Goal: Feedback & Contribution: Contribute content

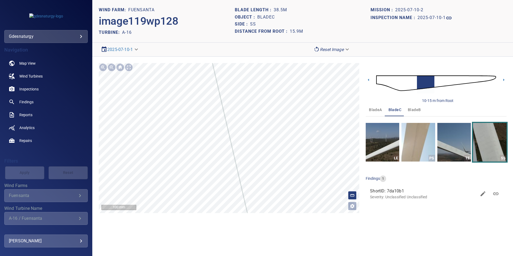
scroll to position [33, 0]
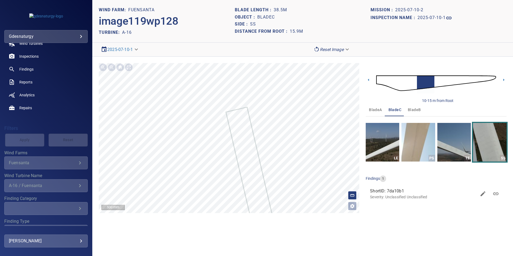
click at [492, 76] on img at bounding box center [436, 83] width 120 height 29
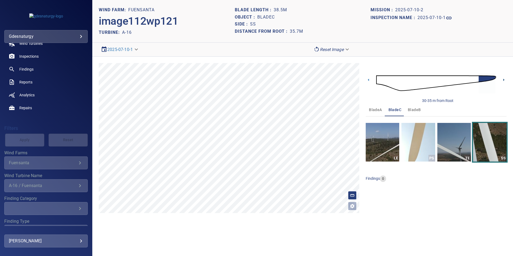
click at [504, 81] on icon at bounding box center [504, 80] width 1 height 2
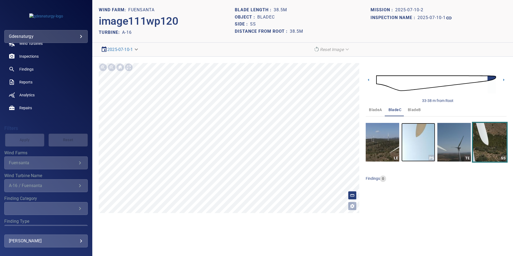
click at [426, 134] on img "button" at bounding box center [419, 142] width 34 height 39
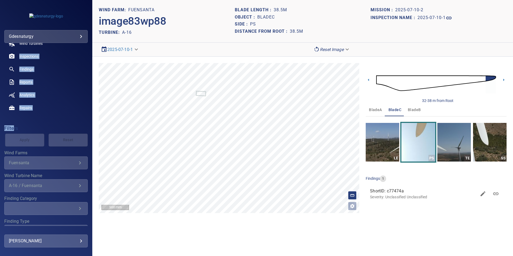
drag, startPoint x: -138, startPoint y: 72, endPoint x: -223, endPoint y: 56, distance: 86.6
click at [0, 56] on html "**********" at bounding box center [256, 128] width 513 height 256
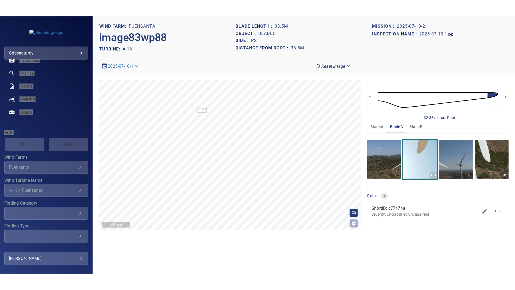
scroll to position [62, 0]
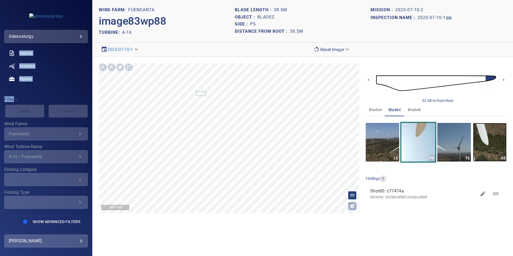
click at [506, 146] on img "button" at bounding box center [490, 142] width 34 height 39
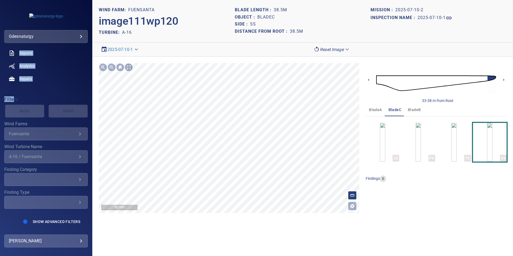
click at [130, 67] on div at bounding box center [129, 67] width 9 height 9
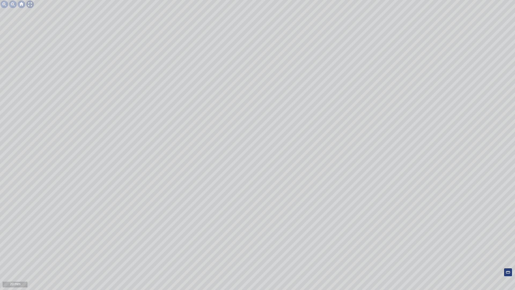
click at [32, 2] on div at bounding box center [30, 4] width 9 height 9
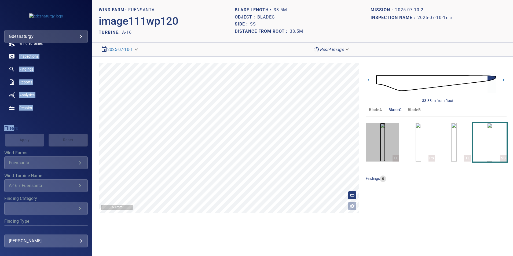
click at [386, 136] on img "button" at bounding box center [382, 142] width 5 height 39
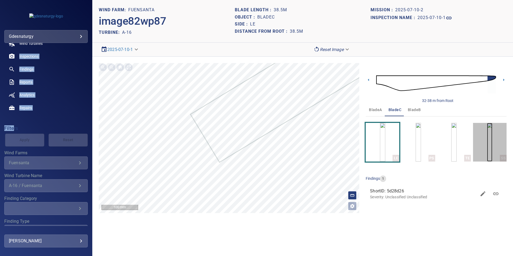
click at [493, 146] on img "button" at bounding box center [489, 142] width 5 height 39
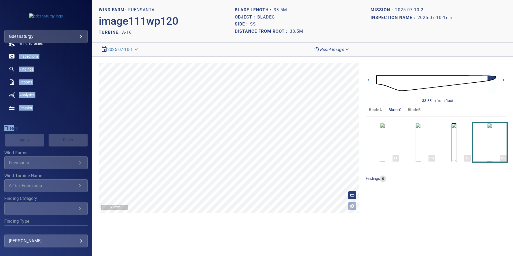
click at [452, 147] on img "button" at bounding box center [454, 142] width 5 height 39
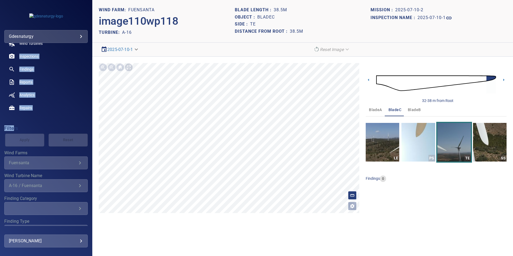
click at [130, 68] on div at bounding box center [129, 67] width 9 height 9
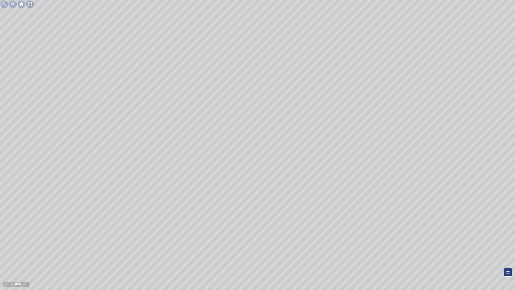
click at [30, 4] on div at bounding box center [30, 4] width 9 height 9
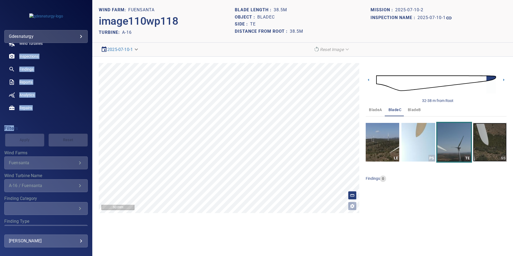
click at [494, 140] on img "button" at bounding box center [490, 142] width 34 height 39
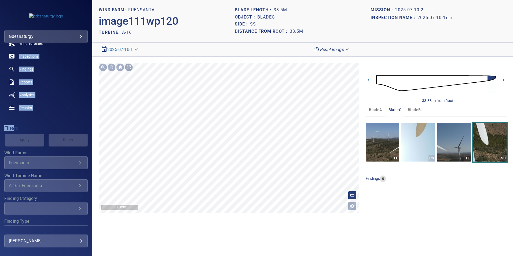
click at [130, 70] on div at bounding box center [129, 67] width 9 height 9
click at [332, 50] on body "**********" at bounding box center [256, 128] width 513 height 256
click at [338, 60] on li "Matching" at bounding box center [332, 59] width 42 height 10
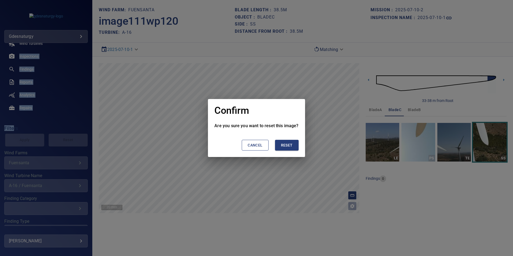
click at [294, 148] on button "Reset" at bounding box center [287, 145] width 24 height 11
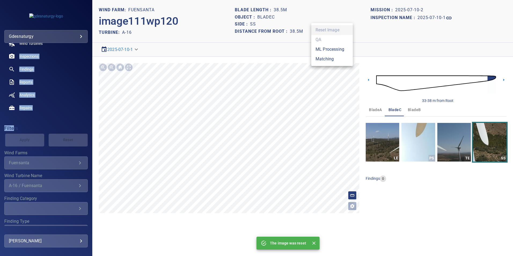
click at [336, 53] on body "**********" at bounding box center [256, 128] width 513 height 256
click at [337, 55] on li "Matching" at bounding box center [332, 59] width 42 height 10
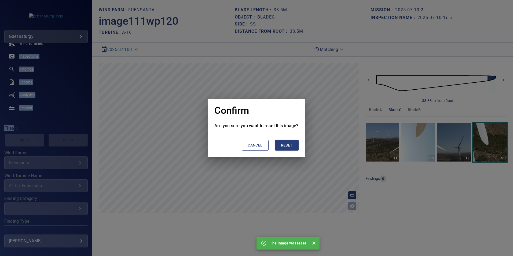
click at [292, 146] on span "Reset" at bounding box center [287, 145] width 12 height 7
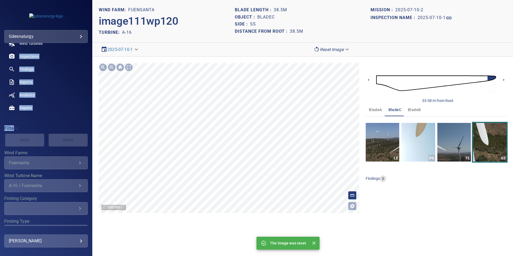
click at [207, 245] on section "**********" at bounding box center [302, 128] width 421 height 256
click at [30, 74] on link "Findings" at bounding box center [45, 69] width 83 height 13
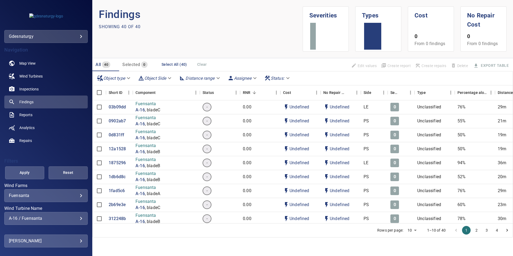
click at [50, 41] on body "**********" at bounding box center [256, 128] width 513 height 256
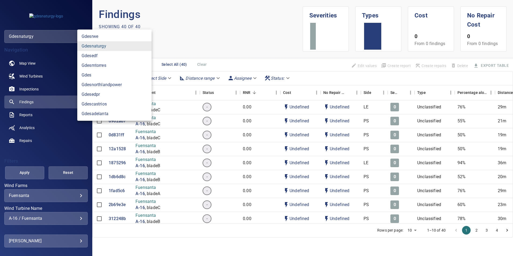
click at [134, 49] on link "gdesnaturgy" at bounding box center [114, 46] width 74 height 10
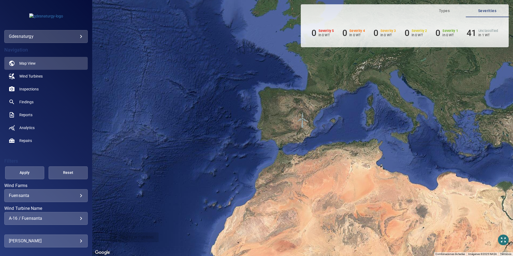
click at [71, 220] on div "A-16 / Fuensanta" at bounding box center [46, 218] width 74 height 5
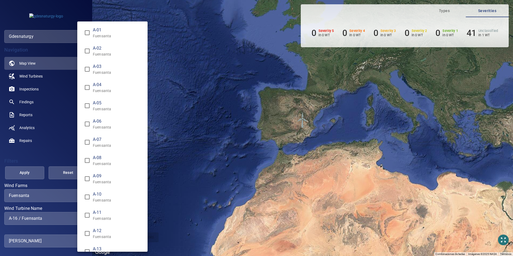
scroll to position [170, 0]
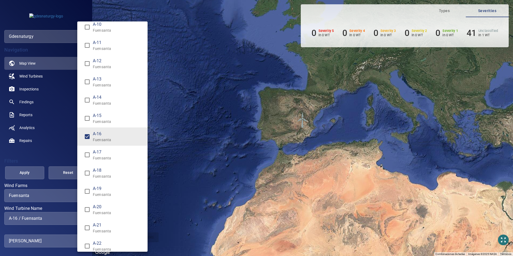
click at [96, 160] on p "Fuensanta" at bounding box center [118, 157] width 50 height 5
drag, startPoint x: 108, startPoint y: 136, endPoint x: 102, endPoint y: 137, distance: 6.3
click at [108, 135] on span "A-16" at bounding box center [118, 134] width 50 height 6
type input "**********"
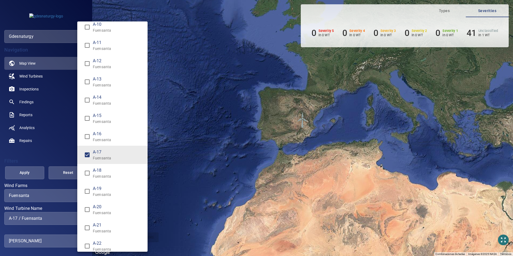
click at [23, 178] on div "Wind Turbine Name" at bounding box center [256, 128] width 513 height 256
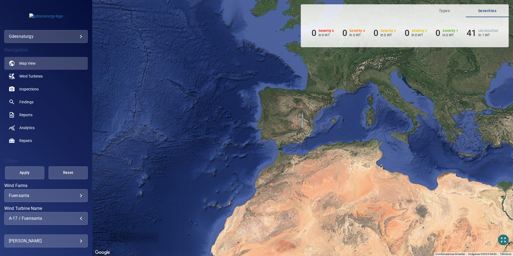
click at [31, 171] on span "Apply" at bounding box center [25, 172] width 26 height 7
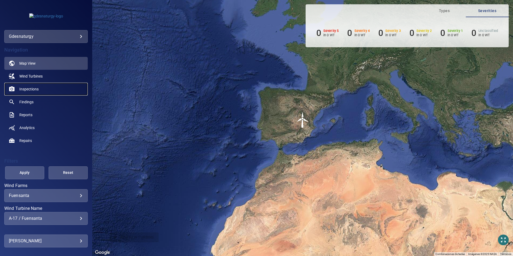
click at [26, 89] on span "Inspections" at bounding box center [28, 88] width 19 height 5
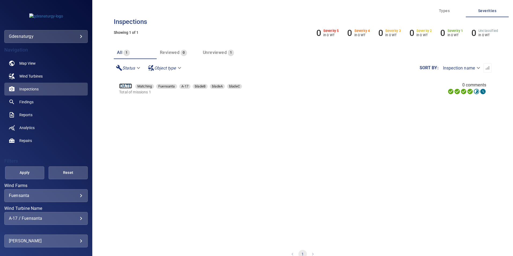
click at [123, 85] on link "10 Jul 2025" at bounding box center [125, 85] width 13 height 5
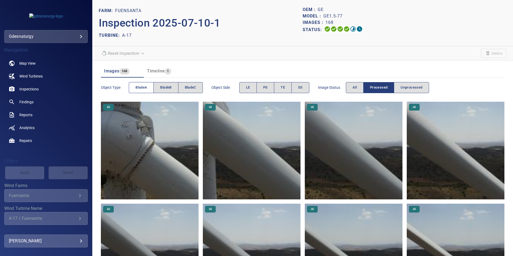
click at [145, 84] on button "bladeA" at bounding box center [141, 87] width 25 height 11
click at [354, 144] on img at bounding box center [354, 151] width 98 height 98
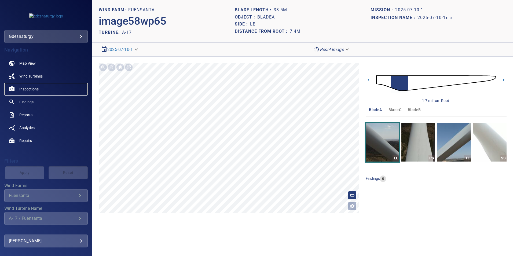
click at [39, 89] on link "Inspections" at bounding box center [45, 89] width 83 height 13
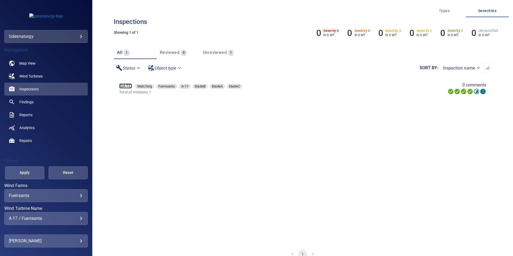
click at [132, 86] on link "10 Jul 2025" at bounding box center [125, 85] width 13 height 5
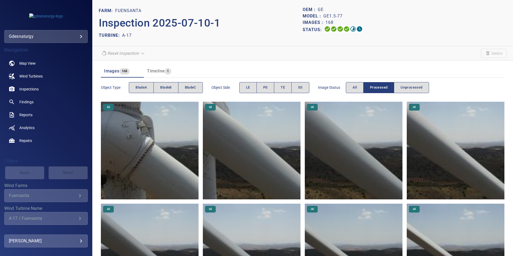
click at [330, 160] on img at bounding box center [354, 151] width 98 height 98
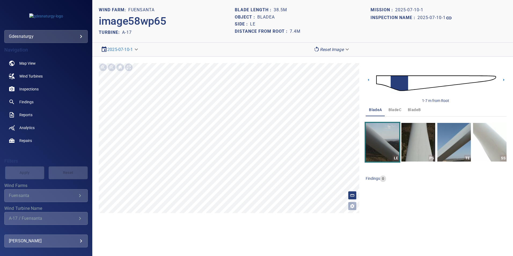
click at [380, 81] on img at bounding box center [436, 83] width 120 height 29
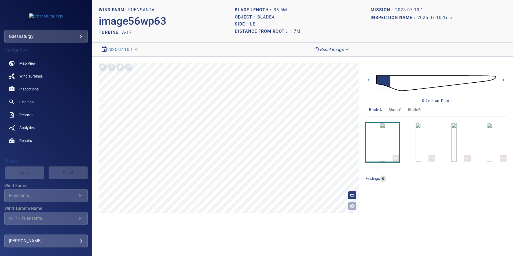
click at [395, 84] on img at bounding box center [436, 83] width 120 height 29
click at [406, 81] on img at bounding box center [436, 83] width 120 height 29
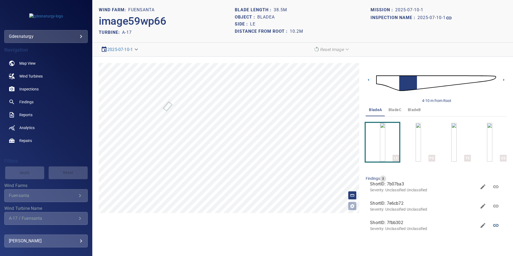
scroll to position [11, 0]
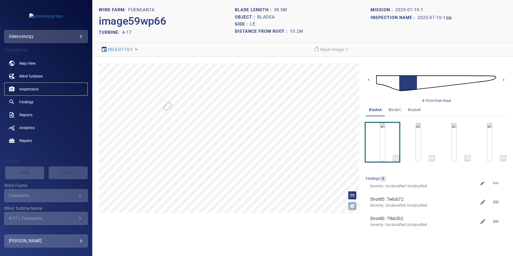
click at [35, 86] on span "Inspections" at bounding box center [28, 88] width 19 height 5
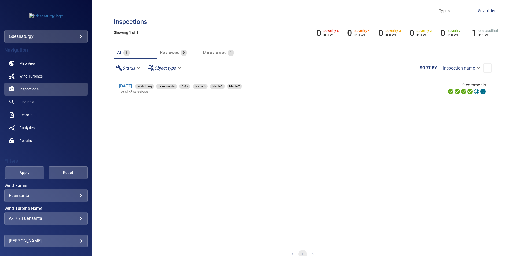
click at [134, 89] on p "Total of missions 1" at bounding box center [232, 91] width 226 height 5
click at [132, 84] on link "10 Jul 2025" at bounding box center [125, 85] width 13 height 5
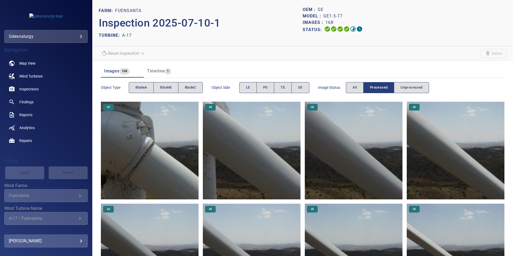
click at [347, 164] on img at bounding box center [354, 151] width 98 height 98
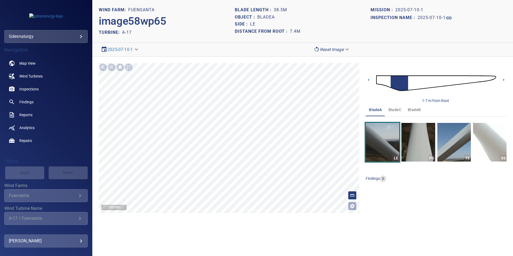
click at [409, 82] on img at bounding box center [436, 83] width 120 height 29
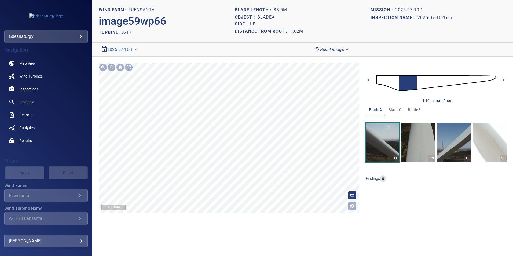
click at [376, 185] on div "**********" at bounding box center [302, 138] width 421 height 163
click at [332, 51] on body "**********" at bounding box center [256, 128] width 513 height 256
click at [323, 60] on li "Matching" at bounding box center [332, 59] width 42 height 10
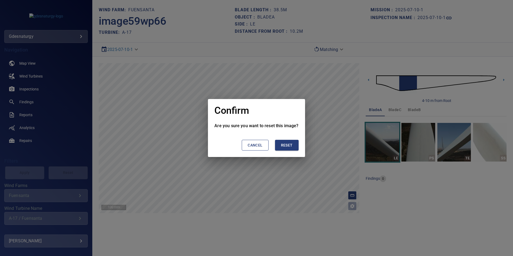
click at [293, 146] on button "Reset" at bounding box center [287, 145] width 24 height 11
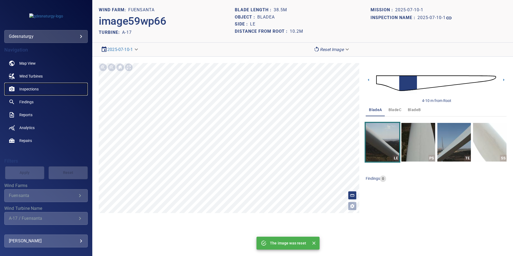
click at [36, 92] on link "Inspections" at bounding box center [45, 89] width 83 height 13
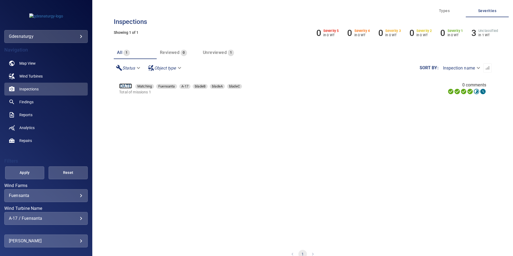
click at [132, 85] on link "10 Jul 2025" at bounding box center [125, 85] width 13 height 5
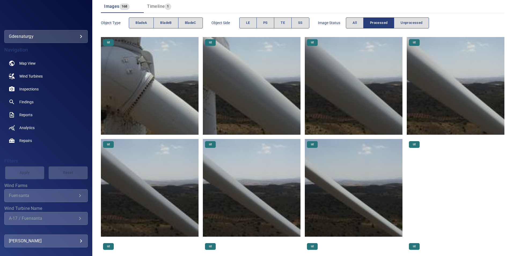
scroll to position [134, 0]
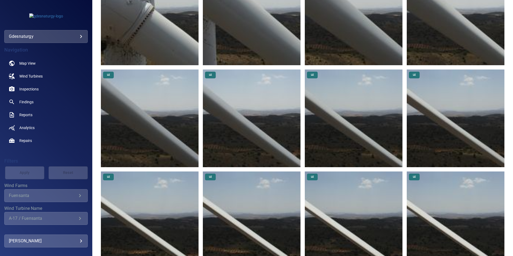
click at [252, 117] on img at bounding box center [252, 119] width 98 height 98
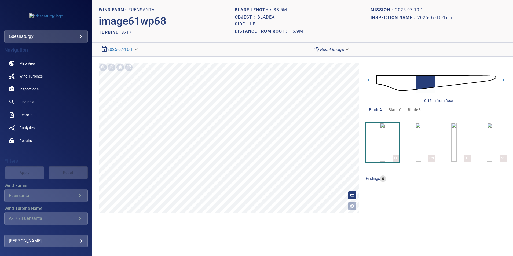
click at [478, 82] on img at bounding box center [436, 83] width 120 height 29
click at [467, 79] on img at bounding box center [436, 83] width 120 height 29
click at [457, 82] on img at bounding box center [436, 83] width 120 height 29
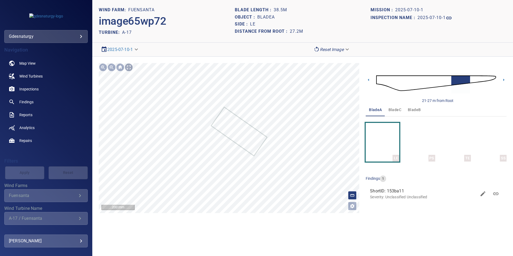
click at [130, 66] on div at bounding box center [129, 67] width 9 height 9
click at [471, 79] on img at bounding box center [436, 83] width 120 height 29
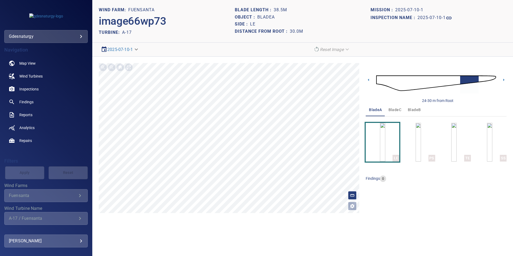
click at [458, 81] on img at bounding box center [436, 83] width 120 height 29
click at [448, 83] on img at bounding box center [436, 83] width 120 height 29
click at [463, 81] on img at bounding box center [436, 83] width 120 height 29
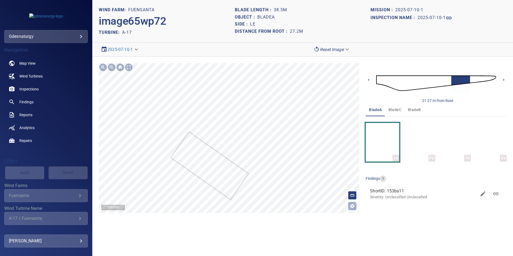
click at [256, 57] on div "**********" at bounding box center [302, 138] width 421 height 163
click at [128, 24] on section "**********" at bounding box center [302, 128] width 421 height 256
click at [78, 55] on main "**********" at bounding box center [256, 128] width 513 height 256
click at [386, 202] on div "**********" at bounding box center [302, 138] width 421 height 163
click at [322, 47] on body "**********" at bounding box center [256, 128] width 513 height 256
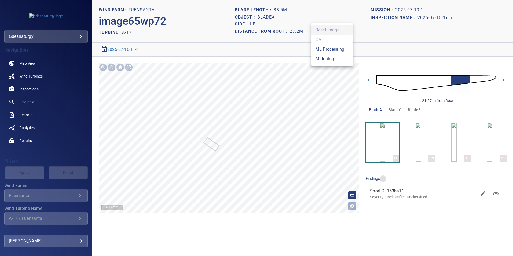
click at [329, 57] on li "Matching" at bounding box center [332, 59] width 42 height 10
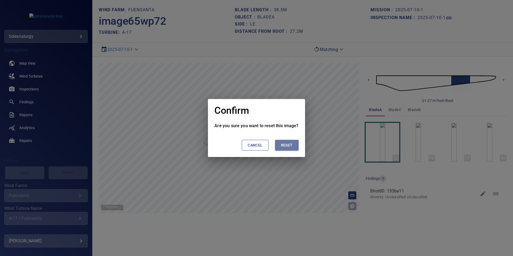
click at [290, 144] on span "Reset" at bounding box center [287, 145] width 12 height 7
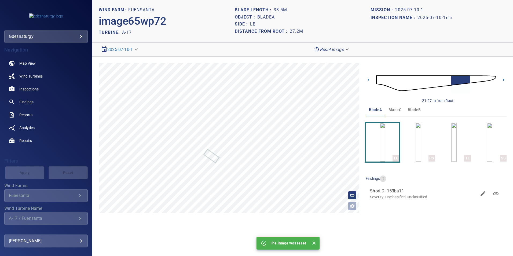
click at [396, 82] on img at bounding box center [436, 83] width 120 height 29
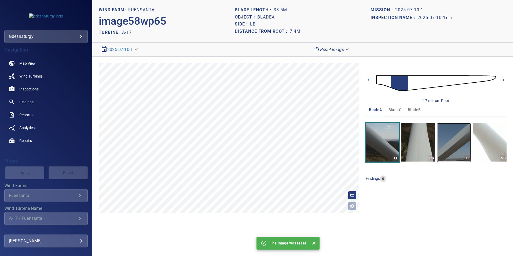
click at [463, 141] on img "button" at bounding box center [455, 142] width 34 height 39
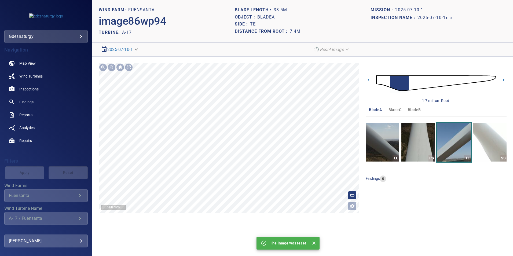
click at [340, 54] on section "**********" at bounding box center [302, 128] width 421 height 256
click at [336, 25] on section "**********" at bounding box center [302, 128] width 421 height 256
click at [355, 0] on html "**********" at bounding box center [256, 128] width 513 height 256
click at [169, 256] on section "**********" at bounding box center [302, 128] width 421 height 256
click at [412, 83] on img at bounding box center [436, 83] width 120 height 29
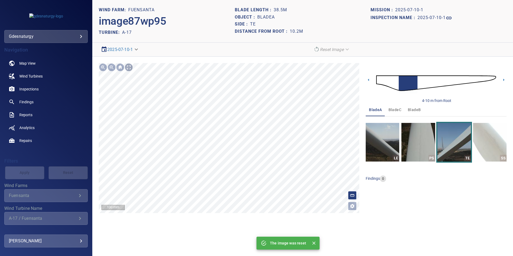
click at [126, 70] on div at bounding box center [129, 67] width 9 height 9
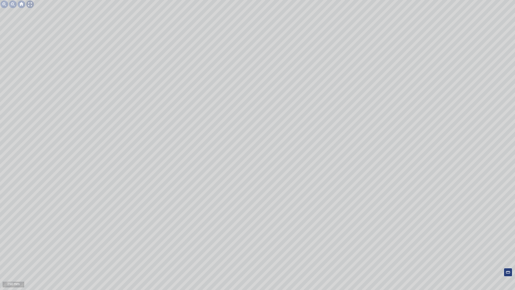
click at [30, 1] on div at bounding box center [30, 4] width 9 height 9
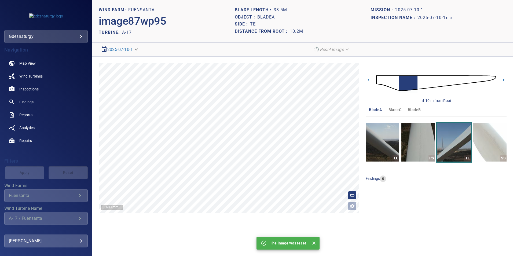
click at [420, 82] on img at bounding box center [436, 83] width 120 height 29
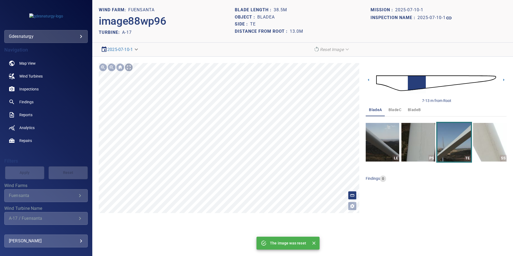
click at [133, 69] on div at bounding box center [129, 67] width 9 height 9
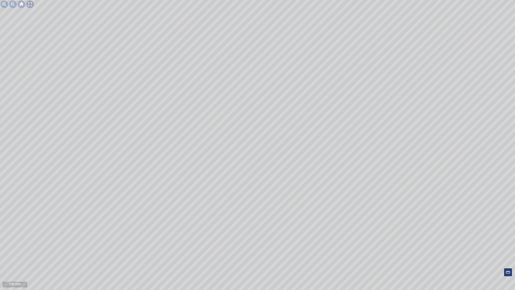
click at [29, 6] on div at bounding box center [30, 4] width 9 height 9
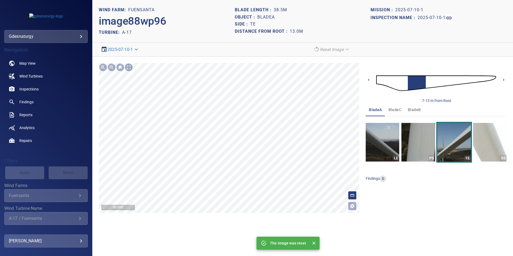
click at [128, 67] on div at bounding box center [129, 67] width 9 height 9
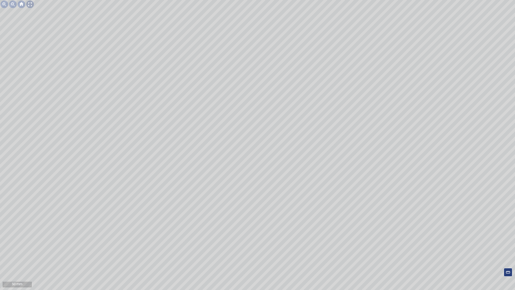
click at [32, 7] on div at bounding box center [30, 4] width 9 height 9
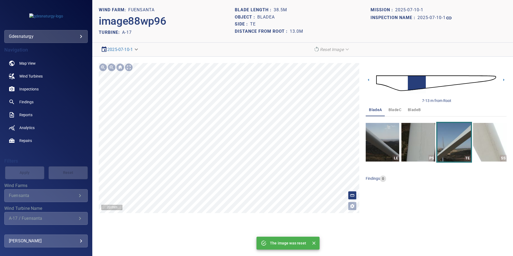
click at [238, 0] on html "**********" at bounding box center [256, 0] width 513 height 0
click at [419, 143] on img "button" at bounding box center [419, 142] width 34 height 39
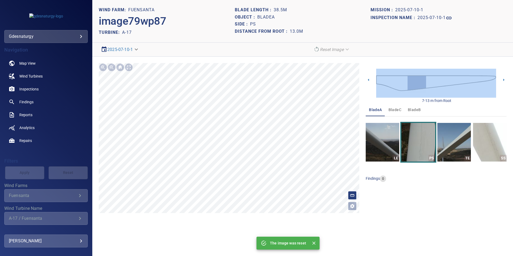
click at [376, 81] on div "7-13 m from Root" at bounding box center [436, 83] width 141 height 40
drag, startPoint x: 376, startPoint y: 81, endPoint x: 384, endPoint y: 85, distance: 8.3
click at [384, 85] on img at bounding box center [436, 83] width 120 height 29
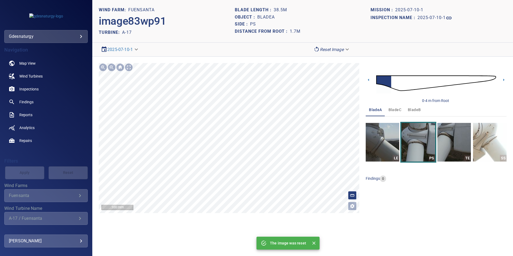
click at [201, 54] on section "**********" at bounding box center [302, 128] width 421 height 256
click at [127, 68] on div at bounding box center [129, 67] width 9 height 9
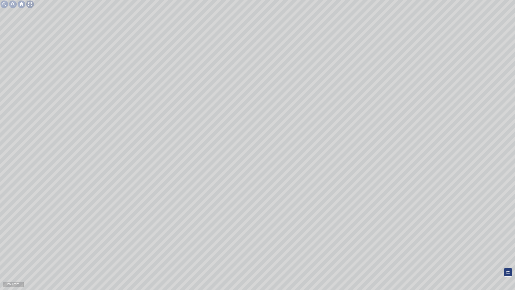
click at [31, 6] on div at bounding box center [30, 4] width 9 height 9
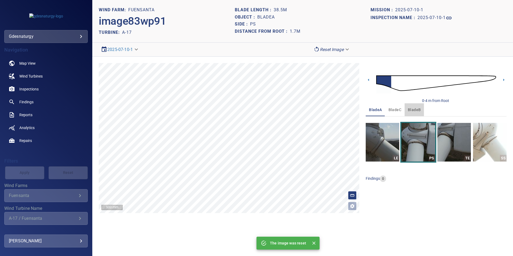
click at [411, 110] on span "bladeB" at bounding box center [414, 110] width 13 height 7
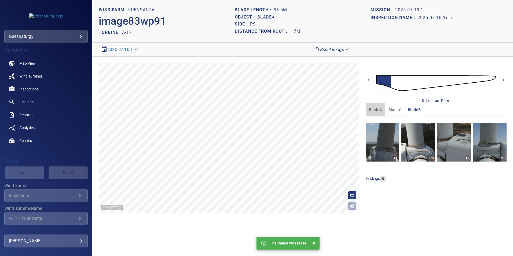
click at [372, 108] on span "bladeA" at bounding box center [375, 110] width 13 height 7
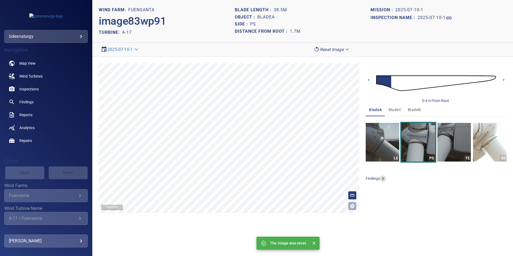
click at [397, 82] on img at bounding box center [436, 83] width 120 height 29
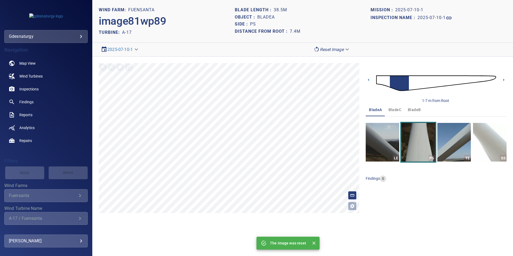
click at [417, 91] on img at bounding box center [436, 83] width 120 height 29
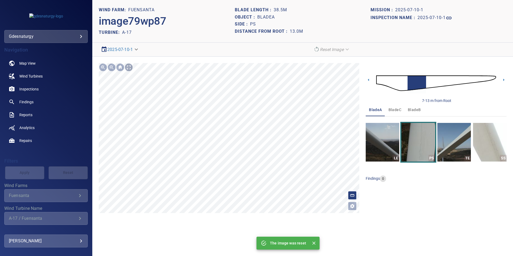
click at [130, 69] on div at bounding box center [129, 67] width 9 height 9
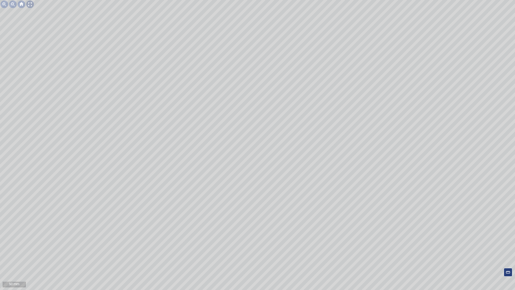
click at [31, 6] on div at bounding box center [30, 4] width 9 height 9
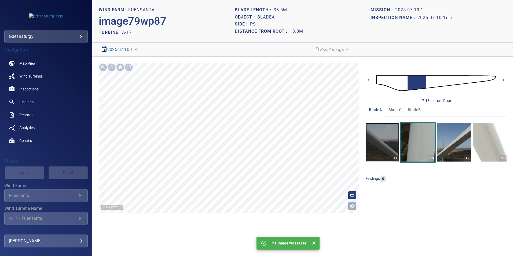
click at [373, 131] on img "button" at bounding box center [383, 142] width 34 height 39
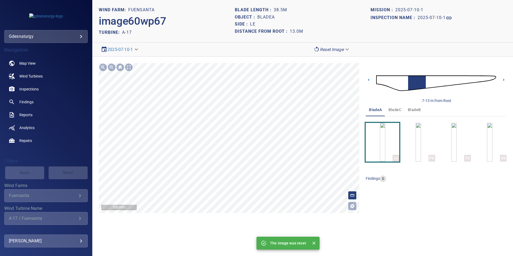
click at [366, 233] on section "**********" at bounding box center [302, 128] width 421 height 256
click at [352, 230] on section "**********" at bounding box center [302, 128] width 421 height 256
click at [343, 256] on html "**********" at bounding box center [256, 128] width 513 height 256
click at [363, 187] on div "**********" at bounding box center [302, 138] width 421 height 163
click at [228, 88] on div "**********" at bounding box center [302, 138] width 421 height 163
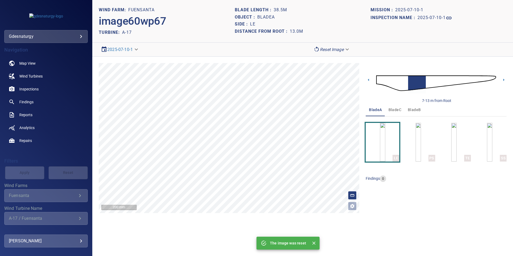
click at [400, 76] on img at bounding box center [436, 83] width 120 height 29
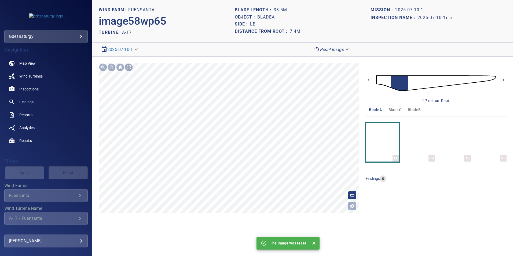
click at [127, 68] on div at bounding box center [129, 67] width 9 height 9
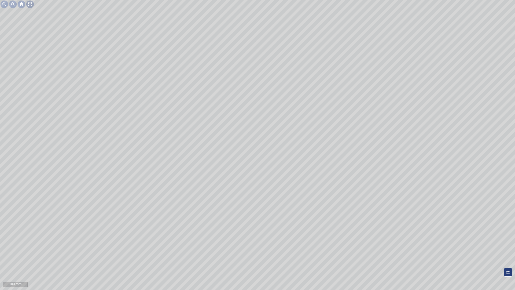
click at [29, 8] on div at bounding box center [30, 4] width 9 height 9
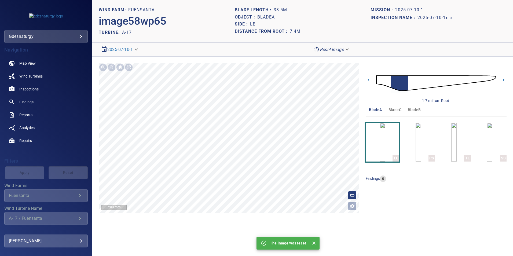
click at [413, 80] on img at bounding box center [436, 83] width 120 height 29
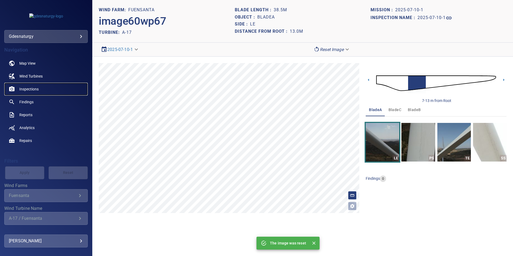
click at [32, 91] on span "Inspections" at bounding box center [28, 88] width 19 height 5
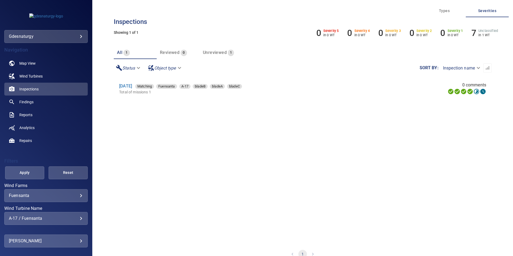
click at [132, 83] on div "10 Jul 2025 Matching Fuensanta A-17 bladeB bladeA bladeC" at bounding box center [232, 86] width 226 height 6
click at [130, 87] on link "10 Jul 2025" at bounding box center [125, 85] width 13 height 5
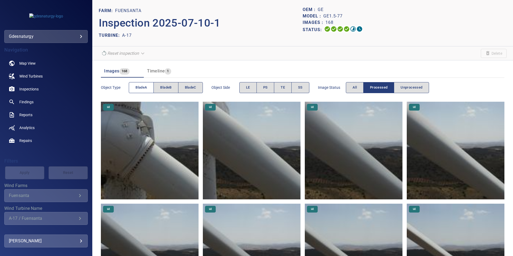
click at [140, 83] on button "bladeA" at bounding box center [141, 87] width 25 height 11
click at [260, 86] on button "PS" at bounding box center [266, 87] width 18 height 11
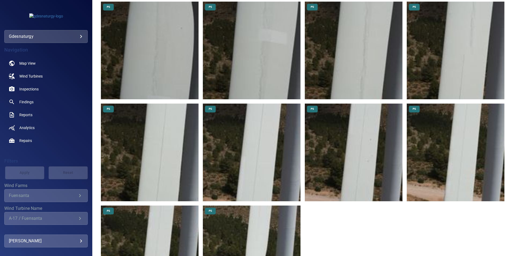
scroll to position [242, 0]
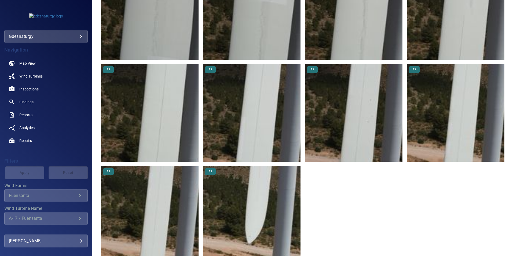
click at [458, 4] on img at bounding box center [456, 11] width 98 height 98
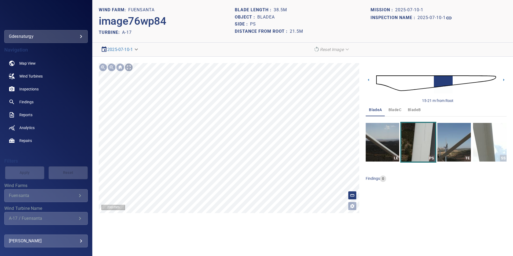
click at [130, 68] on div at bounding box center [129, 67] width 9 height 9
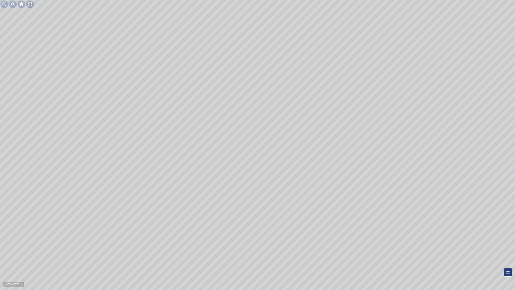
click at [30, 5] on div at bounding box center [30, 4] width 9 height 9
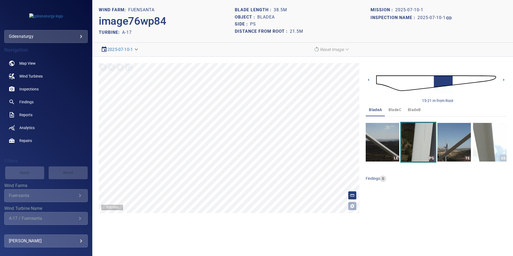
click at [454, 78] on img at bounding box center [436, 83] width 120 height 29
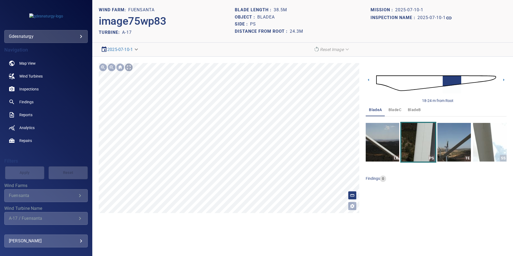
click at [130, 67] on div at bounding box center [129, 67] width 9 height 9
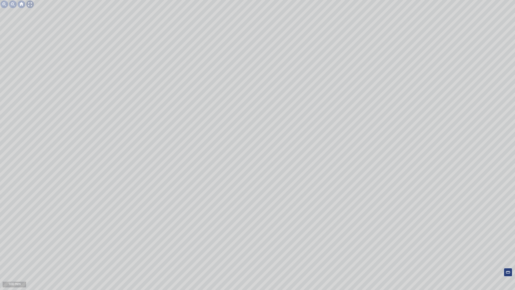
click at [30, 5] on div at bounding box center [30, 4] width 9 height 9
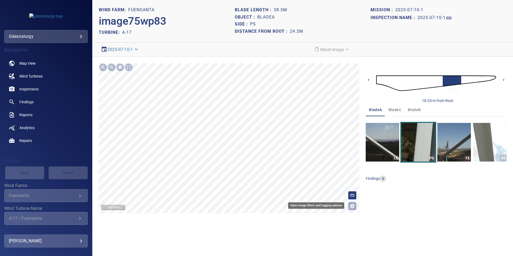
drag, startPoint x: 351, startPoint y: 204, endPoint x: 346, endPoint y: 205, distance: 5.9
click at [351, 205] on icon "Open image filters and tagging options" at bounding box center [352, 205] width 5 height 5
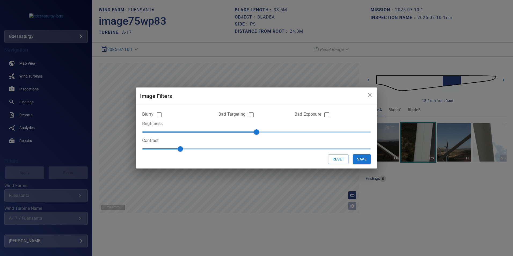
type input "***"
click at [250, 146] on span "1" at bounding box center [256, 149] width 229 height 8
type input "***"
click at [215, 133] on span "0" at bounding box center [256, 132] width 229 height 8
click at [361, 163] on button "Save" at bounding box center [362, 159] width 18 height 10
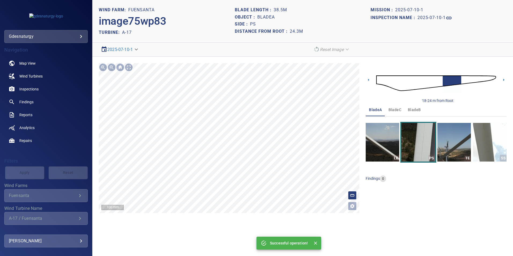
click at [241, 40] on section "**********" at bounding box center [302, 128] width 421 height 256
click at [263, 32] on section "**********" at bounding box center [302, 128] width 421 height 256
click at [277, 6] on section "**********" at bounding box center [302, 128] width 421 height 256
click at [274, 60] on div "**********" at bounding box center [302, 138] width 421 height 163
click at [133, 67] on div at bounding box center [129, 67] width 9 height 9
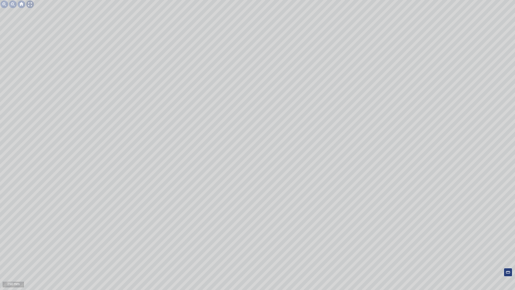
click at [33, 8] on div at bounding box center [30, 4] width 9 height 9
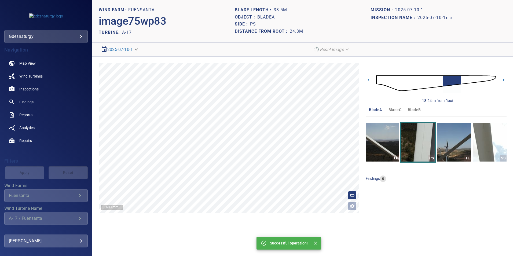
click at [463, 78] on img at bounding box center [436, 83] width 120 height 29
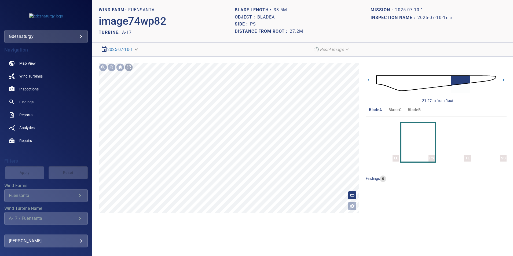
click at [128, 67] on div at bounding box center [129, 67] width 9 height 9
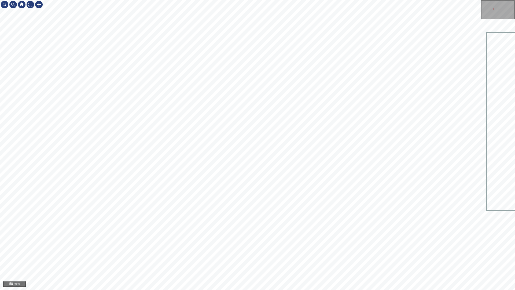
click at [344, 256] on div "50 mm" at bounding box center [257, 145] width 515 height 290
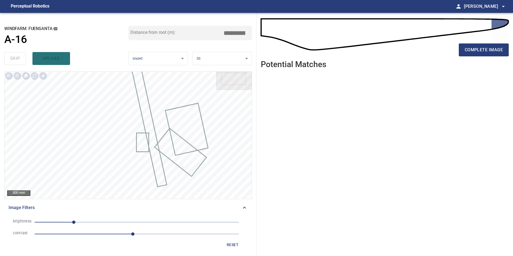
click at [233, 241] on button "reset" at bounding box center [232, 245] width 17 height 10
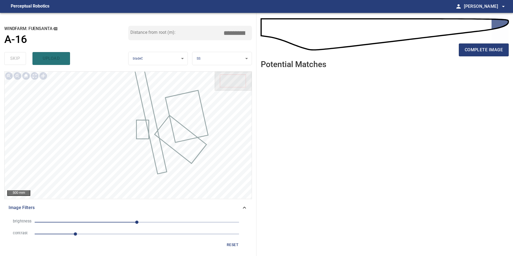
click at [113, 237] on span "1" at bounding box center [137, 234] width 205 height 8
drag, startPoint x: 102, startPoint y: 227, endPoint x: 100, endPoint y: 220, distance: 7.6
click at [100, 222] on li "brightness 0" at bounding box center [128, 222] width 239 height 12
drag, startPoint x: 98, startPoint y: 217, endPoint x: 98, endPoint y: 220, distance: 3.8
click at [98, 218] on li "brightness 0" at bounding box center [128, 222] width 239 height 12
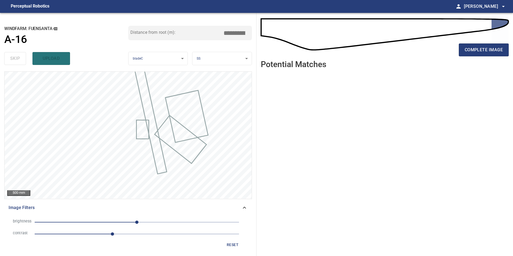
click at [98, 220] on span "0" at bounding box center [137, 223] width 205 height 8
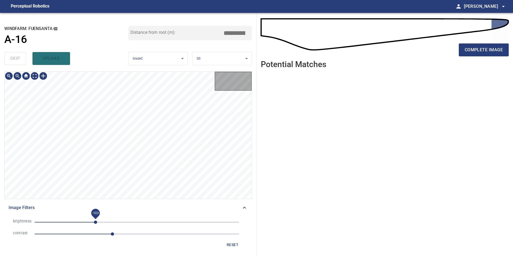
drag, startPoint x: 96, startPoint y: 220, endPoint x: 86, endPoint y: 221, distance: 9.4
click at [94, 221] on span "-103" at bounding box center [95, 222] width 3 height 3
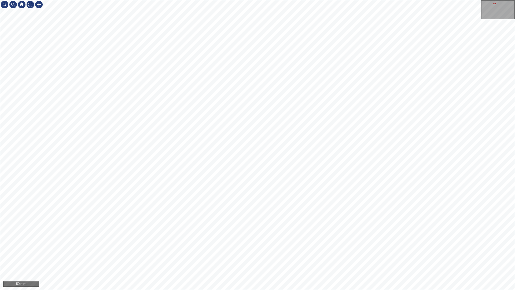
click at [337, 256] on div "50 mm" at bounding box center [257, 145] width 515 height 290
click at [342, 256] on div "50 mm" at bounding box center [257, 145] width 515 height 290
click at [254, 0] on div "50 mm" at bounding box center [257, 145] width 515 height 290
click at [302, 256] on div "50 mm" at bounding box center [257, 145] width 515 height 290
click at [286, 256] on div "50 mm" at bounding box center [257, 145] width 515 height 290
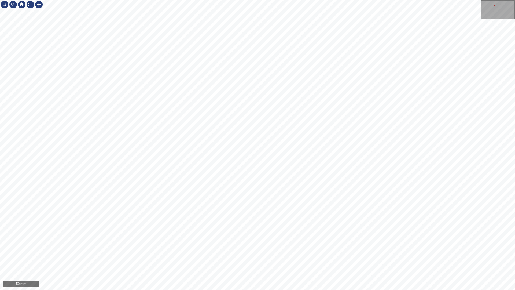
click at [231, 0] on div "50 mm" at bounding box center [257, 145] width 515 height 290
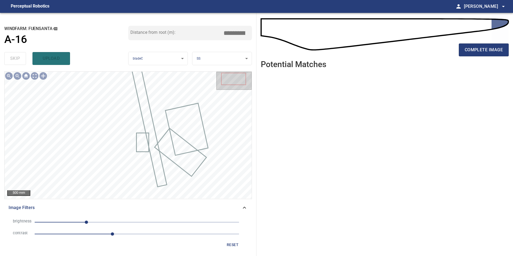
drag, startPoint x: 229, startPoint y: 246, endPoint x: 193, endPoint y: 231, distance: 39.4
click at [228, 246] on span "reset" at bounding box center [232, 245] width 13 height 7
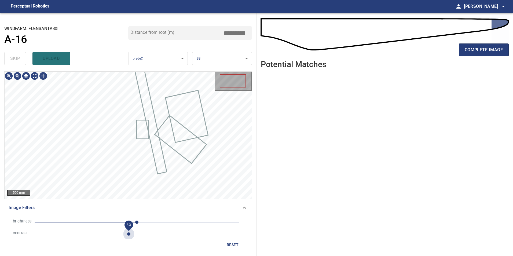
drag, startPoint x: 127, startPoint y: 234, endPoint x: 84, endPoint y: 221, distance: 45.0
click at [126, 234] on span "2.3" at bounding box center [137, 234] width 205 height 8
click at [84, 221] on span "0" at bounding box center [137, 223] width 205 height 8
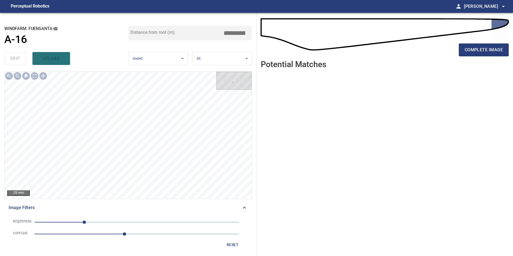
drag, startPoint x: 230, startPoint y: 247, endPoint x: 230, endPoint y: 240, distance: 7.0
click at [230, 245] on span "reset" at bounding box center [232, 245] width 13 height 7
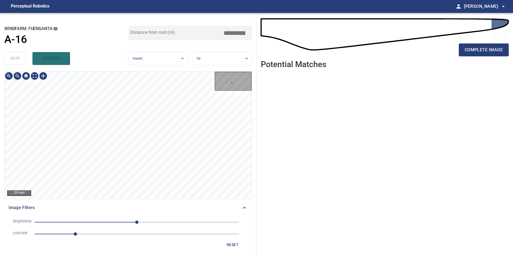
drag, startPoint x: 173, startPoint y: 219, endPoint x: 163, endPoint y: 230, distance: 14.1
click at [172, 221] on span "0" at bounding box center [137, 223] width 205 height 8
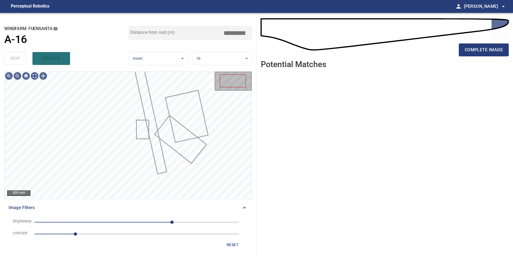
drag, startPoint x: 152, startPoint y: 223, endPoint x: 136, endPoint y: 224, distance: 15.3
click at [151, 223] on span "88" at bounding box center [137, 223] width 205 height 8
click at [128, 224] on span "36" at bounding box center [137, 223] width 205 height 8
click at [112, 224] on span "-21" at bounding box center [137, 223] width 205 height 8
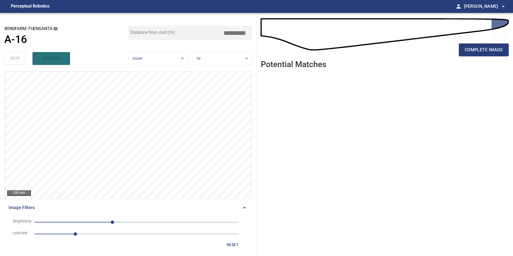
click at [144, 221] on span "-61" at bounding box center [137, 223] width 205 height 8
click at [155, 221] on span "19" at bounding box center [137, 223] width 205 height 8
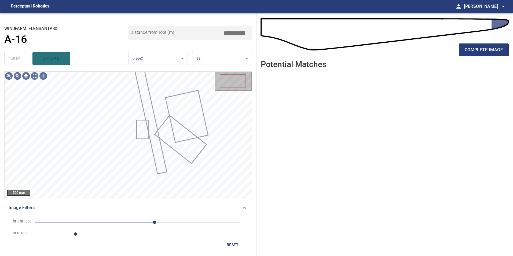
drag, startPoint x: 124, startPoint y: 217, endPoint x: 106, endPoint y: 217, distance: 18.0
click at [123, 217] on li "brightness 44" at bounding box center [128, 222] width 239 height 12
click at [106, 217] on li "brightness 44" at bounding box center [128, 222] width 239 height 12
click at [108, 222] on span "-72" at bounding box center [137, 223] width 205 height 8
click at [120, 226] on span "-72" at bounding box center [137, 223] width 205 height 8
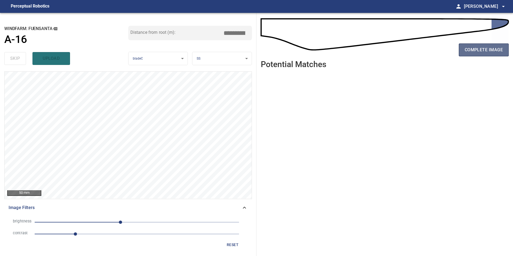
click at [486, 52] on span "complete image" at bounding box center [484, 50] width 38 height 8
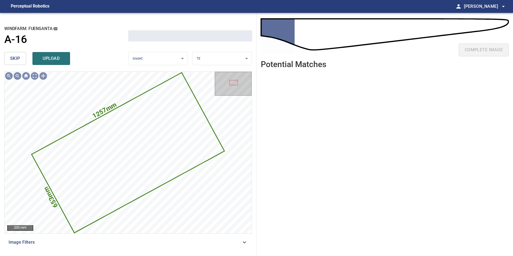
click at [14, 59] on span "skip" at bounding box center [15, 59] width 10 height 8
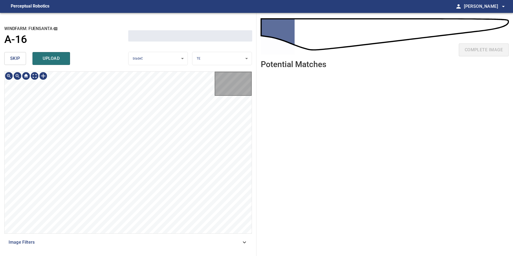
click at [14, 59] on span "skip" at bounding box center [15, 59] width 10 height 8
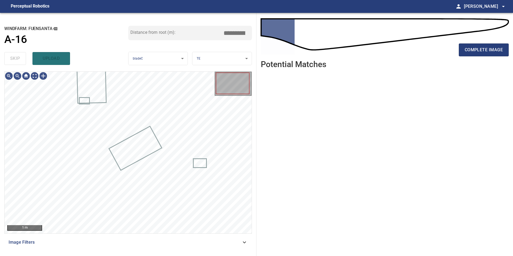
type input "****"
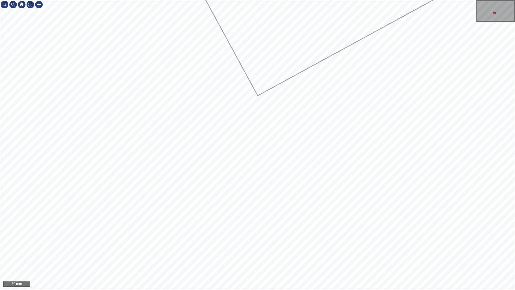
click at [171, 0] on div "50 mm" at bounding box center [257, 145] width 515 height 290
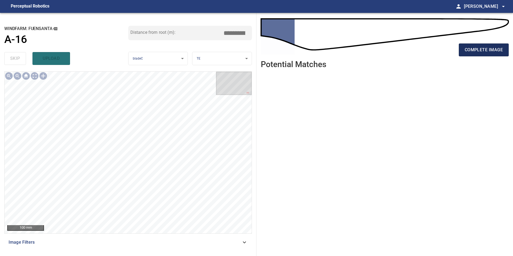
click at [485, 46] on button "complete image" at bounding box center [484, 49] width 50 height 13
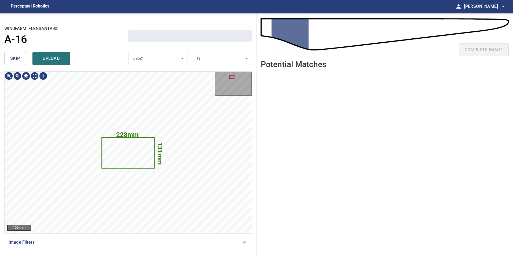
click at [19, 59] on span "skip" at bounding box center [15, 59] width 10 height 8
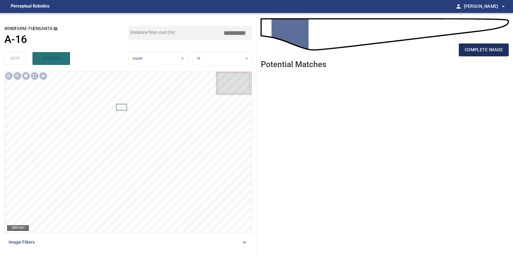
click at [493, 50] on span "complete image" at bounding box center [484, 50] width 38 height 8
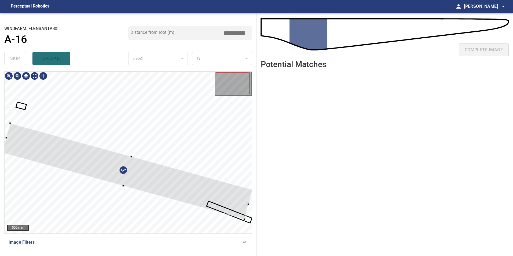
click at [241, 110] on div at bounding box center [128, 153] width 247 height 162
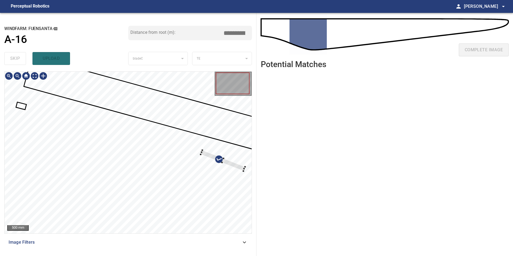
click at [231, 155] on div at bounding box center [128, 153] width 247 height 162
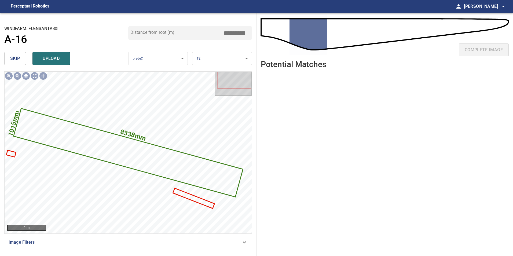
click at [6, 56] on button "skip" at bounding box center [15, 58] width 22 height 13
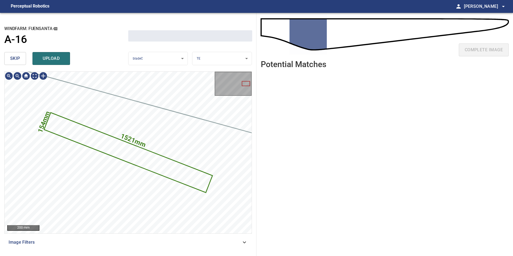
click at [6, 56] on button "skip" at bounding box center [15, 58] width 22 height 13
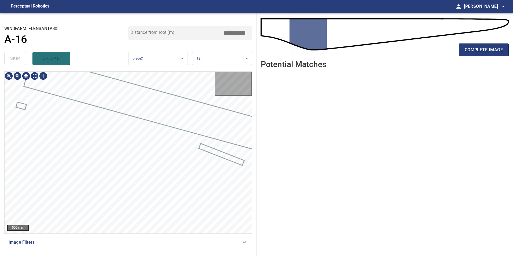
click at [6, 56] on div "skip upload" at bounding box center [66, 58] width 124 height 17
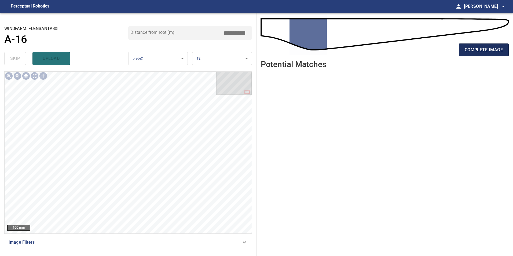
click at [483, 53] on span "complete image" at bounding box center [484, 50] width 38 height 8
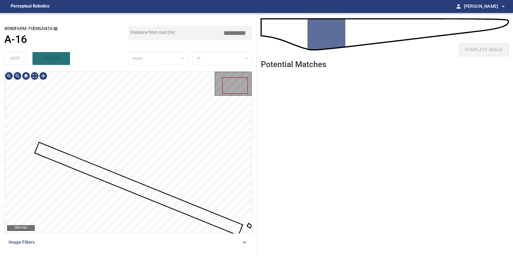
click at [219, 215] on div at bounding box center [128, 153] width 247 height 162
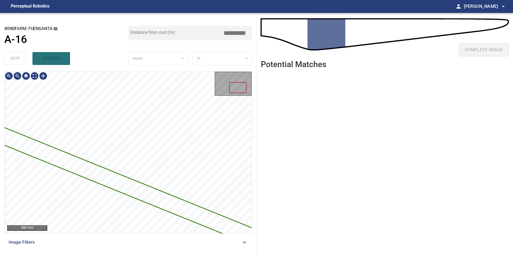
click at [223, 158] on div at bounding box center [128, 153] width 247 height 162
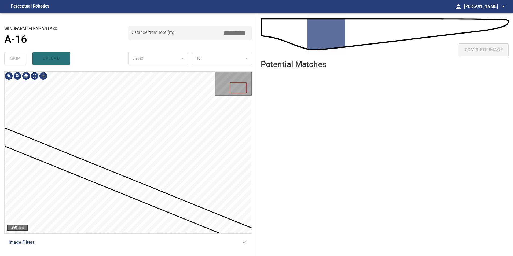
click at [198, 208] on div at bounding box center [128, 153] width 247 height 162
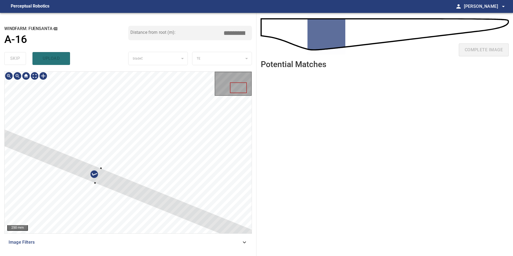
click at [199, 116] on div at bounding box center [128, 153] width 247 height 162
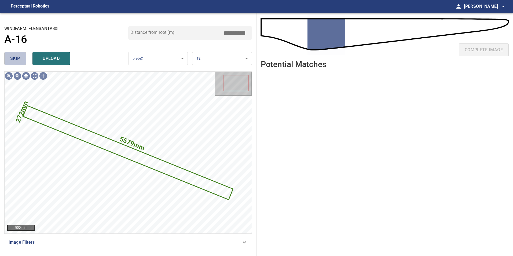
click at [15, 53] on button "skip" at bounding box center [15, 58] width 22 height 13
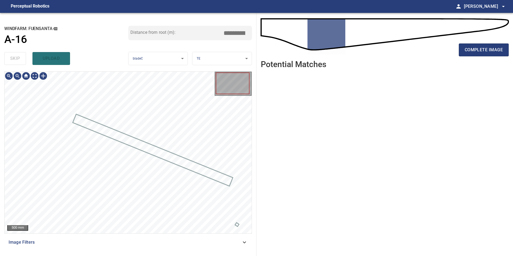
click at [15, 53] on div "skip upload" at bounding box center [66, 58] width 124 height 17
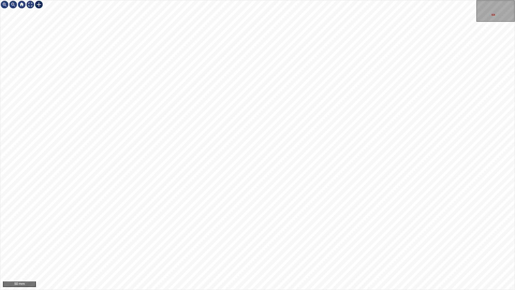
click at [37, 5] on div at bounding box center [39, 4] width 9 height 9
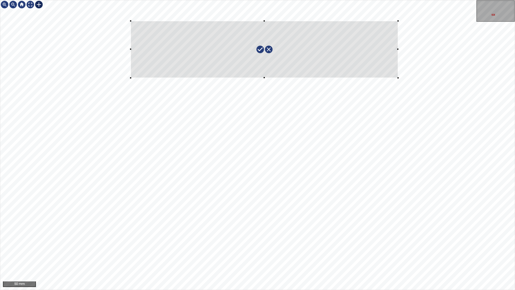
click at [398, 77] on div at bounding box center [257, 144] width 515 height 289
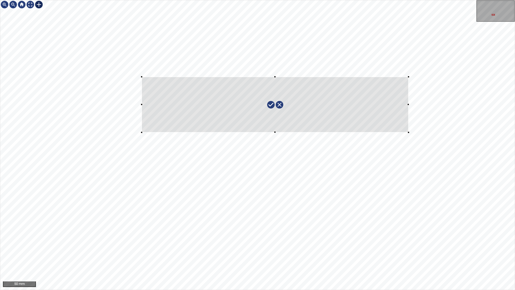
click at [391, 100] on div at bounding box center [275, 105] width 267 height 56
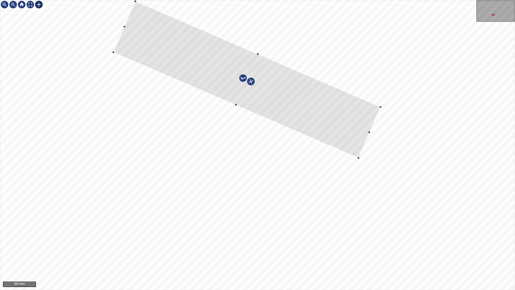
click at [344, 124] on div at bounding box center [247, 79] width 267 height 157
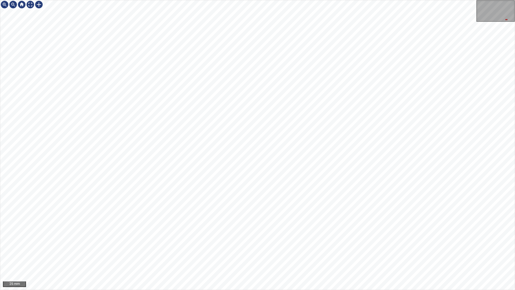
click at [80, 0] on div "25 mm" at bounding box center [257, 145] width 515 height 290
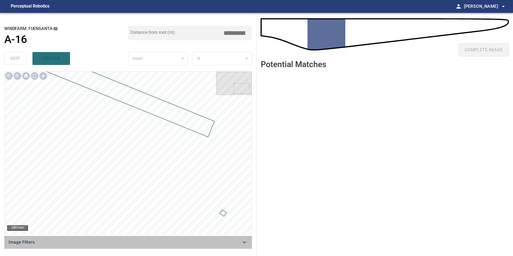
click at [200, 244] on span "Image Filters" at bounding box center [125, 242] width 233 height 6
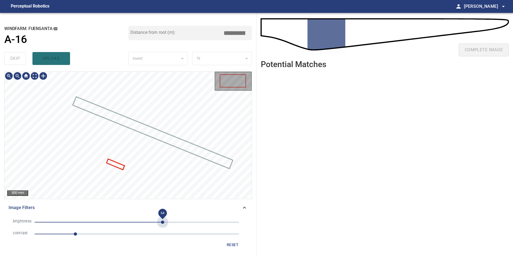
click at [163, 221] on span "64" at bounding box center [137, 223] width 205 height 8
click at [328, 157] on ul at bounding box center [385, 160] width 248 height 175
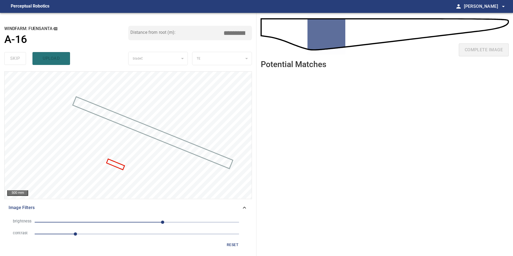
click at [244, 209] on icon at bounding box center [244, 208] width 6 height 6
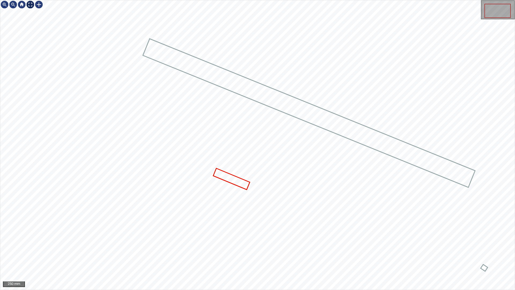
click at [34, 3] on div at bounding box center [30, 4] width 9 height 9
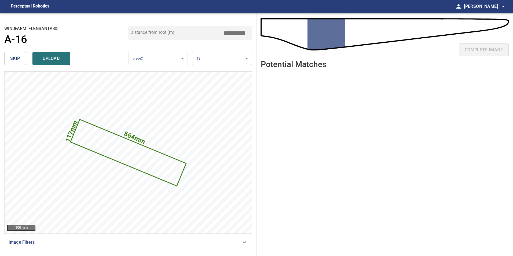
drag, startPoint x: 239, startPoint y: 33, endPoint x: 257, endPoint y: 33, distance: 18.5
click at [256, 33] on div "**********" at bounding box center [128, 134] width 257 height 243
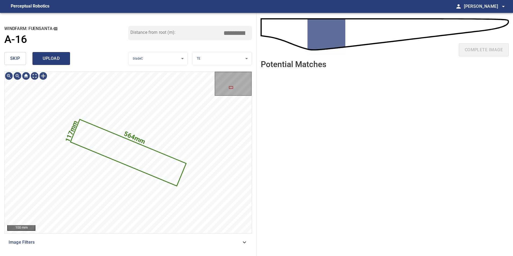
type input "*****"
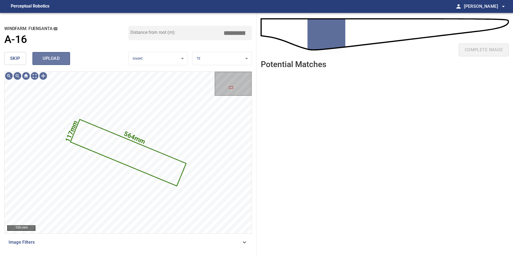
click at [53, 53] on button "upload" at bounding box center [51, 58] width 38 height 13
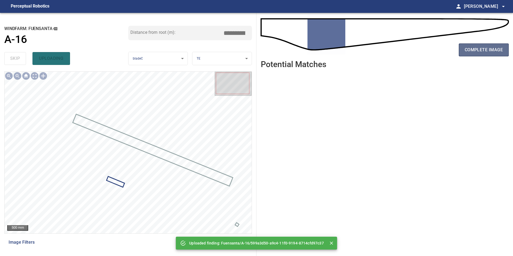
click at [488, 48] on span "complete image" at bounding box center [484, 50] width 38 height 8
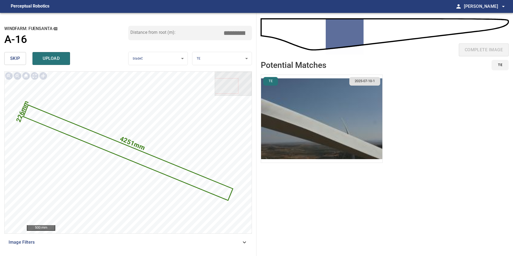
click at [14, 59] on span "skip" at bounding box center [15, 59] width 10 height 8
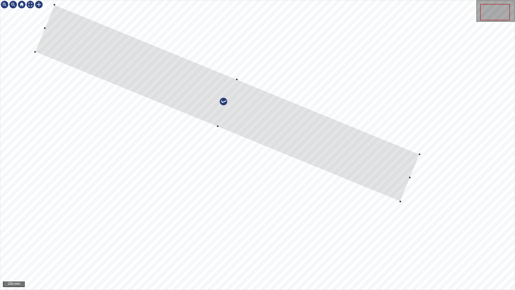
click at [367, 125] on div at bounding box center [227, 103] width 385 height 197
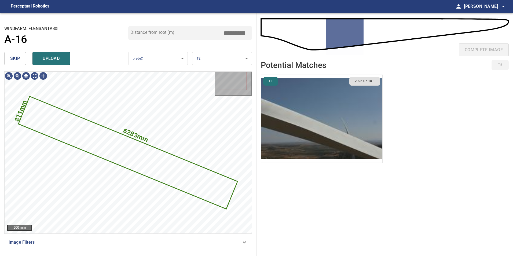
click at [17, 59] on span "skip" at bounding box center [15, 59] width 10 height 8
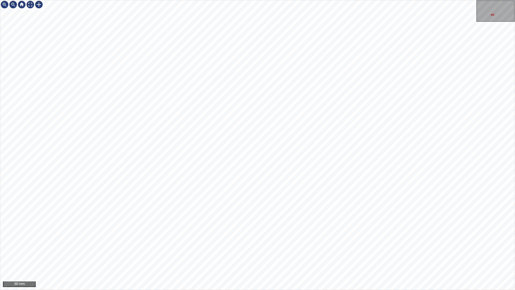
click at [108, 0] on div "50 mm" at bounding box center [257, 145] width 515 height 290
click at [0, 36] on html "50 mm" at bounding box center [257, 145] width 515 height 290
click at [38, 4] on div at bounding box center [39, 4] width 9 height 9
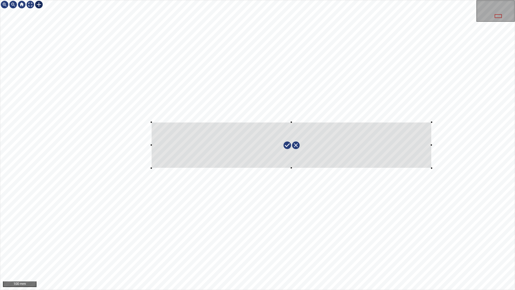
click at [433, 167] on div at bounding box center [257, 144] width 515 height 289
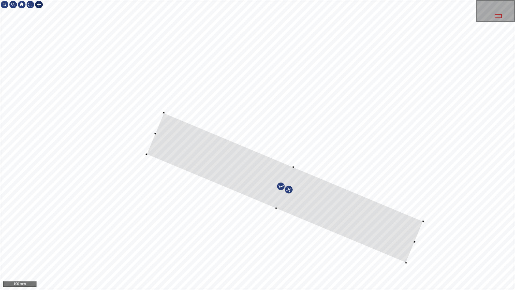
click at [392, 224] on div at bounding box center [285, 188] width 277 height 150
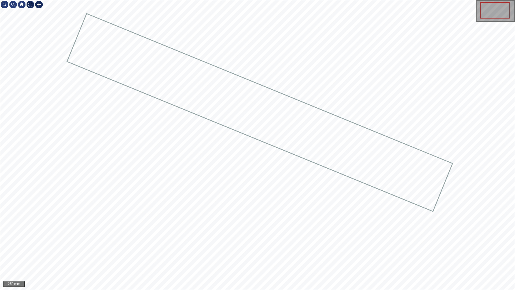
click at [31, 10] on div "250 mm" at bounding box center [257, 144] width 515 height 289
click at [25, 3] on div at bounding box center [21, 4] width 9 height 9
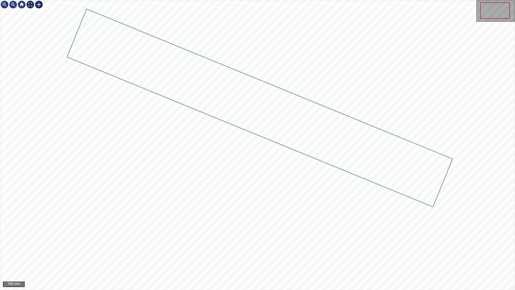
click at [29, 5] on div at bounding box center [30, 4] width 9 height 9
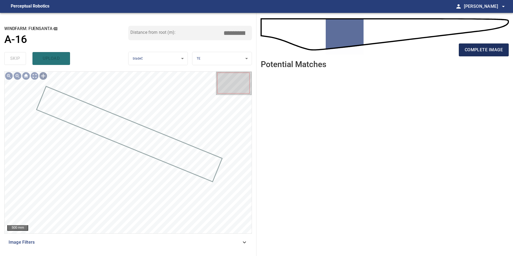
click at [466, 50] on span "complete image" at bounding box center [484, 50] width 38 height 8
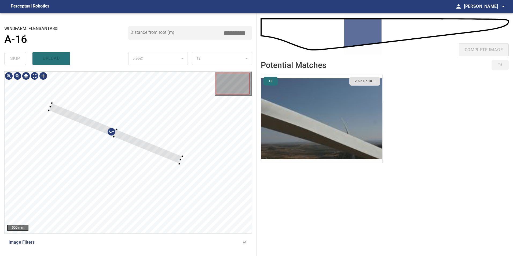
click at [159, 139] on div at bounding box center [128, 153] width 247 height 162
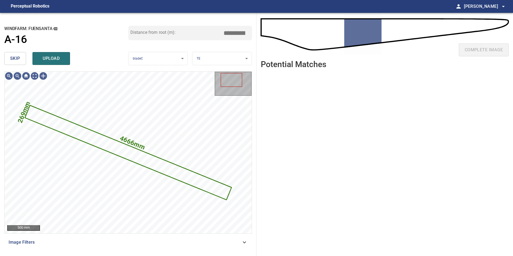
drag, startPoint x: 14, startPoint y: 55, endPoint x: 21, endPoint y: 67, distance: 13.5
click at [14, 56] on span "skip" at bounding box center [15, 59] width 10 height 8
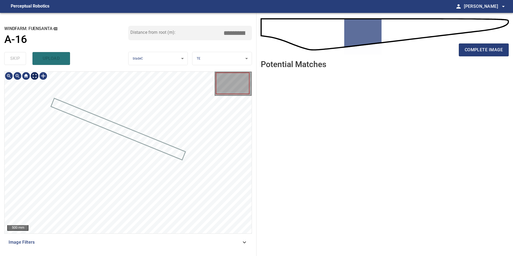
click at [36, 82] on div "500 mm" at bounding box center [128, 153] width 247 height 162
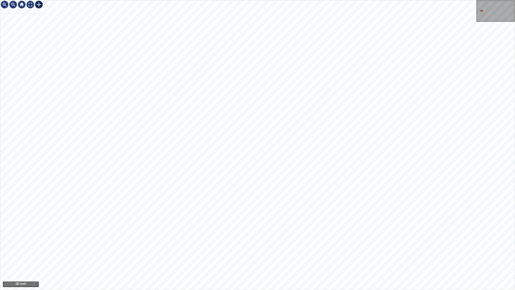
click at [39, 3] on div at bounding box center [39, 4] width 9 height 9
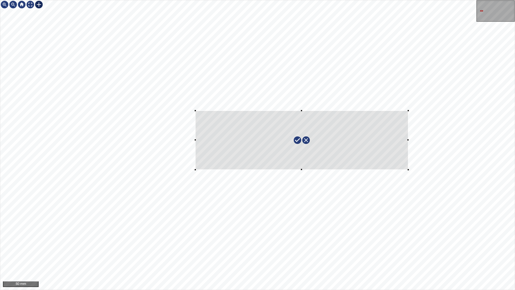
click at [409, 167] on div at bounding box center [257, 144] width 515 height 289
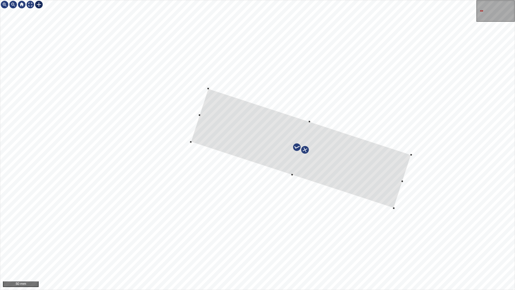
click at [396, 168] on div at bounding box center [301, 148] width 221 height 119
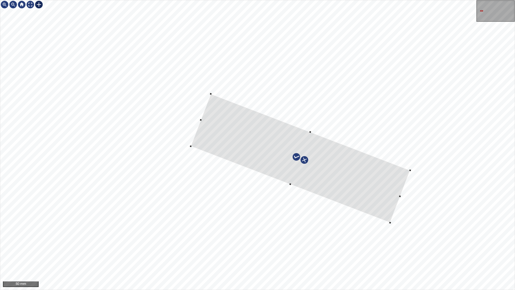
click at [375, 177] on div at bounding box center [301, 158] width 220 height 129
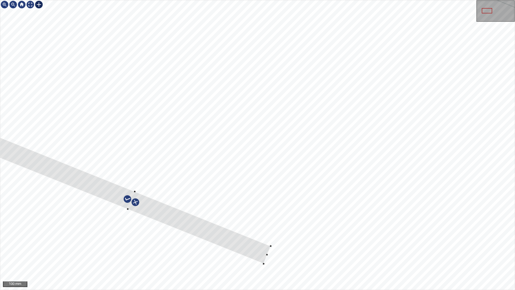
click at [278, 231] on div at bounding box center [257, 144] width 515 height 289
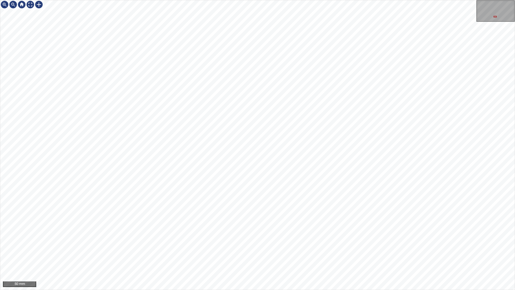
click at [0, 152] on html "50 mm" at bounding box center [257, 145] width 515 height 290
click at [513, 213] on html "50 mm" at bounding box center [257, 145] width 515 height 290
click at [441, 256] on div "50 mm" at bounding box center [257, 145] width 515 height 290
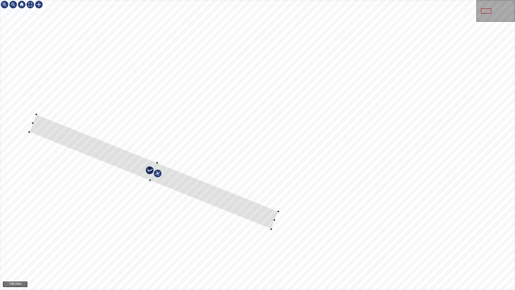
click at [275, 214] on div at bounding box center [153, 171] width 249 height 115
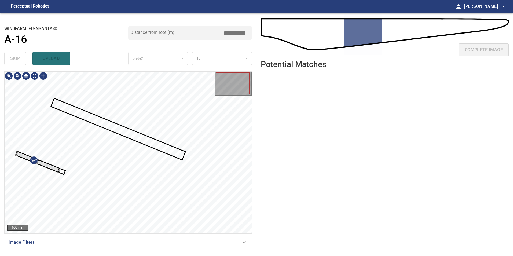
click at [114, 149] on div at bounding box center [128, 153] width 247 height 162
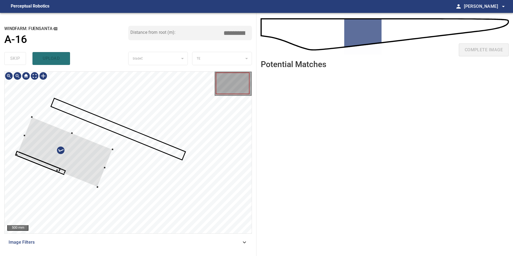
click at [113, 126] on div at bounding box center [65, 152] width 96 height 70
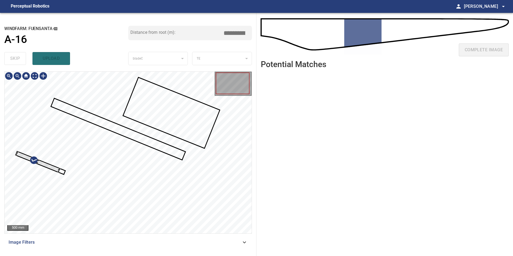
click at [176, 114] on div at bounding box center [128, 153] width 247 height 162
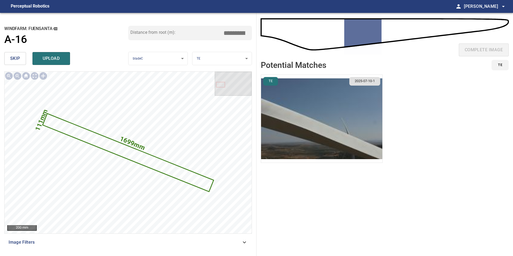
drag, startPoint x: 232, startPoint y: 34, endPoint x: 511, endPoint y: 27, distance: 279.3
click at [313, 30] on div "**********" at bounding box center [256, 134] width 513 height 243
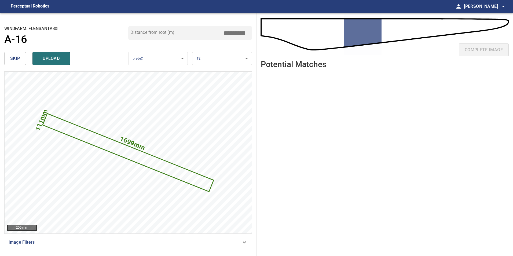
click at [236, 34] on input "****" at bounding box center [236, 33] width 27 height 10
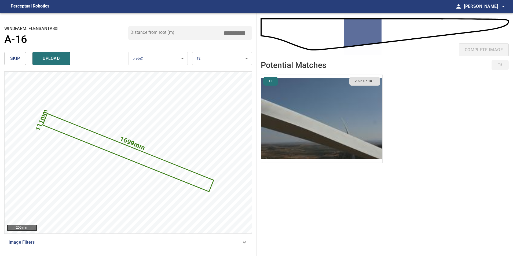
type input "****"
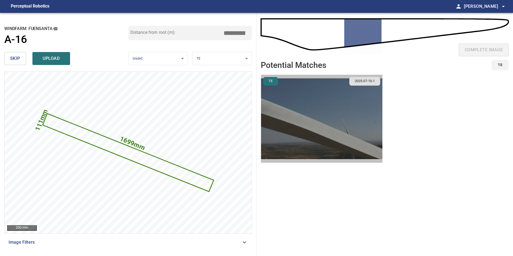
click at [349, 112] on img "button" at bounding box center [321, 119] width 121 height 88
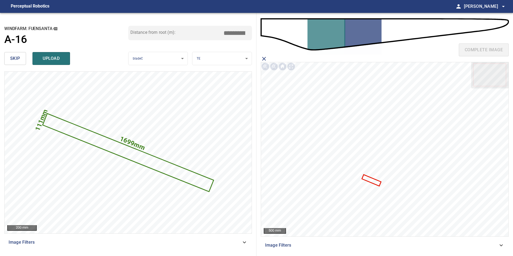
click at [373, 183] on icon at bounding box center [372, 180] width 18 height 10
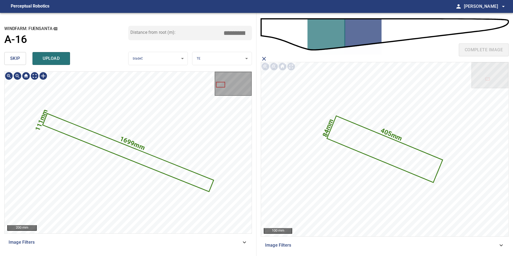
click at [197, 181] on icon at bounding box center [128, 152] width 170 height 77
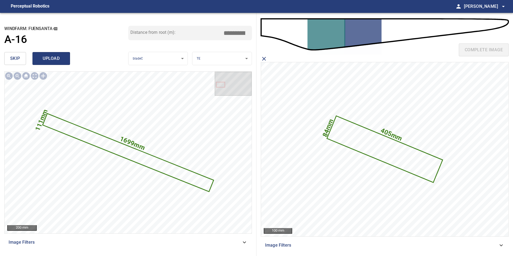
click at [48, 60] on span "upload" at bounding box center [51, 59] width 26 height 8
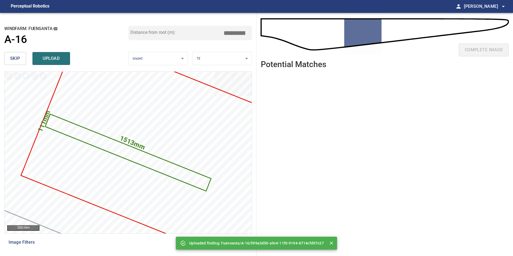
click at [20, 66] on div "skip upload" at bounding box center [66, 58] width 124 height 17
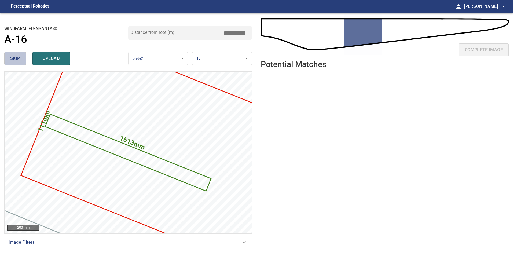
click at [22, 62] on button "skip" at bounding box center [15, 58] width 22 height 13
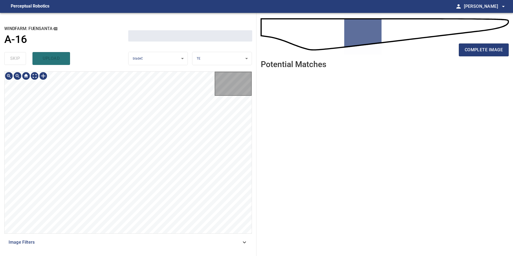
click at [22, 62] on div "skip upload" at bounding box center [66, 58] width 124 height 17
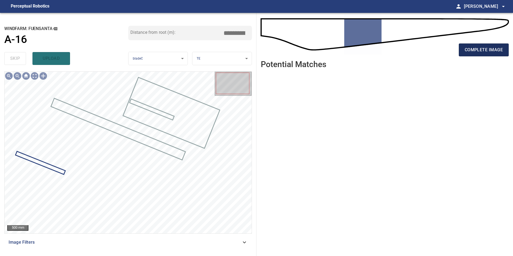
drag, startPoint x: 486, startPoint y: 46, endPoint x: 472, endPoint y: 55, distance: 16.0
click at [485, 46] on span "complete image" at bounding box center [484, 50] width 38 height 8
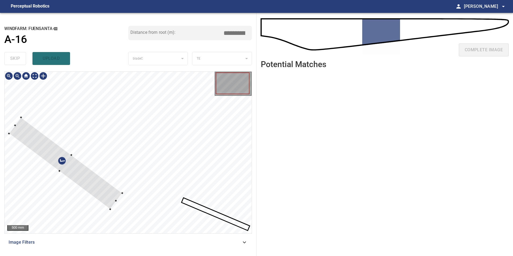
click at [148, 154] on div at bounding box center [128, 153] width 247 height 162
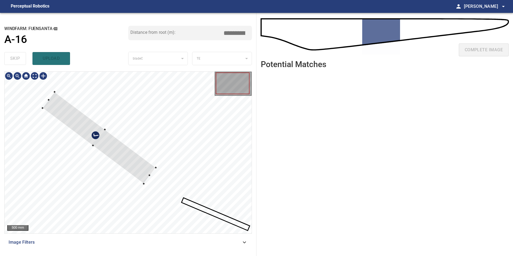
click at [100, 138] on div at bounding box center [98, 138] width 113 height 92
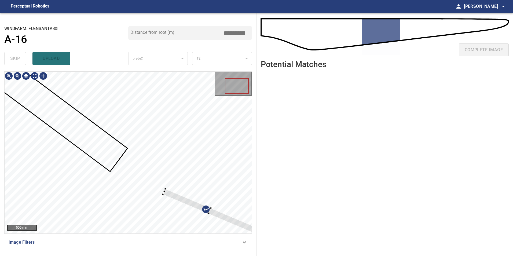
click at [218, 182] on div at bounding box center [128, 153] width 247 height 162
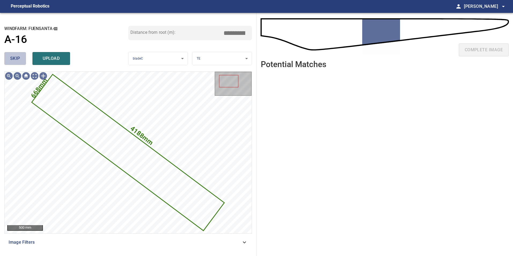
click at [17, 54] on button "skip" at bounding box center [15, 58] width 22 height 13
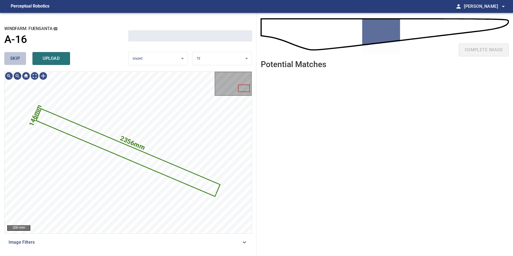
click at [17, 55] on span "skip" at bounding box center [15, 59] width 10 height 8
click at [17, 57] on div "skip upload" at bounding box center [66, 58] width 124 height 17
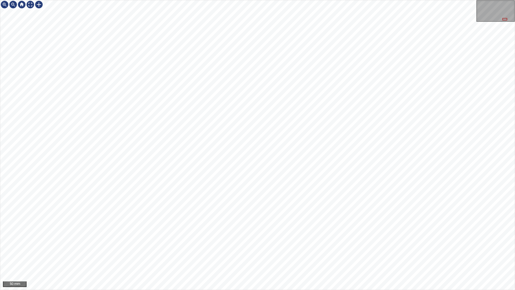
click at [0, 41] on html "50 mm" at bounding box center [257, 145] width 515 height 290
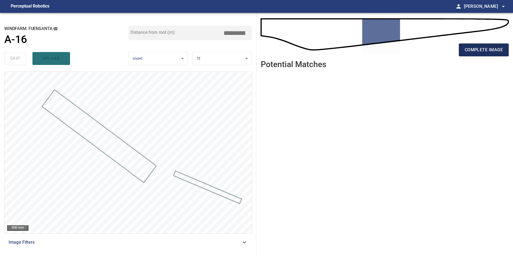
click at [481, 52] on span "complete image" at bounding box center [484, 50] width 38 height 8
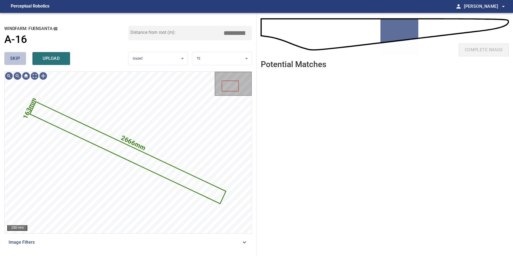
click at [17, 58] on span "skip" at bounding box center [15, 59] width 10 height 8
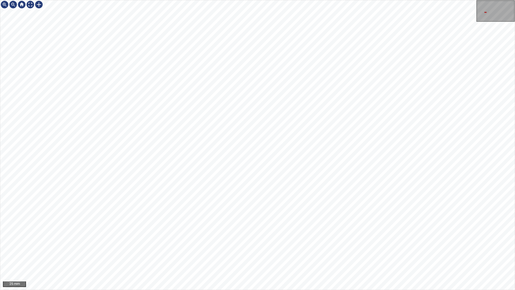
click at [0, 63] on html "25 mm" at bounding box center [257, 145] width 515 height 290
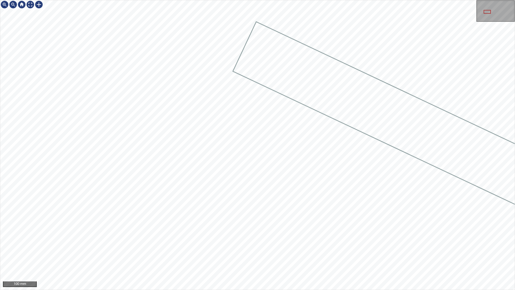
click at [0, 42] on html "100 mm" at bounding box center [257, 145] width 515 height 290
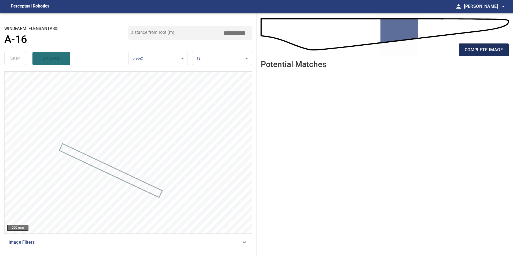
click at [489, 48] on span "complete image" at bounding box center [484, 50] width 38 height 8
click at [488, 48] on span "complete image" at bounding box center [484, 50] width 38 height 8
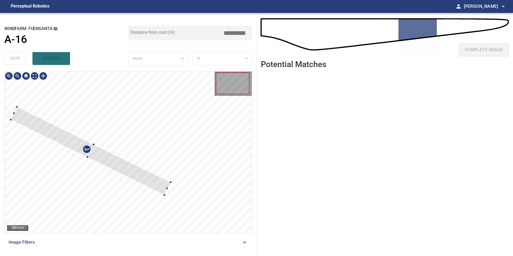
click at [138, 130] on div at bounding box center [128, 153] width 247 height 162
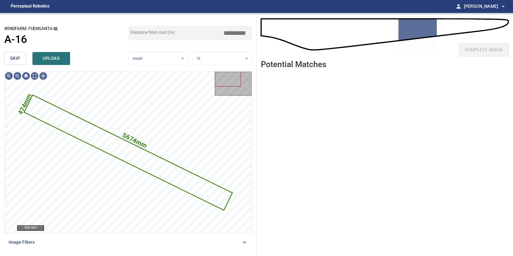
click at [11, 59] on span "skip" at bounding box center [15, 59] width 10 height 8
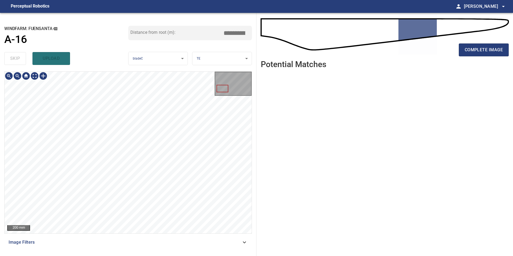
click at [192, 240] on div "200 mm Image Filters" at bounding box center [128, 161] width 248 height 180
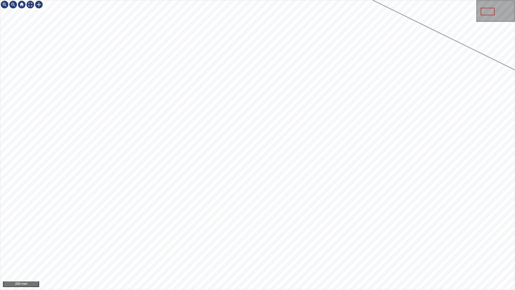
click at [0, 82] on html "200 mm" at bounding box center [257, 145] width 515 height 290
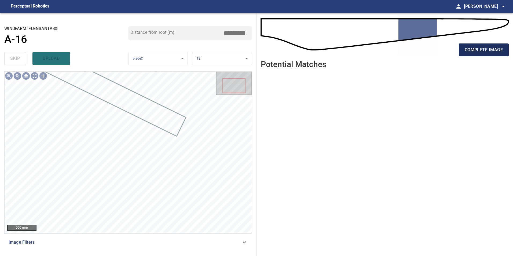
drag, startPoint x: 479, startPoint y: 48, endPoint x: 478, endPoint y: 53, distance: 4.6
click at [479, 49] on span "complete image" at bounding box center [484, 50] width 38 height 8
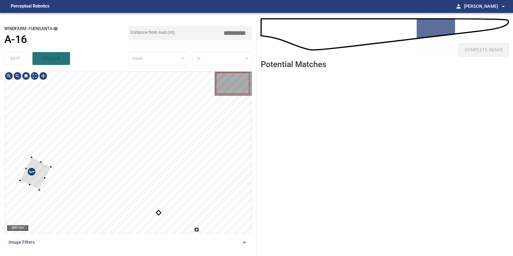
click at [105, 148] on div at bounding box center [128, 153] width 247 height 162
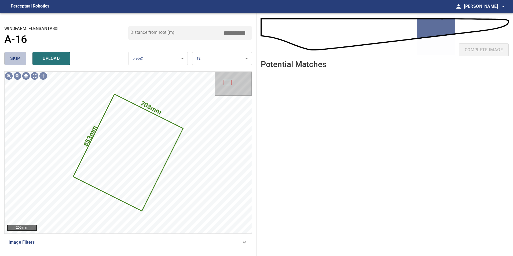
click at [8, 58] on button "skip" at bounding box center [15, 58] width 22 height 13
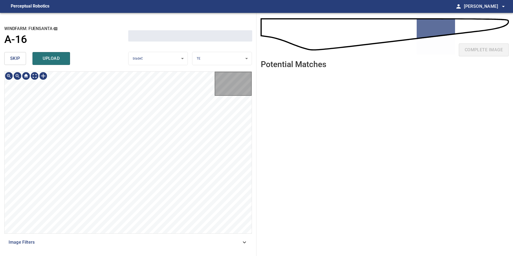
click at [8, 58] on button "skip" at bounding box center [15, 58] width 22 height 13
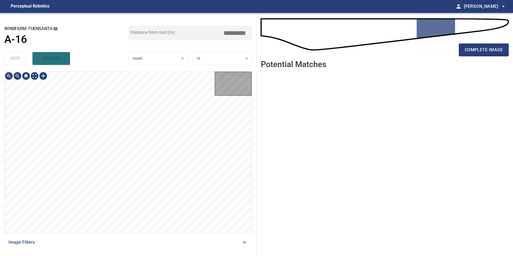
type input "*****"
click at [8, 58] on div "skip upload" at bounding box center [66, 58] width 124 height 17
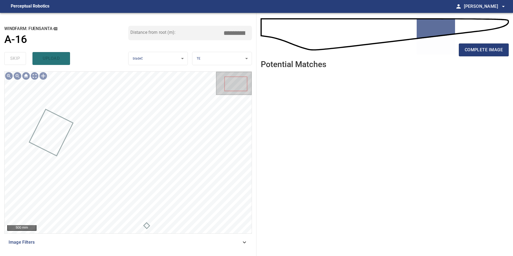
drag, startPoint x: 495, startPoint y: 50, endPoint x: 494, endPoint y: 57, distance: 6.7
click at [494, 55] on button "complete image" at bounding box center [484, 49] width 50 height 13
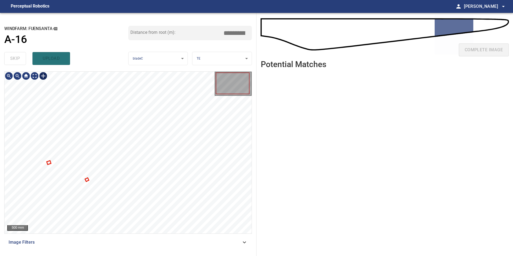
click at [43, 81] on div "500 mm" at bounding box center [128, 153] width 247 height 162
click at [43, 77] on div at bounding box center [43, 76] width 9 height 9
click at [132, 173] on div at bounding box center [128, 153] width 247 height 162
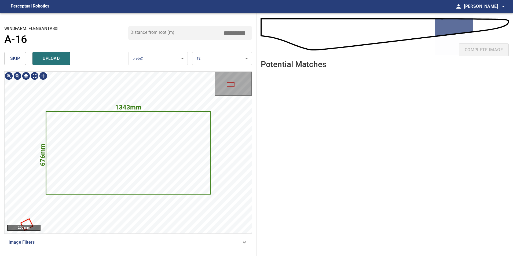
click at [14, 56] on span "skip" at bounding box center [15, 59] width 10 height 8
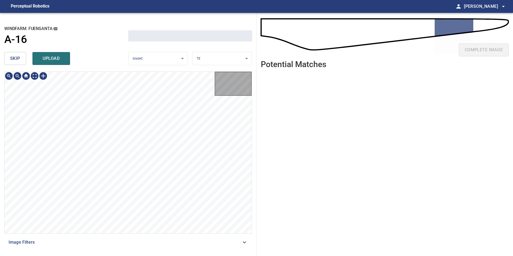
click at [14, 56] on span "skip" at bounding box center [15, 59] width 10 height 8
click at [14, 56] on div "skip upload" at bounding box center [66, 58] width 124 height 17
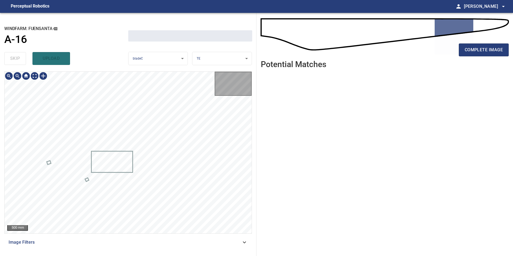
click at [14, 56] on div "skip upload" at bounding box center [66, 58] width 124 height 17
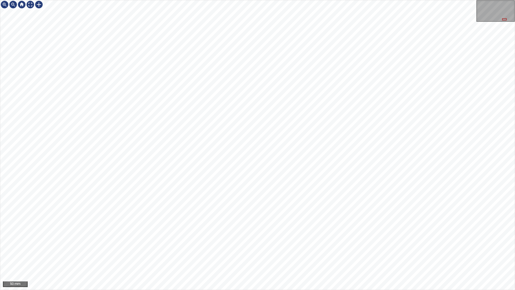
click at [513, 174] on html "50 mm" at bounding box center [257, 145] width 515 height 290
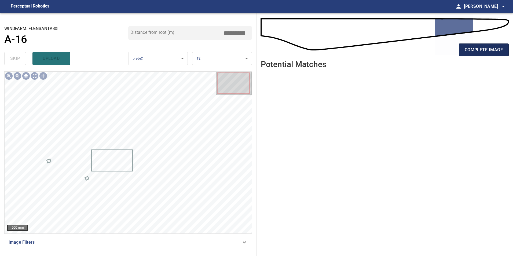
click at [488, 52] on span "complete image" at bounding box center [484, 50] width 38 height 8
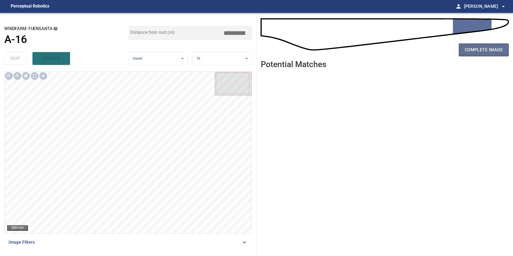
click at [484, 47] on span "complete image" at bounding box center [484, 50] width 38 height 8
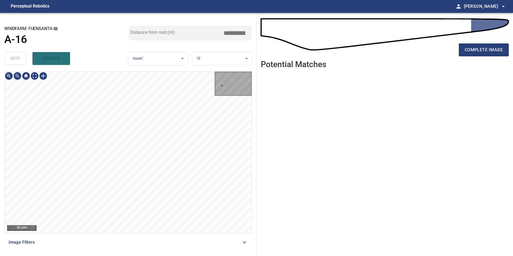
click at [101, 39] on div "**********" at bounding box center [128, 134] width 257 height 243
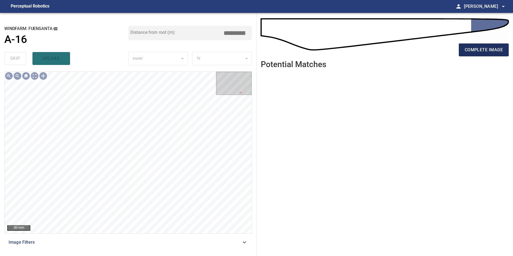
drag, startPoint x: 493, startPoint y: 46, endPoint x: 492, endPoint y: 50, distance: 4.2
click at [492, 50] on button "complete image" at bounding box center [484, 49] width 50 height 13
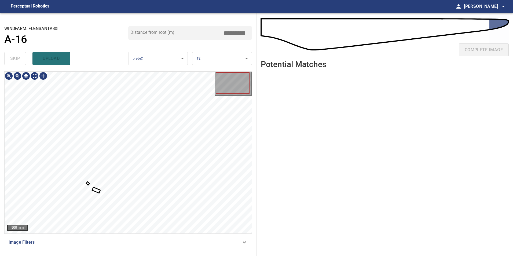
click at [99, 190] on div at bounding box center [128, 153] width 247 height 162
click at [142, 216] on div at bounding box center [128, 153] width 247 height 162
click at [154, 140] on div at bounding box center [128, 153] width 247 height 162
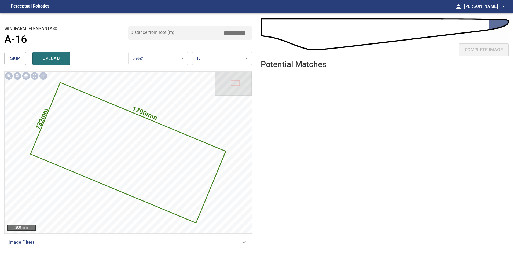
click at [11, 60] on span "skip" at bounding box center [15, 59] width 10 height 8
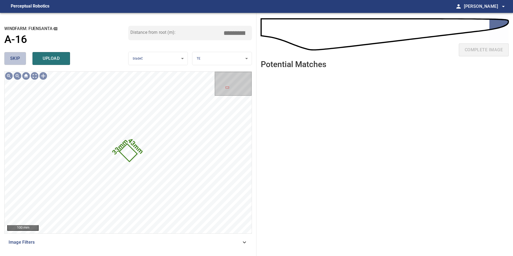
click at [19, 61] on span "skip" at bounding box center [15, 59] width 10 height 8
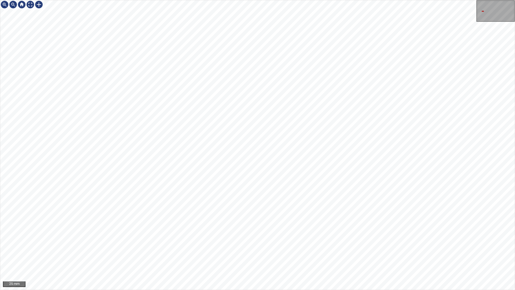
click at [0, 42] on html "25 mm" at bounding box center [257, 145] width 515 height 290
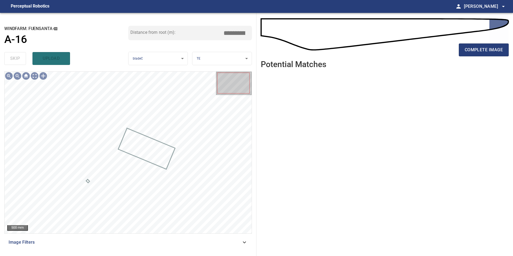
click at [177, 241] on span "Image Filters" at bounding box center [125, 242] width 233 height 6
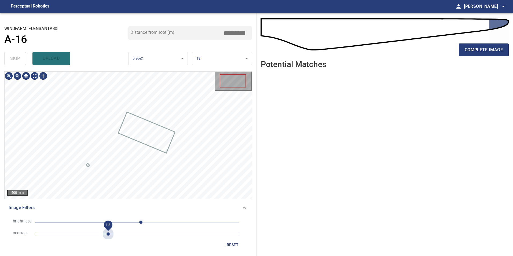
click at [109, 234] on span "1.8" at bounding box center [137, 234] width 205 height 8
click at [117, 223] on span "10" at bounding box center [137, 223] width 205 height 8
click at [125, 222] on span "-50" at bounding box center [137, 223] width 205 height 8
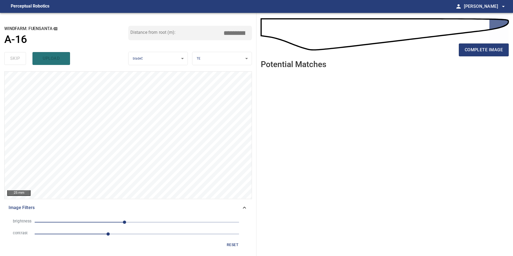
click at [140, 221] on span "-31" at bounding box center [137, 223] width 205 height 8
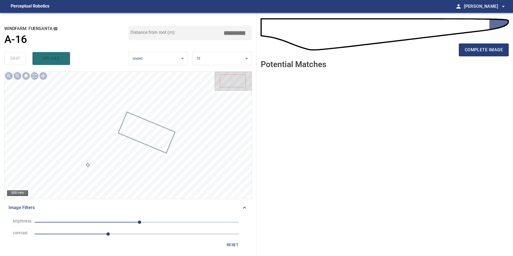
click at [131, 221] on span "7" at bounding box center [137, 223] width 205 height 8
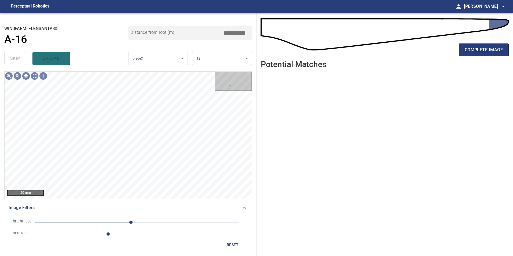
click at [148, 223] on span "-15" at bounding box center [137, 223] width 205 height 8
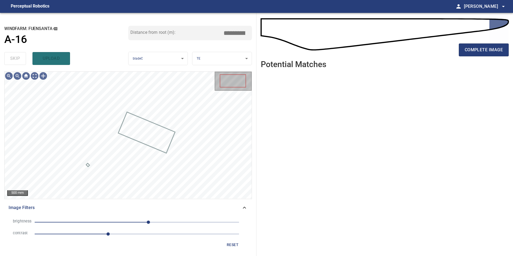
click at [165, 222] on span "29" at bounding box center [137, 223] width 205 height 8
click at [157, 223] on span "50" at bounding box center [137, 223] width 205 height 8
drag, startPoint x: 234, startPoint y: 246, endPoint x: 225, endPoint y: 242, distance: 9.1
click at [232, 245] on span "reset" at bounding box center [232, 245] width 13 height 7
drag, startPoint x: 139, startPoint y: 235, endPoint x: 127, endPoint y: 230, distance: 13.0
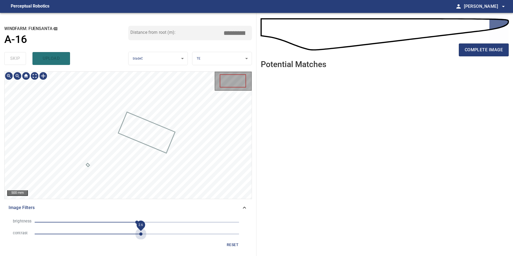
click at [139, 235] on span "2.6" at bounding box center [137, 234] width 205 height 8
click at [108, 221] on span "0" at bounding box center [137, 223] width 205 height 8
click at [99, 222] on span "-72" at bounding box center [137, 223] width 205 height 8
drag, startPoint x: 146, startPoint y: 221, endPoint x: 143, endPoint y: 223, distance: 2.9
click at [146, 221] on span "-96" at bounding box center [137, 223] width 205 height 8
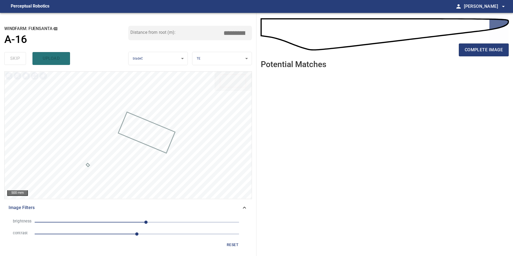
click at [232, 246] on span "reset" at bounding box center [232, 245] width 13 height 7
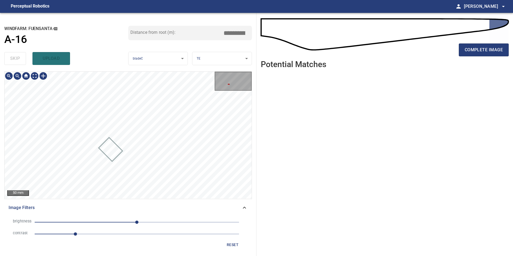
click at [75, 142] on div "Fuensanta/A-16/1 Category 2 unclassified" at bounding box center [128, 135] width 247 height 127
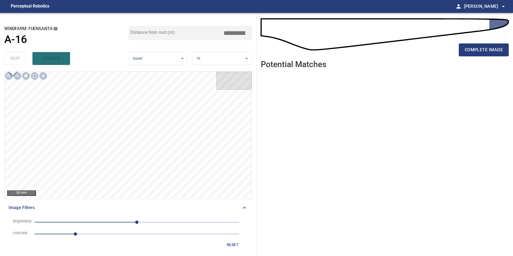
click at [234, 243] on span "reset" at bounding box center [232, 245] width 13 height 7
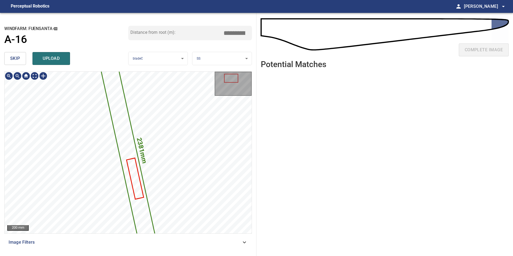
click at [126, 141] on icon at bounding box center [128, 153] width 60 height 200
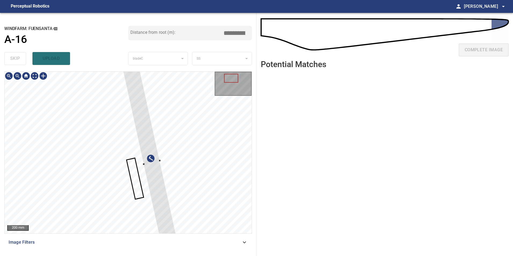
click at [192, 125] on div at bounding box center [128, 153] width 247 height 162
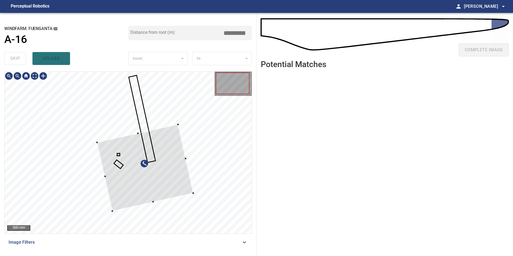
click at [193, 165] on div at bounding box center [145, 168] width 96 height 87
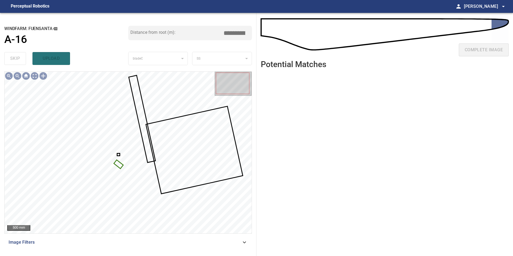
click at [116, 165] on div at bounding box center [128, 153] width 247 height 162
click at [148, 247] on div "500 mm Image Filters" at bounding box center [128, 161] width 248 height 180
click at [120, 169] on div at bounding box center [128, 153] width 247 height 162
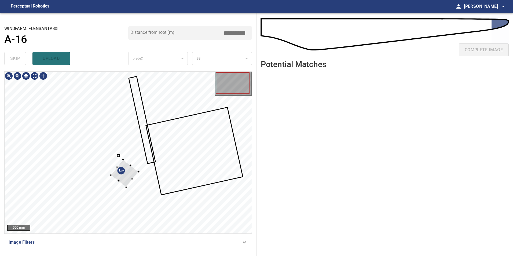
click at [130, 178] on div at bounding box center [125, 174] width 28 height 28
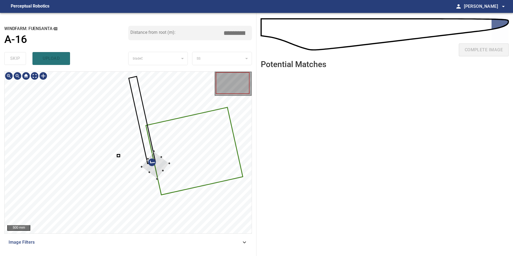
click at [169, 151] on div at bounding box center [156, 165] width 28 height 28
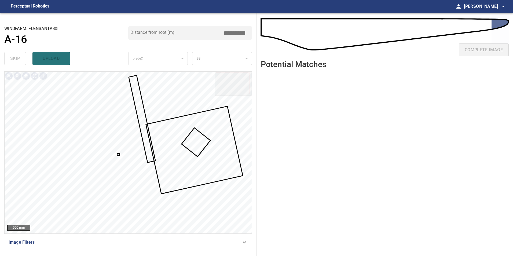
click at [119, 154] on div at bounding box center [128, 153] width 247 height 162
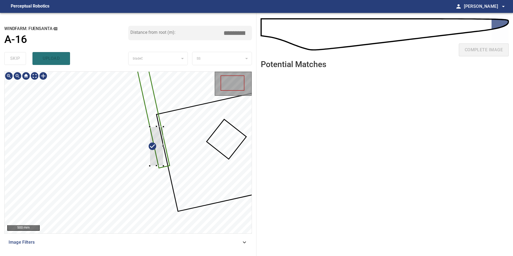
click at [165, 157] on div at bounding box center [128, 153] width 247 height 162
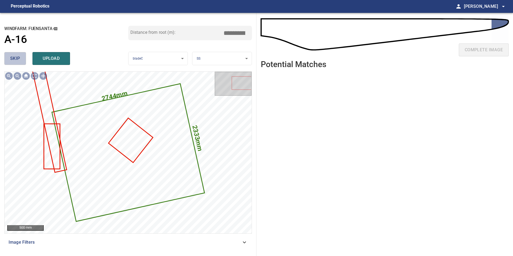
click at [18, 59] on span "skip" at bounding box center [15, 59] width 10 height 8
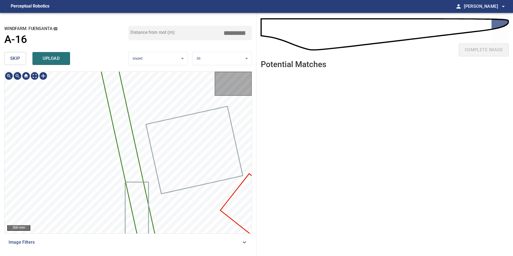
click at [18, 59] on span "skip" at bounding box center [15, 59] width 10 height 8
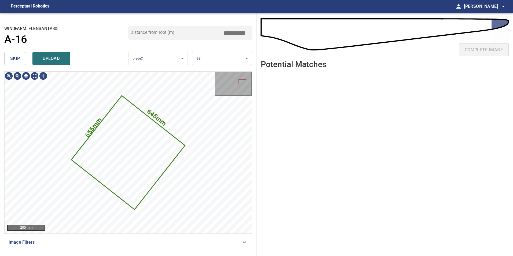
type input "*****"
click at [18, 59] on span "skip" at bounding box center [15, 59] width 10 height 8
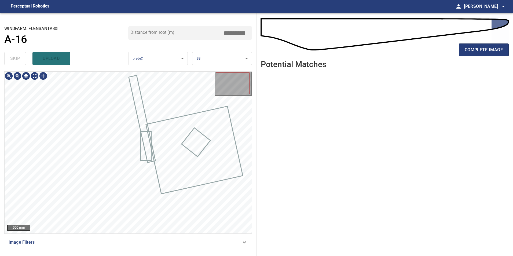
click at [18, 59] on div "skip upload" at bounding box center [66, 58] width 124 height 17
click at [249, 245] on div "Image Filters" at bounding box center [128, 242] width 248 height 13
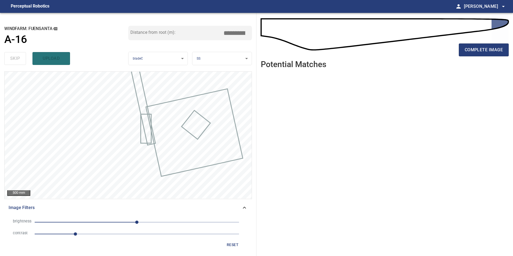
drag, startPoint x: 126, startPoint y: 236, endPoint x: 93, endPoint y: 228, distance: 34.1
click at [126, 238] on span "1" at bounding box center [137, 234] width 205 height 8
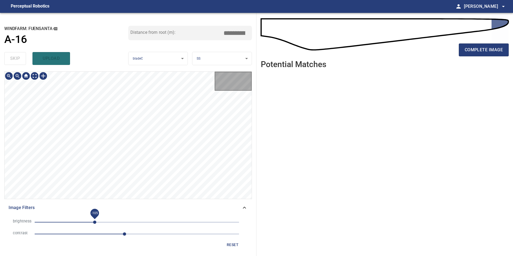
click at [95, 224] on span "-105" at bounding box center [137, 223] width 205 height 8
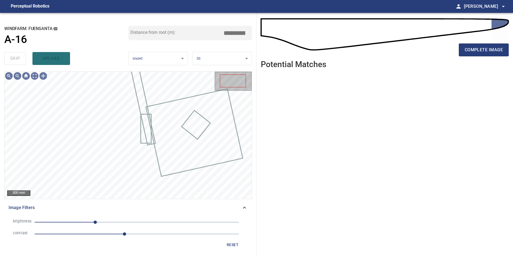
click at [85, 221] on span "-104" at bounding box center [137, 223] width 205 height 8
click at [74, 221] on span "-131" at bounding box center [137, 223] width 205 height 8
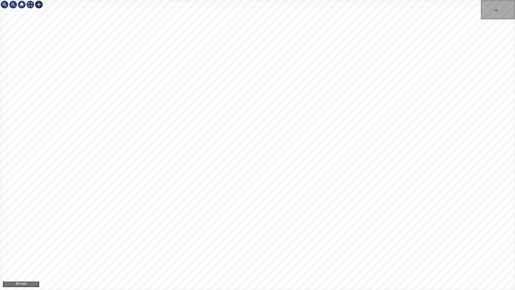
click at [39, 6] on div at bounding box center [39, 4] width 9 height 9
click at [286, 222] on div at bounding box center [257, 144] width 515 height 289
click at [319, 243] on div at bounding box center [257, 144] width 515 height 289
click at [303, 221] on div at bounding box center [287, 209] width 38 height 31
click at [302, 222] on div at bounding box center [257, 144] width 515 height 289
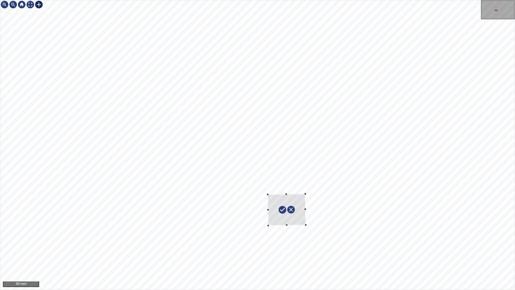
click at [299, 219] on div at bounding box center [257, 144] width 515 height 289
click at [302, 215] on div at bounding box center [285, 206] width 35 height 24
click at [302, 213] on div at bounding box center [287, 209] width 34 height 24
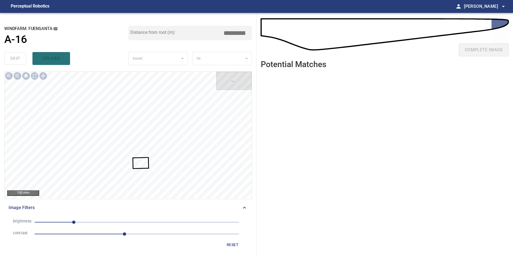
drag, startPoint x: 235, startPoint y: 34, endPoint x: 279, endPoint y: 48, distance: 45.9
click at [275, 48] on div "**********" at bounding box center [256, 134] width 513 height 243
drag, startPoint x: 233, startPoint y: 32, endPoint x: 276, endPoint y: 36, distance: 43.1
click at [270, 38] on div "**********" at bounding box center [256, 134] width 513 height 243
type input "*****"
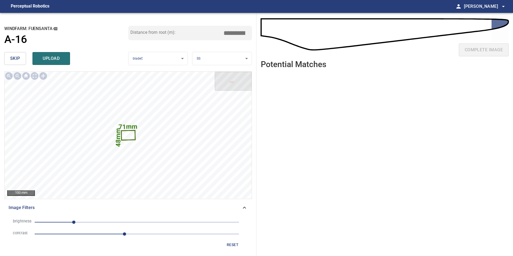
drag, startPoint x: 234, startPoint y: 31, endPoint x: 274, endPoint y: 37, distance: 40.1
click at [274, 37] on div "**********" at bounding box center [256, 134] width 513 height 243
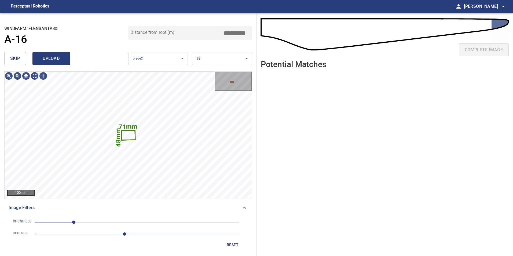
type input "*****"
click at [60, 61] on span "upload" at bounding box center [51, 59] width 26 height 8
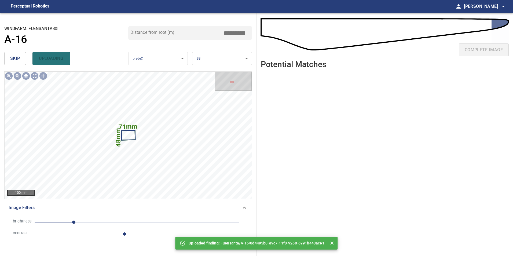
click at [21, 63] on button "skip" at bounding box center [15, 58] width 22 height 13
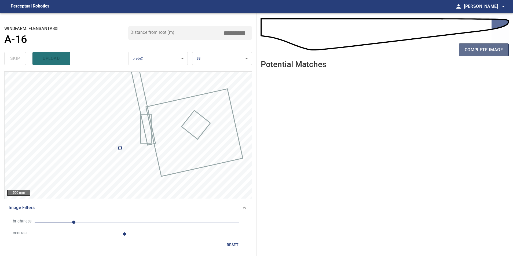
click at [492, 52] on span "complete image" at bounding box center [484, 50] width 38 height 8
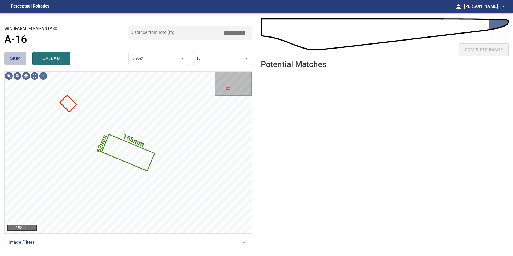
click at [20, 53] on button "skip" at bounding box center [15, 58] width 22 height 13
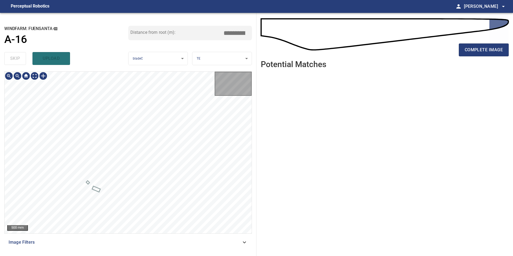
click at [20, 53] on div "skip upload" at bounding box center [66, 58] width 124 height 17
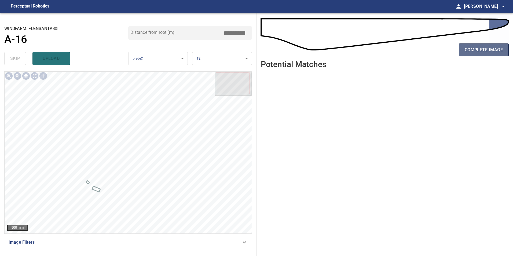
click at [498, 52] on span "complete image" at bounding box center [484, 50] width 38 height 8
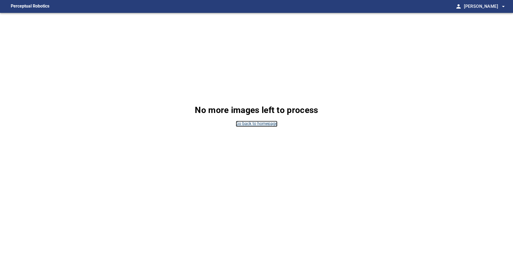
click at [250, 124] on link "Go back to homepage" at bounding box center [257, 124] width 42 height 6
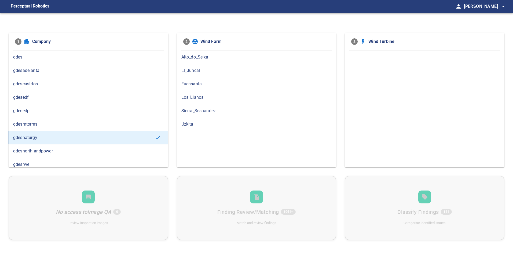
click at [209, 88] on div "Fuensanta" at bounding box center [257, 83] width 160 height 13
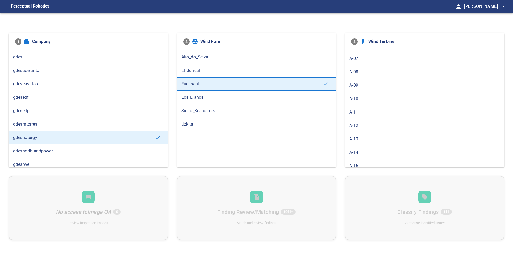
scroll to position [81, 0]
click at [379, 148] on span "A-14" at bounding box center [425, 151] width 151 height 6
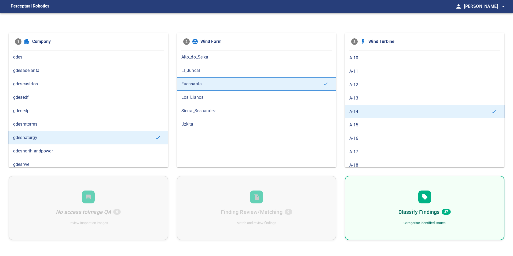
scroll to position [161, 0]
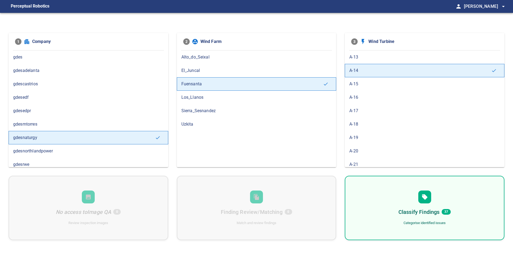
click at [355, 80] on div "A-15" at bounding box center [425, 83] width 160 height 13
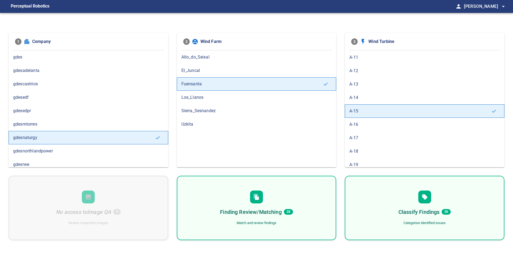
scroll to position [134, 0]
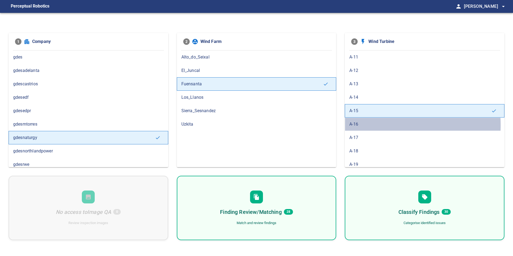
click at [358, 125] on span "A-16" at bounding box center [425, 124] width 151 height 6
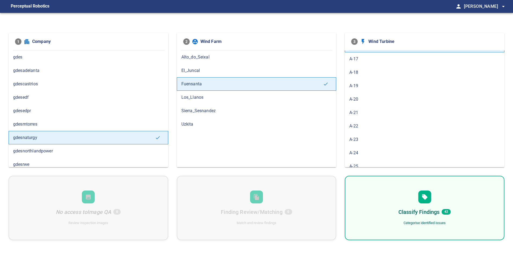
scroll to position [161, 0]
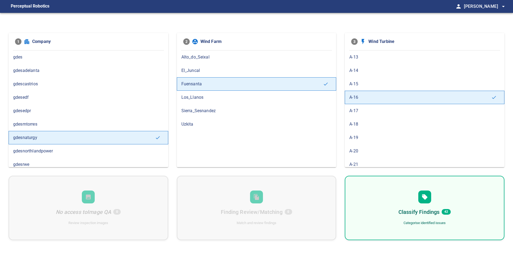
click at [383, 110] on span "A-17" at bounding box center [425, 111] width 151 height 6
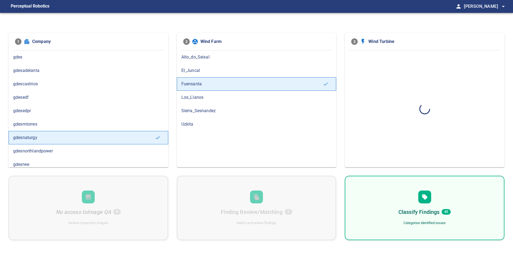
scroll to position [0, 0]
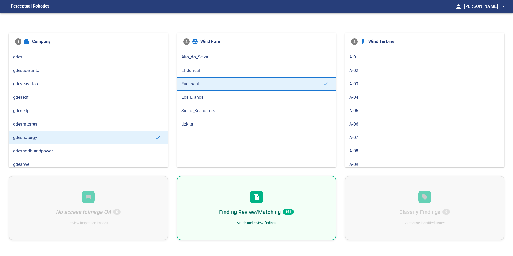
click at [287, 201] on div "Finding Review/Matching 161 Match and review findings" at bounding box center [257, 208] width 160 height 64
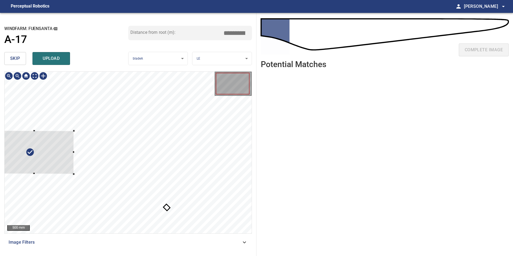
click at [41, 146] on div at bounding box center [34, 152] width 79 height 43
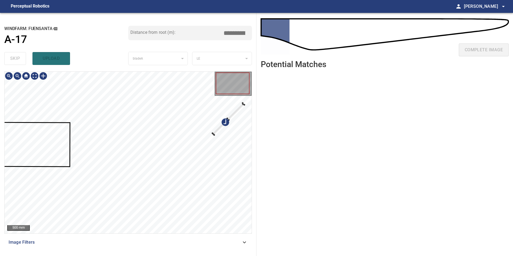
click at [207, 110] on div at bounding box center [128, 153] width 247 height 162
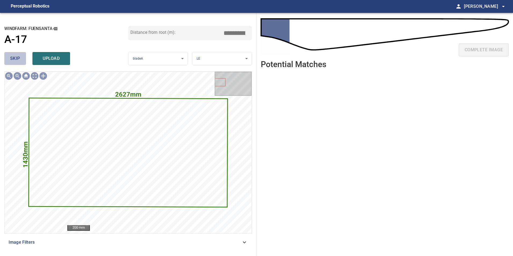
click at [15, 60] on span "skip" at bounding box center [15, 59] width 10 height 8
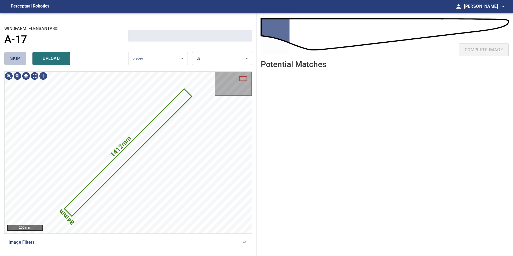
click at [15, 59] on span "skip" at bounding box center [15, 59] width 10 height 8
click at [15, 59] on div "skip upload" at bounding box center [66, 58] width 124 height 17
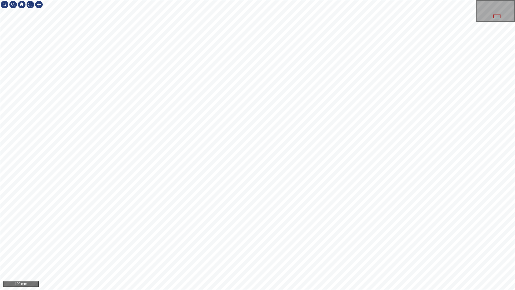
click at [355, 256] on div "100 mm" at bounding box center [257, 145] width 515 height 290
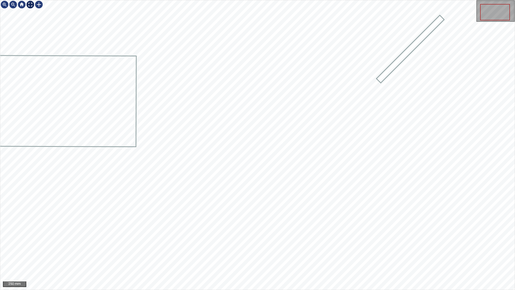
click at [32, 4] on div at bounding box center [30, 4] width 9 height 9
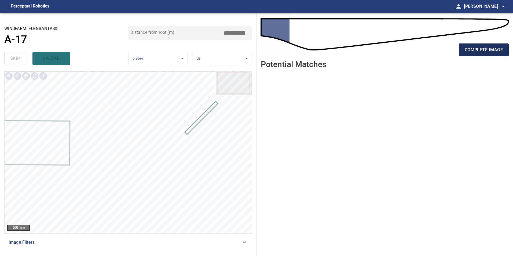
click at [480, 50] on span "complete image" at bounding box center [484, 50] width 38 height 8
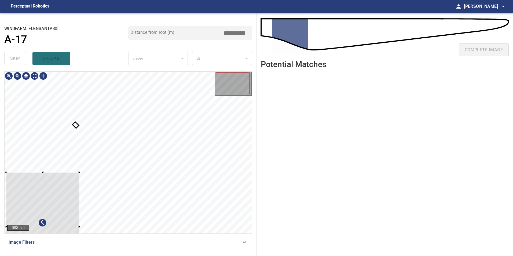
click at [31, 172] on div at bounding box center [42, 226] width 73 height 109
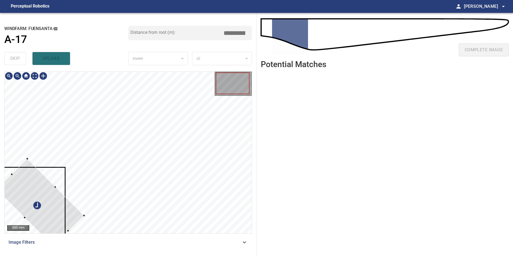
click at [48, 213] on div at bounding box center [41, 203] width 88 height 88
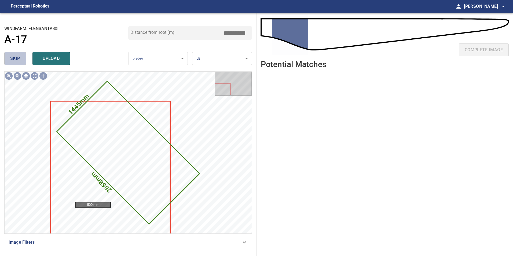
click at [20, 58] on button "skip" at bounding box center [15, 58] width 22 height 13
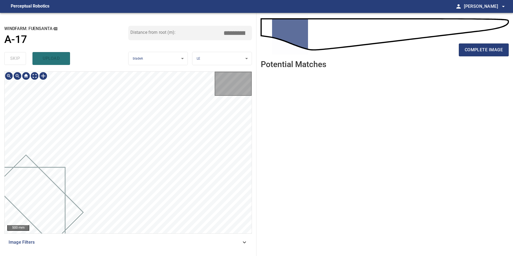
click at [20, 58] on div "skip upload" at bounding box center [66, 58] width 124 height 17
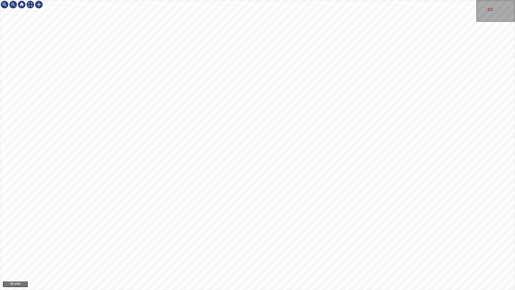
click at [0, 3] on html "50 mm" at bounding box center [257, 145] width 515 height 290
click at [21, 0] on div "50 mm" at bounding box center [257, 145] width 515 height 290
click at [383, 256] on div "50 mm" at bounding box center [257, 145] width 515 height 290
click at [361, 256] on div "50 mm" at bounding box center [257, 145] width 515 height 290
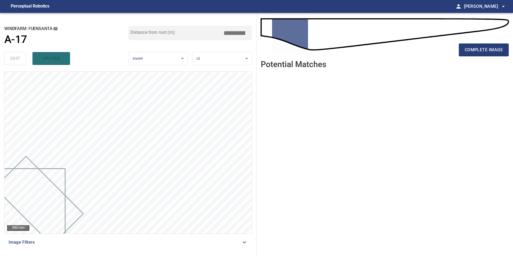
click at [471, 61] on div "complete image" at bounding box center [385, 51] width 248 height 21
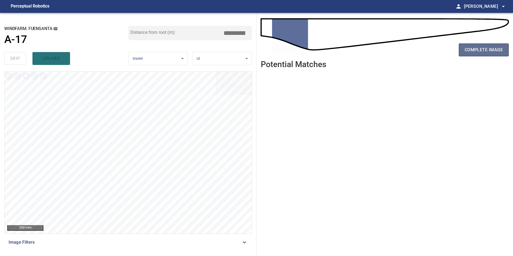
click at [483, 52] on span "complete image" at bounding box center [484, 50] width 38 height 8
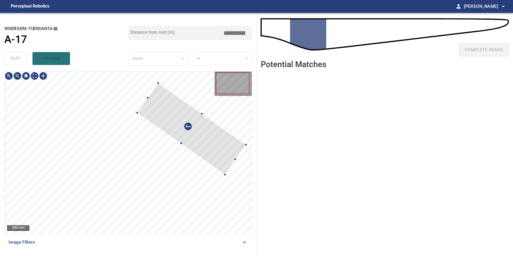
click at [213, 139] on div at bounding box center [191, 129] width 109 height 92
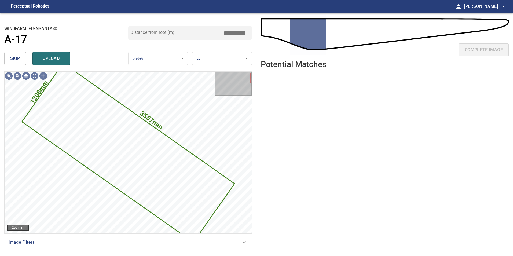
click at [21, 56] on button "skip" at bounding box center [15, 58] width 22 height 13
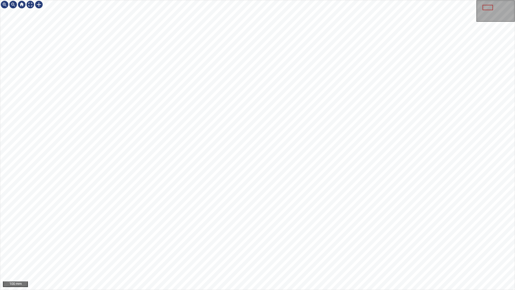
click at [457, 256] on div "100 mm" at bounding box center [257, 145] width 515 height 290
click at [39, 0] on div "50 mm" at bounding box center [257, 145] width 515 height 290
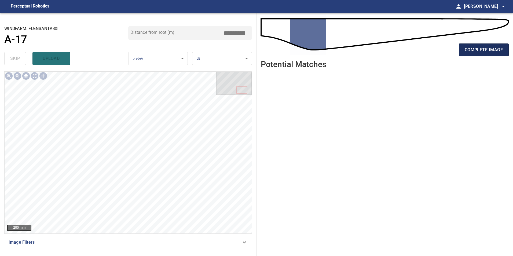
click at [497, 49] on span "complete image" at bounding box center [484, 50] width 38 height 8
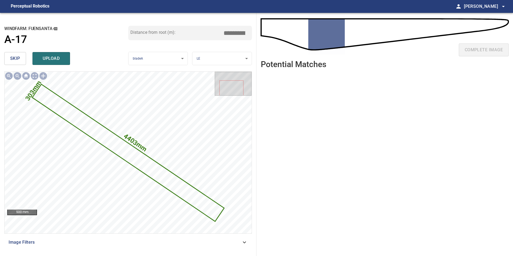
click at [13, 55] on span "skip" at bounding box center [15, 59] width 10 height 8
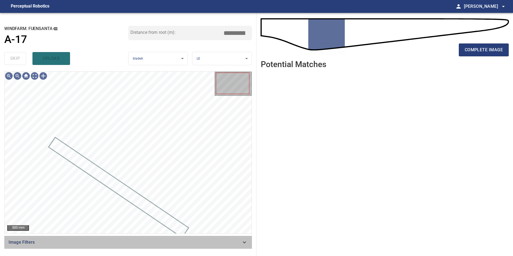
drag, startPoint x: 240, startPoint y: 245, endPoint x: 237, endPoint y: 242, distance: 4.3
click at [240, 244] on span "Image Filters" at bounding box center [125, 242] width 233 height 6
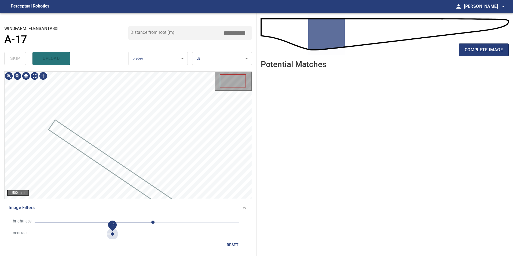
click at [111, 238] on span "1.9" at bounding box center [137, 234] width 205 height 8
click at [124, 221] on span "-32" at bounding box center [137, 223] width 205 height 8
click at [111, 219] on span "-32" at bounding box center [137, 223] width 205 height 8
click at [117, 220] on span "-64" at bounding box center [137, 223] width 205 height 8
click at [137, 223] on span "1" at bounding box center [137, 223] width 205 height 8
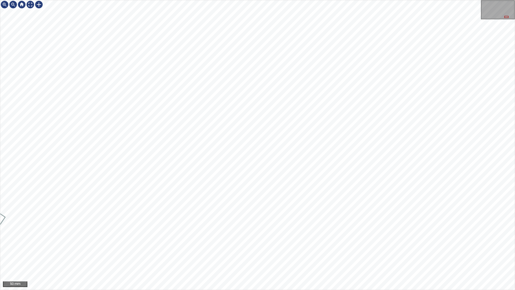
click at [259, 256] on div "50 mm" at bounding box center [257, 145] width 515 height 290
click at [365, 256] on div "50 mm" at bounding box center [257, 145] width 515 height 290
click at [35, 2] on div at bounding box center [39, 4] width 9 height 9
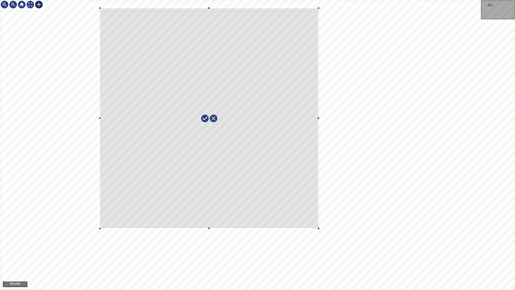
click at [99, 7] on div at bounding box center [257, 144] width 515 height 289
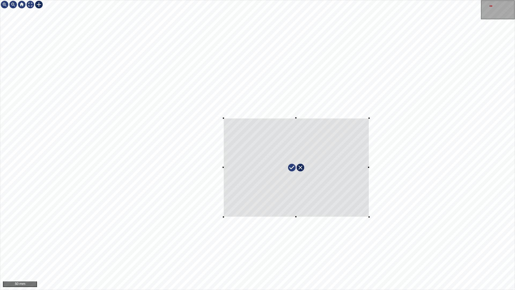
click at [351, 186] on div at bounding box center [297, 167] width 146 height 99
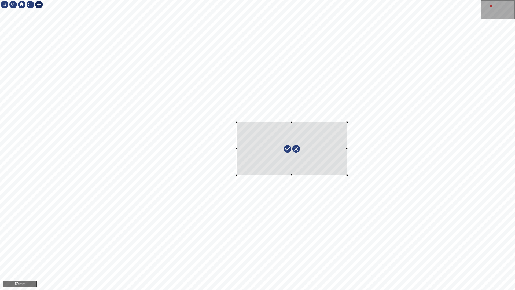
click at [347, 175] on div at bounding box center [257, 144] width 515 height 289
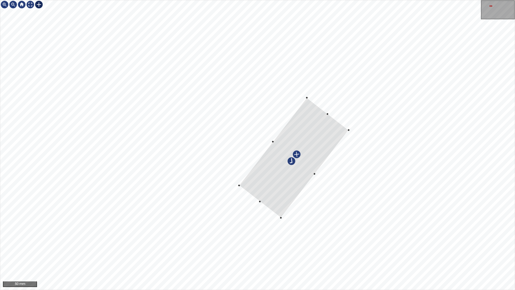
click at [329, 133] on div at bounding box center [294, 158] width 110 height 120
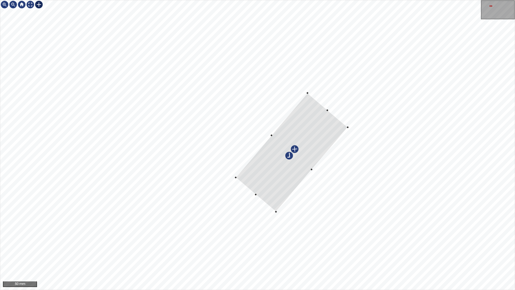
click at [313, 140] on div at bounding box center [292, 152] width 112 height 119
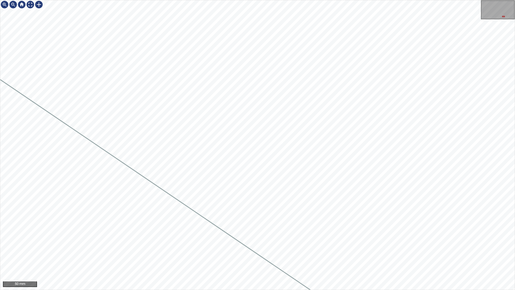
click at [288, 0] on div "50 mm" at bounding box center [257, 145] width 515 height 290
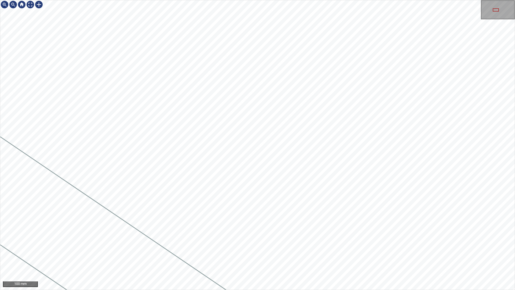
click at [388, 256] on div "100 mm" at bounding box center [257, 145] width 515 height 290
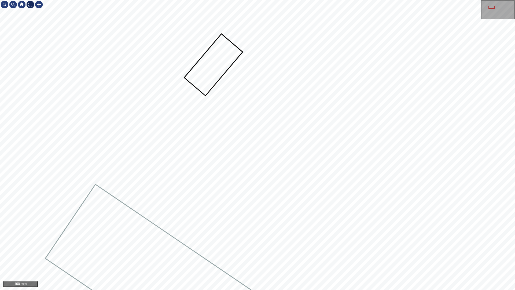
click at [31, 2] on div at bounding box center [30, 4] width 9 height 9
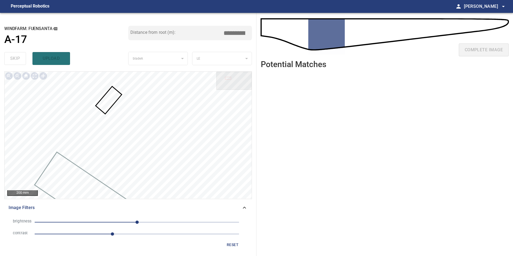
click at [166, 237] on span "1.9" at bounding box center [137, 234] width 205 height 8
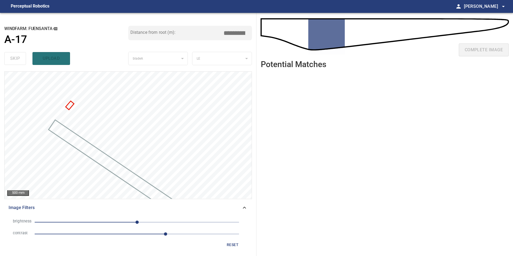
click at [103, 220] on span "1" at bounding box center [137, 223] width 205 height 8
click at [146, 223] on span "-84" at bounding box center [137, 223] width 205 height 8
click at [126, 230] on span "3.2" at bounding box center [137, 234] width 205 height 8
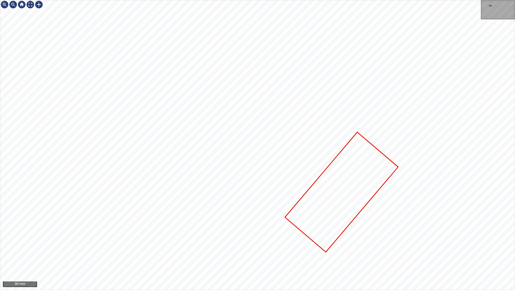
click at [296, 169] on div at bounding box center [257, 144] width 515 height 289
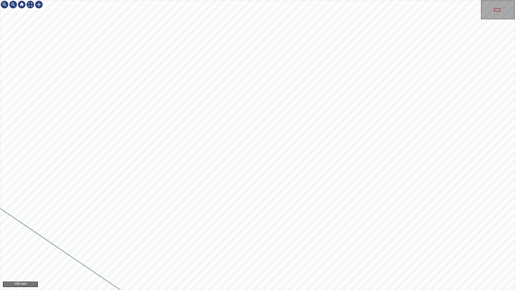
click at [358, 256] on div "100 mm" at bounding box center [257, 145] width 515 height 290
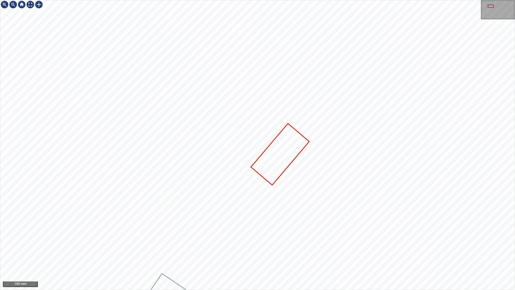
click at [357, 256] on div "100 mm" at bounding box center [257, 145] width 515 height 290
click at [311, 231] on div "50 mm" at bounding box center [257, 145] width 515 height 290
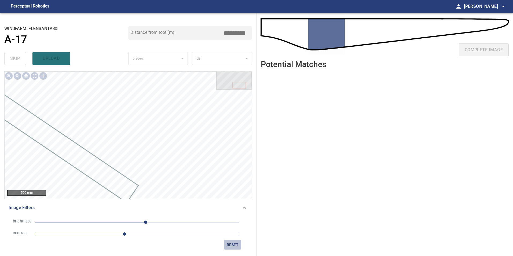
click at [231, 246] on span "reset" at bounding box center [232, 245] width 13 height 7
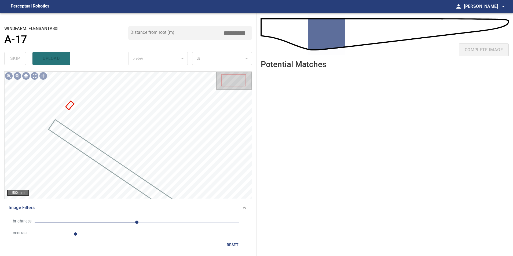
click at [224, 248] on button "reset" at bounding box center [232, 245] width 17 height 10
click at [145, 219] on span "20" at bounding box center [137, 223] width 205 height 8
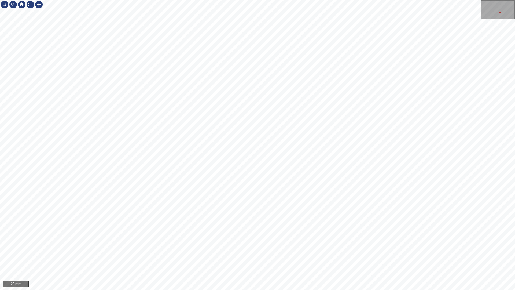
click at [313, 256] on div "20 mm" at bounding box center [257, 145] width 515 height 290
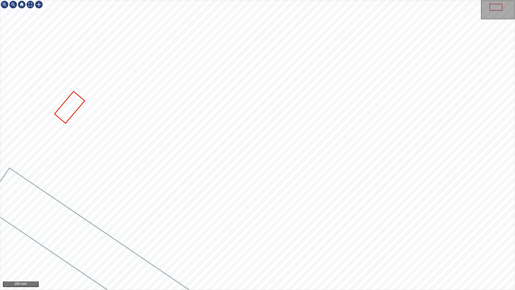
click at [307, 256] on div "200 mm" at bounding box center [257, 145] width 515 height 290
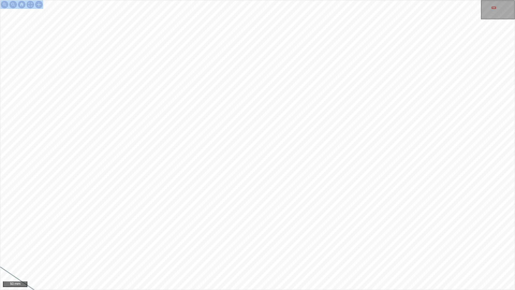
click at [374, 256] on div "50 mm" at bounding box center [257, 145] width 515 height 290
click at [38, 5] on div at bounding box center [39, 4] width 9 height 9
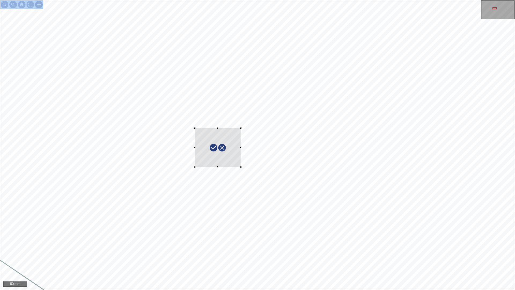
click at [241, 166] on div at bounding box center [257, 144] width 515 height 289
click at [222, 168] on div at bounding box center [222, 153] width 59 height 60
click at [233, 159] on div at bounding box center [220, 151] width 55 height 57
click at [213, 151] on div at bounding box center [226, 145] width 44 height 44
click at [220, 158] on div at bounding box center [221, 149] width 44 height 44
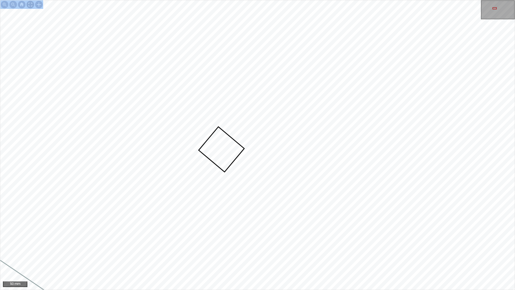
click at [31, 5] on div at bounding box center [30, 4] width 9 height 9
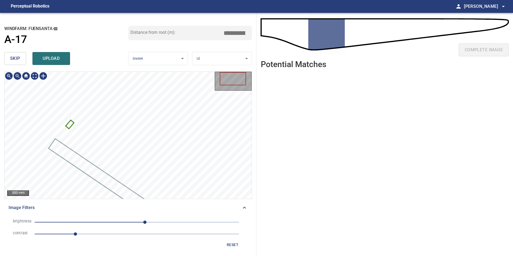
click at [70, 123] on icon at bounding box center [69, 125] width 7 height 8
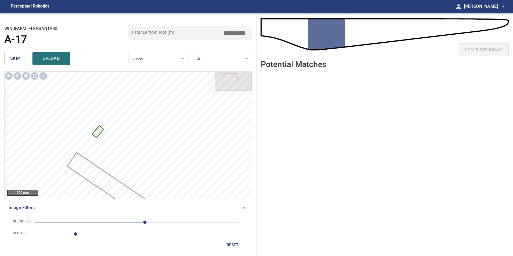
drag, startPoint x: 232, startPoint y: 32, endPoint x: 348, endPoint y: 42, distance: 115.8
click at [298, 32] on div "**********" at bounding box center [256, 134] width 513 height 243
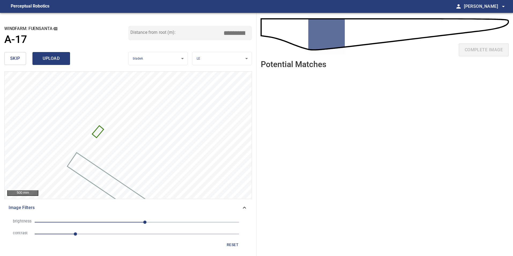
type input "****"
drag, startPoint x: 62, startPoint y: 59, endPoint x: 57, endPoint y: 61, distance: 6.0
click at [62, 59] on span "upload" at bounding box center [51, 59] width 26 height 8
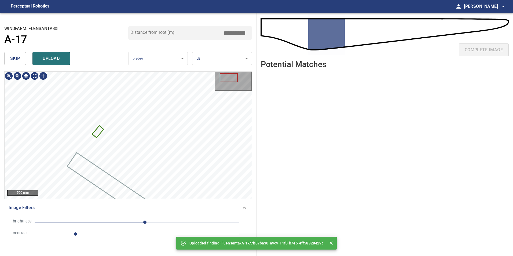
click at [99, 132] on icon at bounding box center [98, 131] width 10 height 11
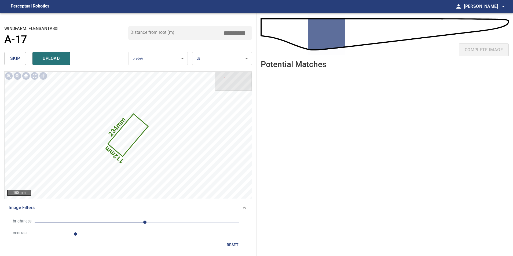
drag, startPoint x: 229, startPoint y: 34, endPoint x: 259, endPoint y: 40, distance: 30.0
click at [259, 40] on div "**********" at bounding box center [256, 134] width 513 height 243
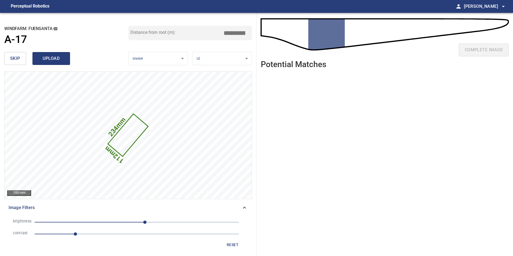
click at [56, 58] on span "upload" at bounding box center [51, 59] width 26 height 8
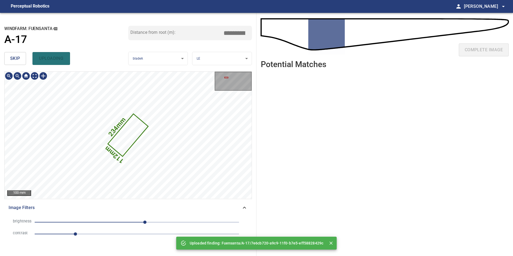
click at [131, 131] on icon at bounding box center [127, 135] width 39 height 42
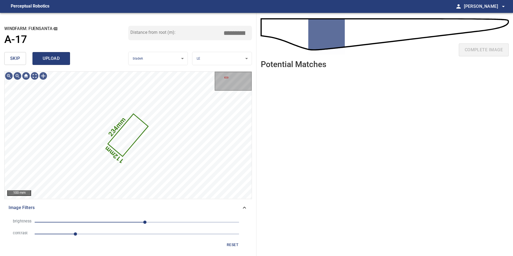
click at [62, 60] on span "upload" at bounding box center [51, 59] width 26 height 8
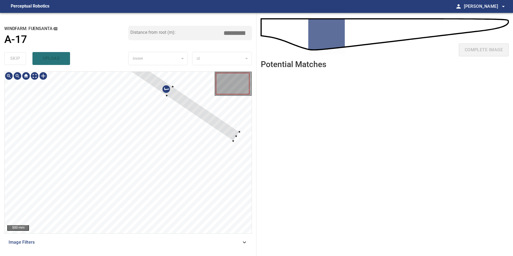
click at [198, 98] on div at bounding box center [128, 153] width 247 height 162
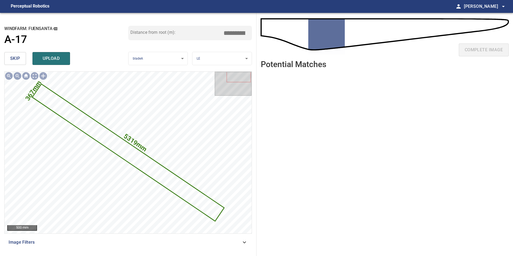
click at [17, 60] on span "skip" at bounding box center [15, 59] width 10 height 8
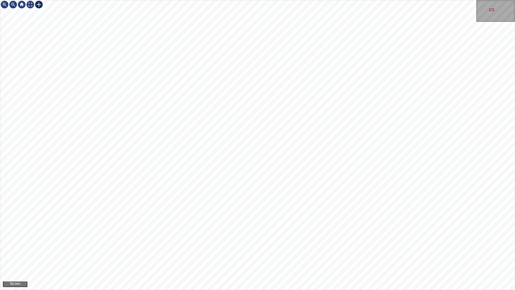
click at [39, 4] on div at bounding box center [39, 4] width 9 height 9
click at [209, 195] on div at bounding box center [257, 144] width 515 height 289
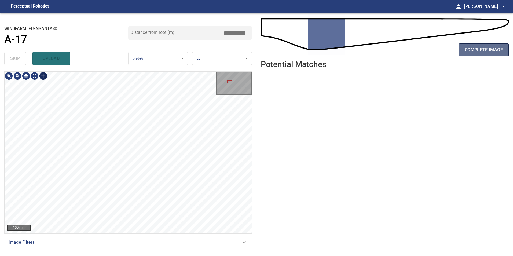
click at [472, 52] on span "complete image" at bounding box center [484, 50] width 38 height 8
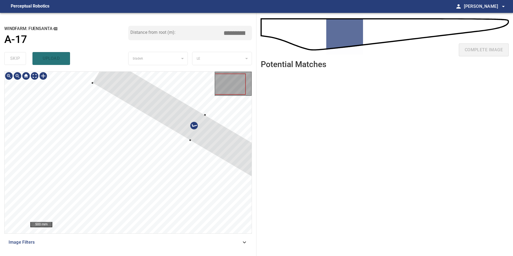
click at [231, 139] on div at bounding box center [197, 127] width 211 height 141
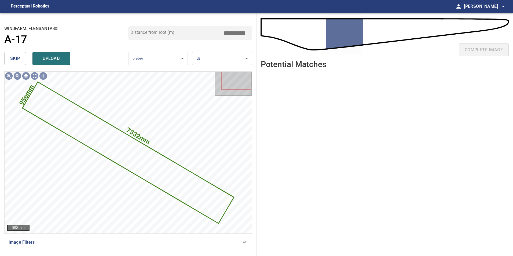
click at [21, 61] on button "skip" at bounding box center [15, 58] width 22 height 13
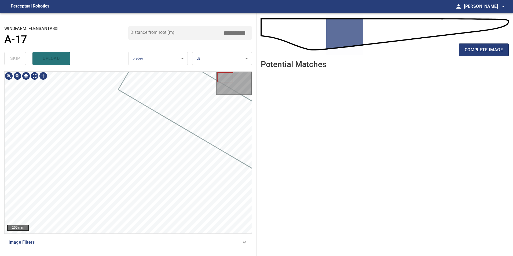
drag, startPoint x: 202, startPoint y: 1, endPoint x: 202, endPoint y: -3, distance: 4.3
click at [202, 0] on html "**********" at bounding box center [256, 128] width 513 height 256
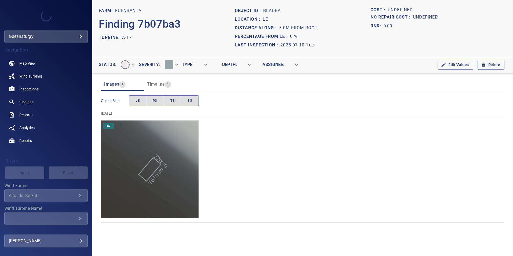
click at [496, 64] on button "Delete" at bounding box center [491, 65] width 27 height 10
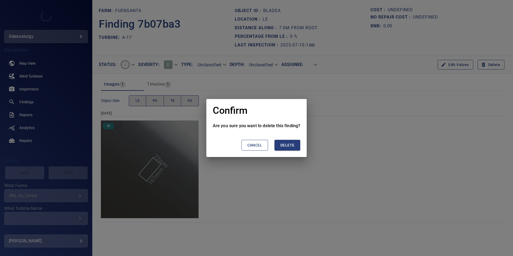
click at [285, 145] on span "Delete" at bounding box center [288, 145] width 14 height 7
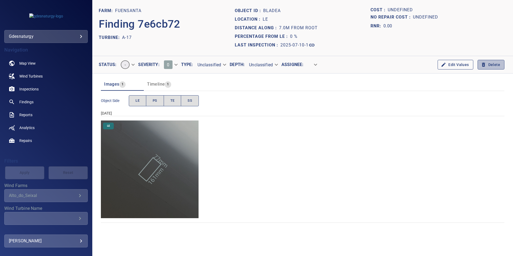
click at [495, 63] on button "Delete" at bounding box center [491, 65] width 27 height 10
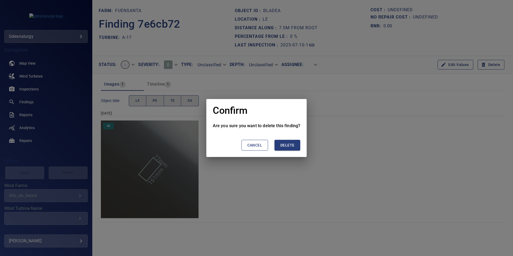
click at [295, 146] on button "Delete" at bounding box center [288, 145] width 26 height 11
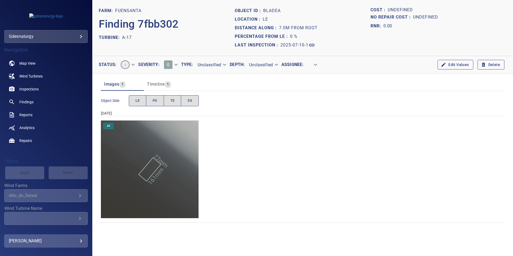
click at [483, 62] on icon "button" at bounding box center [483, 64] width 5 height 5
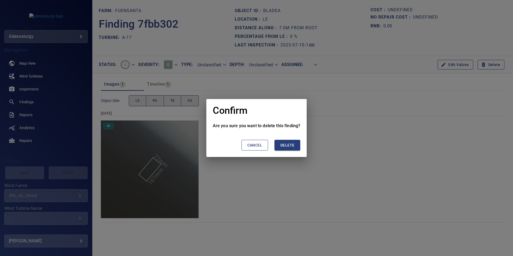
click at [289, 146] on span "Delete" at bounding box center [288, 145] width 14 height 7
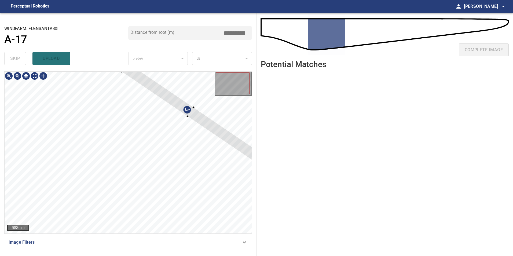
click at [218, 117] on div at bounding box center [128, 153] width 247 height 162
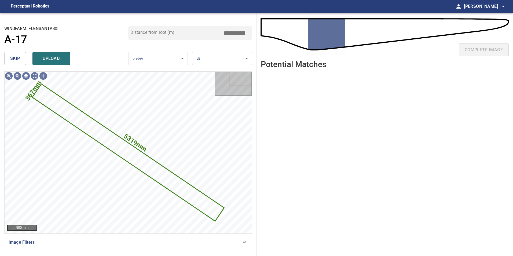
click at [23, 61] on button "skip" at bounding box center [15, 58] width 22 height 13
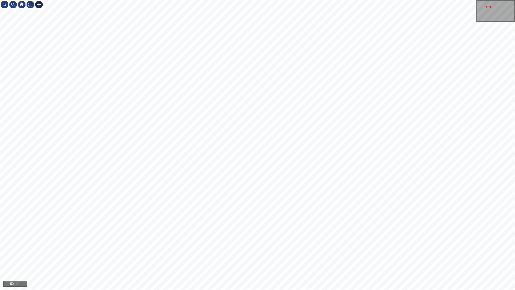
click at [38, 7] on div at bounding box center [39, 4] width 9 height 9
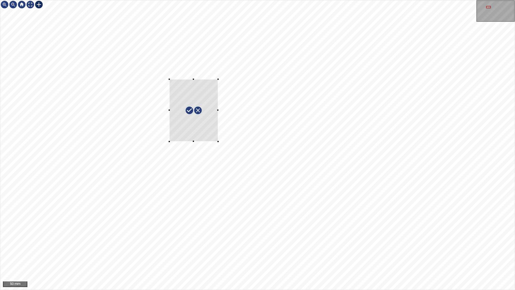
click at [218, 141] on div at bounding box center [257, 144] width 515 height 289
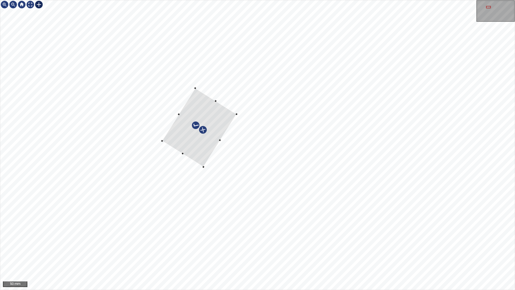
click at [192, 150] on div at bounding box center [199, 127] width 75 height 79
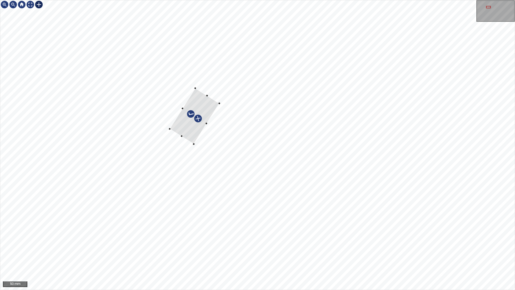
click at [193, 141] on div at bounding box center [195, 116] width 50 height 56
click at [192, 138] on div at bounding box center [198, 121] width 50 height 56
click at [39, 9] on div at bounding box center [39, 4] width 9 height 9
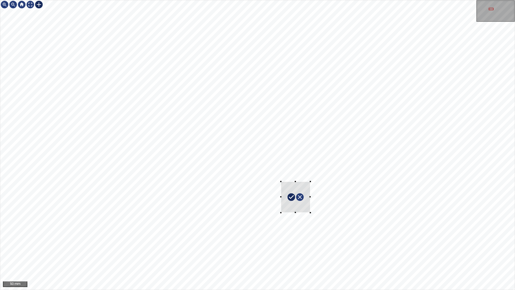
click at [311, 213] on div at bounding box center [257, 144] width 515 height 289
click at [299, 194] on div at bounding box center [291, 191] width 43 height 43
click at [0, 0] on div "50 mm" at bounding box center [257, 145] width 515 height 290
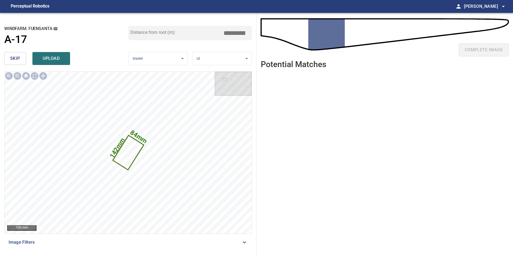
drag, startPoint x: 228, startPoint y: 37, endPoint x: 368, endPoint y: 33, distance: 140.7
click at [324, 26] on div "**********" at bounding box center [256, 134] width 513 height 243
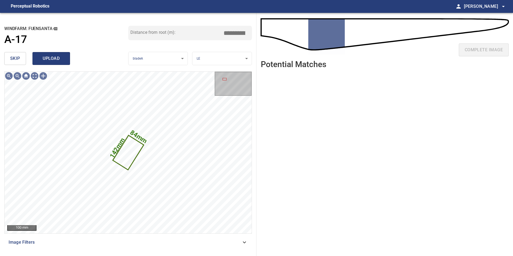
type input "****"
click at [59, 59] on span "upload" at bounding box center [51, 59] width 26 height 8
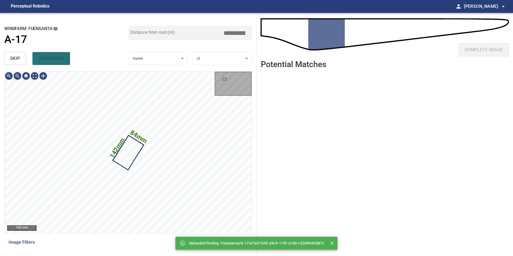
click at [10, 60] on button "skip" at bounding box center [15, 58] width 22 height 13
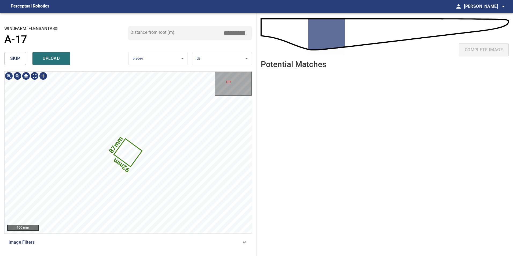
click at [126, 153] on icon at bounding box center [128, 152] width 27 height 27
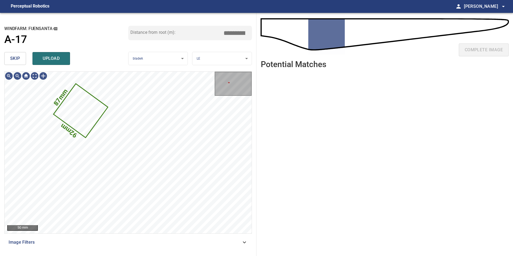
drag, startPoint x: 228, startPoint y: 33, endPoint x: 322, endPoint y: 37, distance: 94.1
click at [312, 36] on div "**********" at bounding box center [256, 134] width 513 height 243
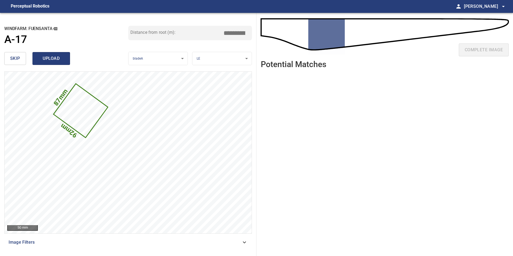
type input "****"
click at [62, 64] on button "upload" at bounding box center [51, 58] width 38 height 13
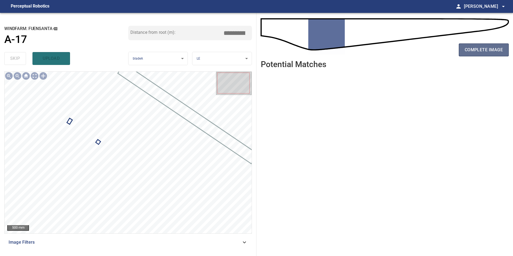
click at [479, 46] on span "complete image" at bounding box center [484, 50] width 38 height 8
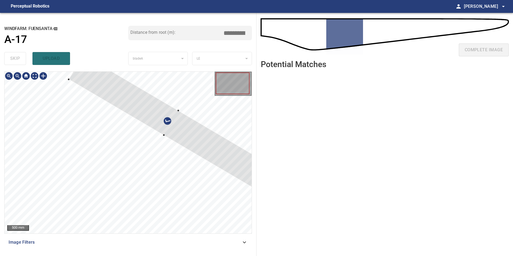
click at [215, 153] on div at bounding box center [171, 123] width 205 height 137
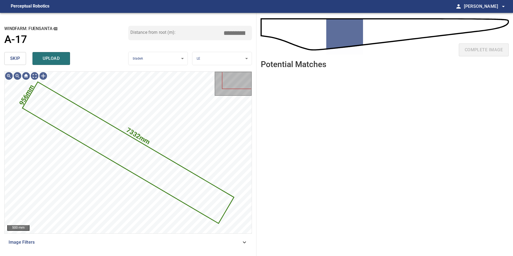
drag, startPoint x: 17, startPoint y: 53, endPoint x: 23, endPoint y: 60, distance: 9.1
click at [16, 54] on button "skip" at bounding box center [15, 58] width 22 height 13
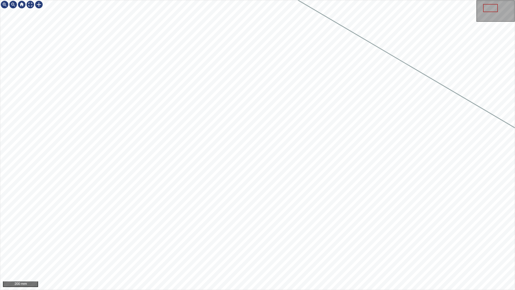
click at [119, 256] on div "200 mm" at bounding box center [257, 145] width 515 height 290
click at [272, 256] on div "100 mm" at bounding box center [257, 145] width 515 height 290
click at [354, 256] on div "100 mm" at bounding box center [257, 145] width 515 height 290
click at [314, 256] on div "100 mm" at bounding box center [257, 145] width 515 height 290
click at [475, 256] on div "100 mm" at bounding box center [257, 145] width 515 height 290
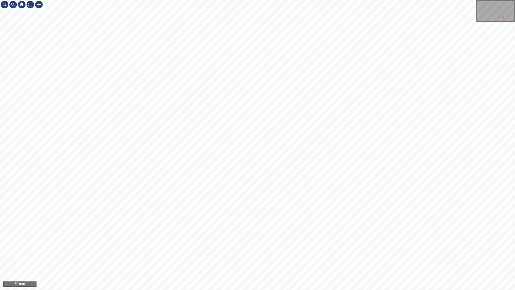
click at [449, 256] on div "50 mm" at bounding box center [257, 145] width 515 height 290
click at [436, 256] on div "50 mm" at bounding box center [257, 145] width 515 height 290
click at [339, 256] on div "50 mm" at bounding box center [257, 145] width 515 height 290
click at [513, 256] on div "50 mm" at bounding box center [257, 145] width 515 height 290
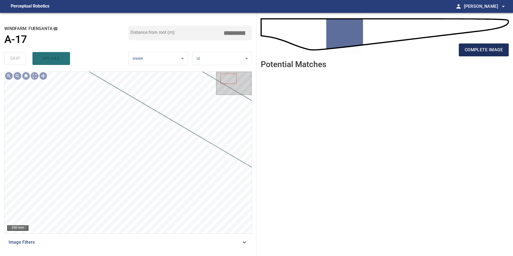
click at [495, 54] on button "complete image" at bounding box center [484, 49] width 50 height 13
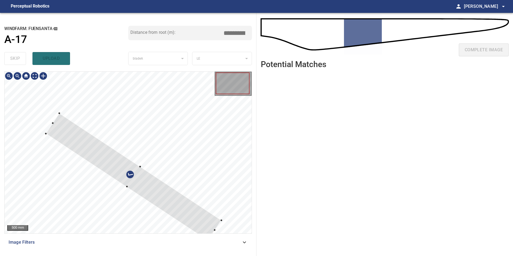
click at [233, 129] on div at bounding box center [128, 153] width 247 height 162
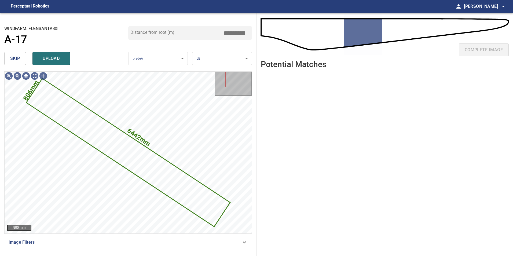
click at [15, 57] on span "skip" at bounding box center [15, 59] width 10 height 8
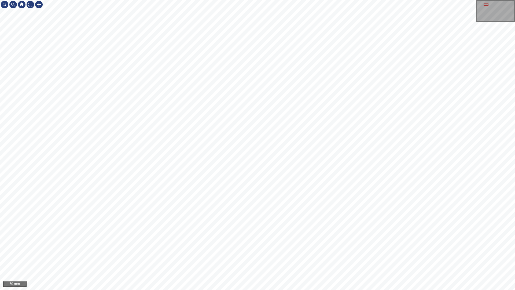
click at [262, 256] on div "50 mm" at bounding box center [257, 145] width 515 height 290
click at [513, 256] on html "50 mm" at bounding box center [257, 145] width 515 height 290
click at [299, 256] on div "50 mm" at bounding box center [257, 145] width 515 height 290
click at [377, 256] on div "50 mm" at bounding box center [257, 145] width 515 height 290
click at [427, 256] on div "50 mm" at bounding box center [257, 145] width 515 height 290
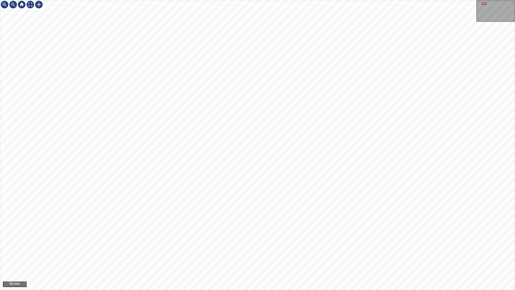
click at [348, 256] on div "50 mm" at bounding box center [257, 145] width 515 height 290
click at [28, 5] on div at bounding box center [30, 4] width 9 height 9
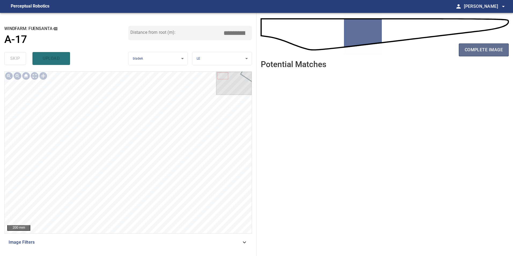
click at [493, 46] on span "complete image" at bounding box center [484, 50] width 38 height 8
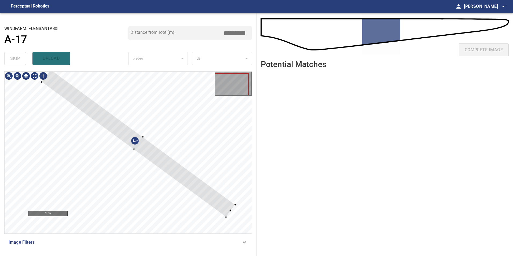
click at [180, 153] on div at bounding box center [139, 144] width 194 height 148
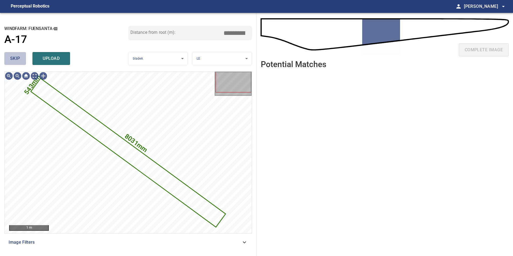
click at [10, 64] on button "skip" at bounding box center [15, 58] width 22 height 13
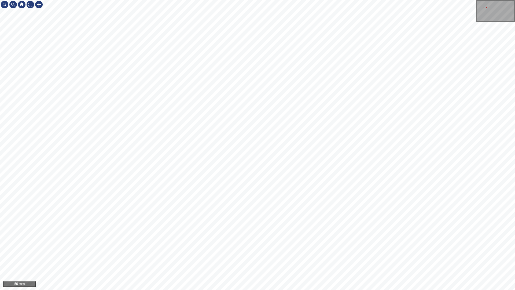
click at [181, 0] on div "50 mm" at bounding box center [257, 145] width 515 height 290
click at [513, 256] on html "50 mm" at bounding box center [257, 145] width 515 height 290
click at [390, 256] on div "50 mm" at bounding box center [257, 145] width 515 height 290
click at [314, 256] on div "50 mm" at bounding box center [257, 145] width 515 height 290
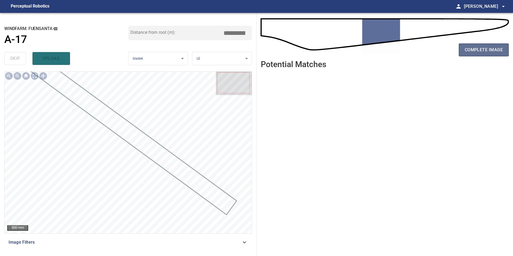
drag, startPoint x: 475, startPoint y: 47, endPoint x: 475, endPoint y: 51, distance: 3.8
click at [475, 51] on span "complete image" at bounding box center [484, 50] width 38 height 8
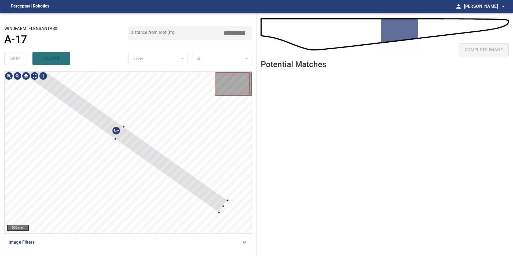
click at [148, 155] on div at bounding box center [120, 133] width 216 height 159
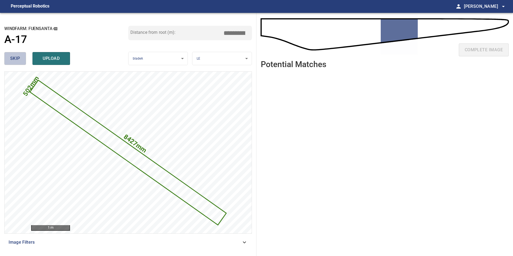
click at [16, 59] on span "skip" at bounding box center [15, 59] width 10 height 8
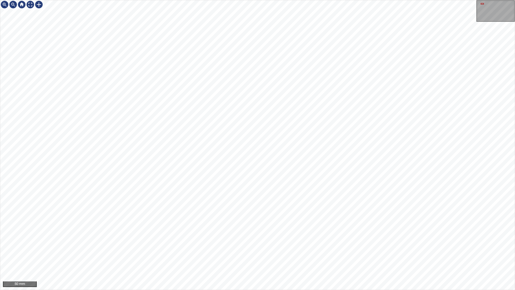
click at [93, 0] on div "50 mm" at bounding box center [257, 145] width 515 height 290
click at [513, 242] on html "25 mm" at bounding box center [257, 145] width 515 height 290
click at [346, 256] on div "25 mm" at bounding box center [257, 145] width 515 height 290
click at [403, 256] on div "25 mm" at bounding box center [257, 145] width 515 height 290
click at [426, 256] on div "50 mm" at bounding box center [257, 145] width 515 height 290
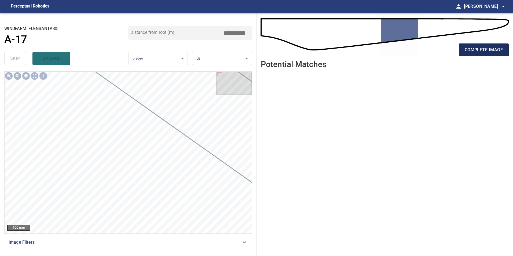
click at [483, 48] on span "complete image" at bounding box center [484, 50] width 38 height 8
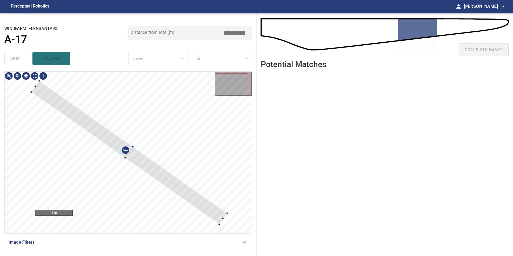
click at [201, 139] on div at bounding box center [128, 153] width 247 height 162
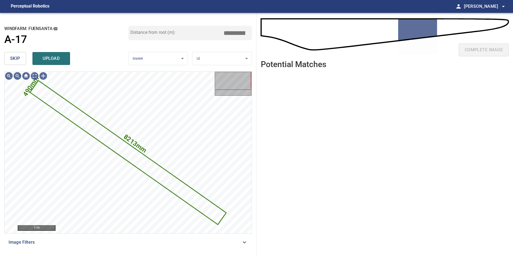
drag, startPoint x: 17, startPoint y: 59, endPoint x: 25, endPoint y: 70, distance: 13.5
click at [18, 61] on span "skip" at bounding box center [15, 59] width 10 height 8
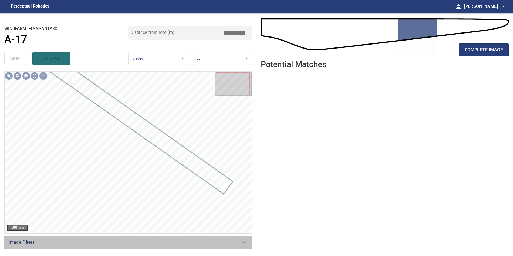
drag, startPoint x: 218, startPoint y: 245, endPoint x: 209, endPoint y: 244, distance: 8.4
click at [217, 245] on span "Image Filters" at bounding box center [125, 242] width 233 height 6
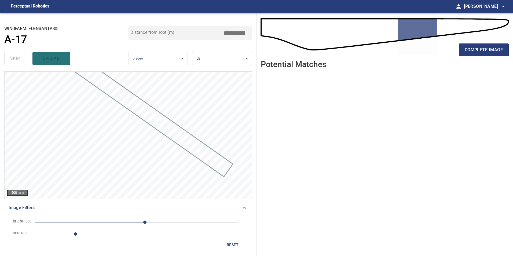
drag, startPoint x: 170, startPoint y: 223, endPoint x: 157, endPoint y: 223, distance: 12.9
click at [166, 224] on span "20" at bounding box center [137, 223] width 205 height 8
click at [155, 222] on span "74" at bounding box center [137, 223] width 205 height 8
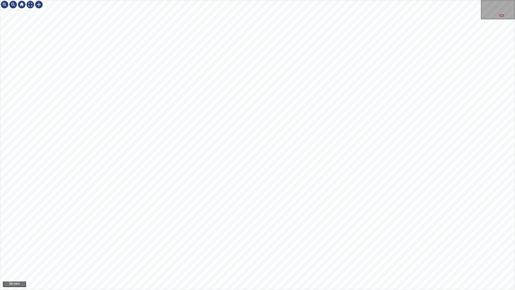
click at [0, 128] on html "50 mm" at bounding box center [257, 145] width 515 height 290
click at [428, 256] on div "50 mm" at bounding box center [257, 145] width 515 height 290
click at [264, 256] on div "50 mm" at bounding box center [257, 145] width 515 height 290
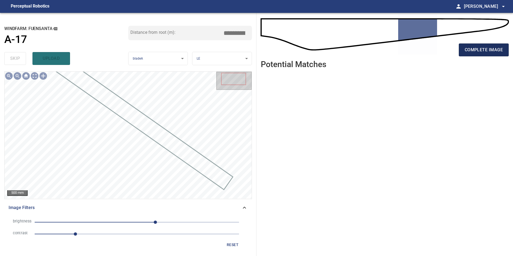
click at [506, 51] on button "complete image" at bounding box center [484, 49] width 50 height 13
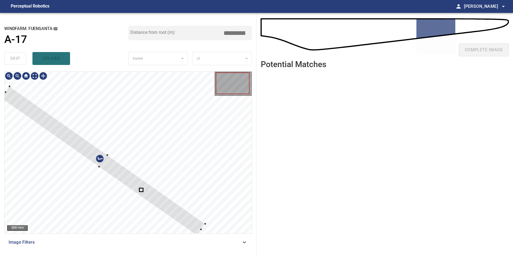
click at [177, 146] on div at bounding box center [128, 153] width 247 height 162
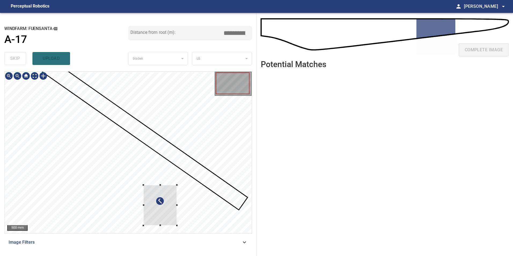
click at [177, 185] on div at bounding box center [160, 205] width 34 height 41
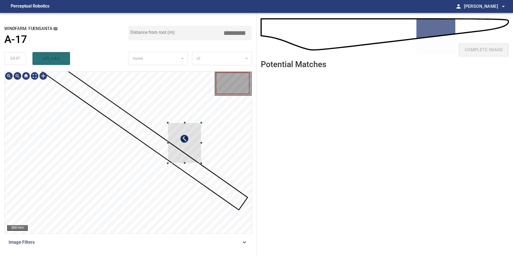
click at [187, 148] on div at bounding box center [185, 143] width 34 height 41
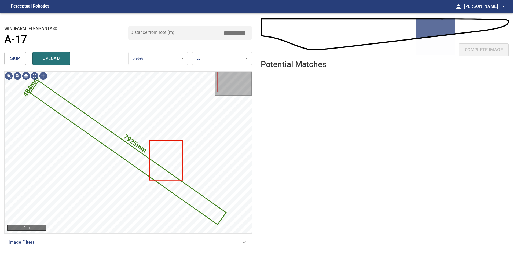
click at [5, 59] on button "skip" at bounding box center [15, 58] width 22 height 13
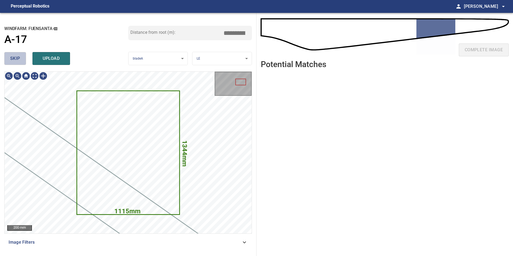
click at [5, 59] on button "skip" at bounding box center [15, 58] width 22 height 13
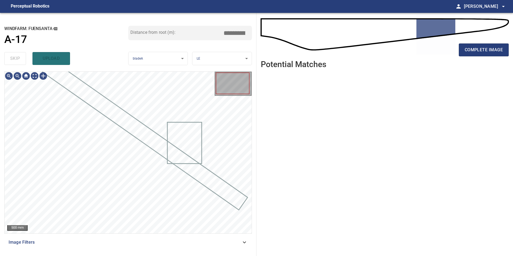
drag, startPoint x: 5, startPoint y: 59, endPoint x: 39, endPoint y: 79, distance: 39.2
click at [6, 59] on div "skip upload" at bounding box center [66, 58] width 124 height 17
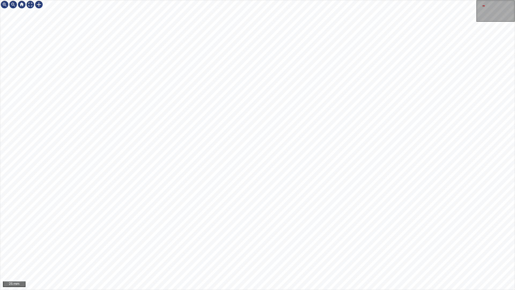
click at [163, 0] on div "25 mm" at bounding box center [257, 145] width 515 height 290
click at [70, 0] on div "50 mm" at bounding box center [257, 145] width 515 height 290
click at [82, 0] on div "50 mm" at bounding box center [257, 145] width 515 height 290
click at [100, 0] on div "50 mm" at bounding box center [257, 145] width 515 height 290
click at [22, 4] on div "50 mm" at bounding box center [257, 144] width 515 height 289
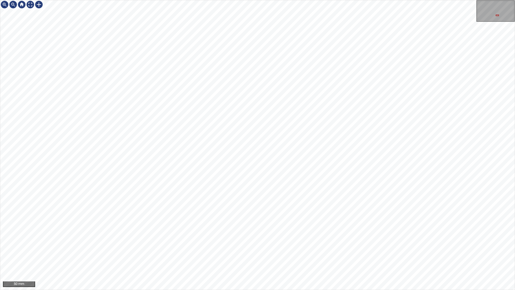
click at [330, 256] on div "50 mm" at bounding box center [257, 145] width 515 height 290
click at [40, 4] on div at bounding box center [39, 4] width 9 height 9
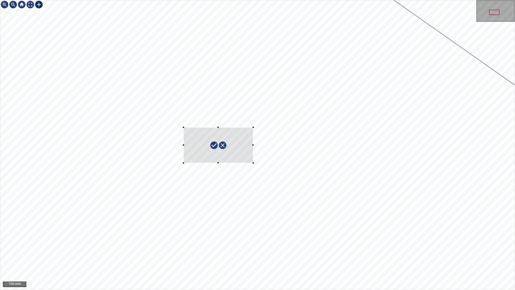
click at [253, 163] on div at bounding box center [257, 144] width 515 height 289
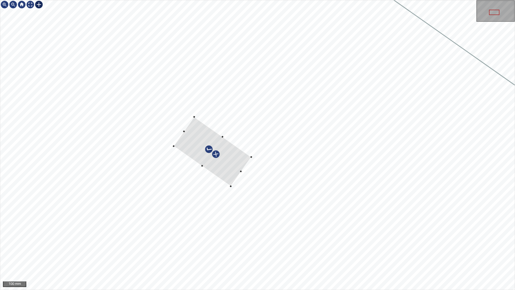
click at [228, 166] on div at bounding box center [213, 151] width 78 height 69
click at [245, 163] on div at bounding box center [245, 163] width 2 height 2
click at [232, 168] on div at bounding box center [210, 152] width 71 height 61
click at [233, 189] on div at bounding box center [233, 189] width 2 height 2
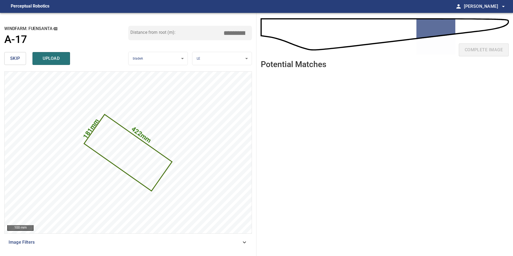
drag, startPoint x: 237, startPoint y: 32, endPoint x: 398, endPoint y: 1, distance: 163.8
click at [284, 29] on div "**********" at bounding box center [256, 134] width 513 height 243
drag, startPoint x: 235, startPoint y: 34, endPoint x: 396, endPoint y: 38, distance: 161.7
click at [354, 44] on div "**********" at bounding box center [256, 134] width 513 height 243
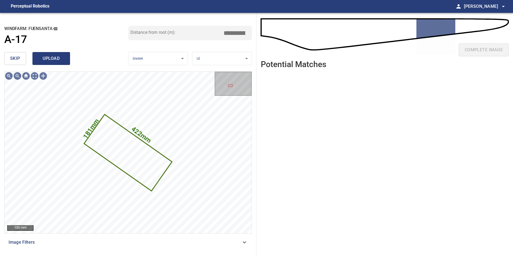
type input "*****"
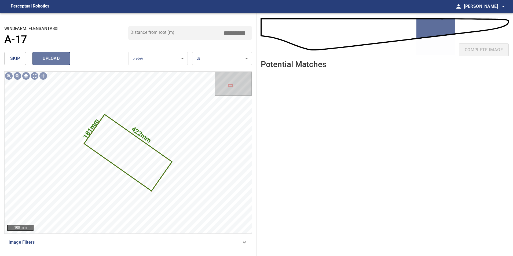
click at [61, 53] on button "upload" at bounding box center [51, 58] width 38 height 13
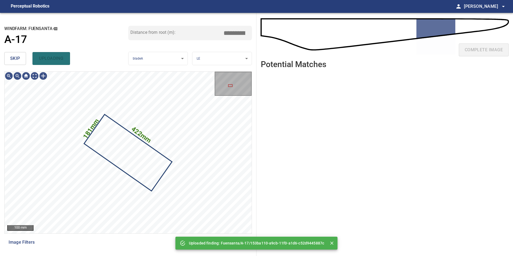
click at [20, 56] on span "skip" at bounding box center [15, 59] width 10 height 8
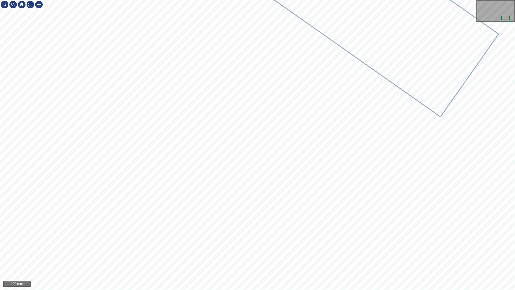
click at [513, 236] on html "100 mm" at bounding box center [257, 145] width 515 height 290
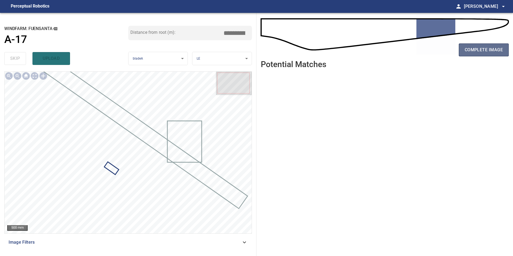
click at [481, 54] on button "complete image" at bounding box center [484, 49] width 50 height 13
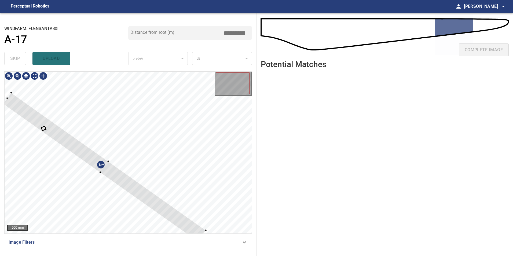
click at [137, 147] on div at bounding box center [104, 167] width 203 height 149
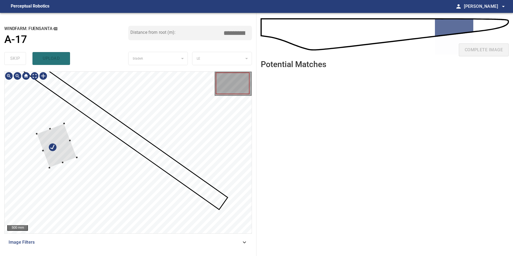
click at [163, 116] on div at bounding box center [128, 153] width 247 height 162
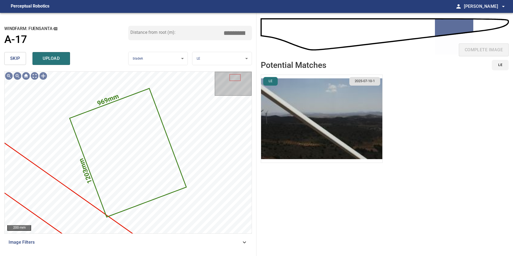
click at [21, 59] on button "skip" at bounding box center [15, 58] width 22 height 13
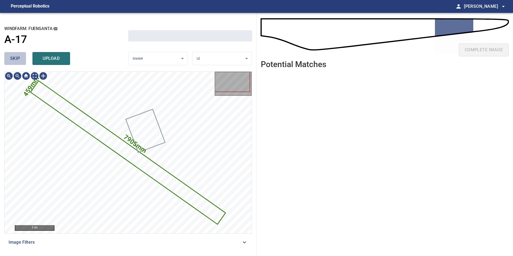
click at [21, 59] on button "skip" at bounding box center [15, 58] width 22 height 13
click at [21, 59] on div "skip upload" at bounding box center [66, 58] width 124 height 17
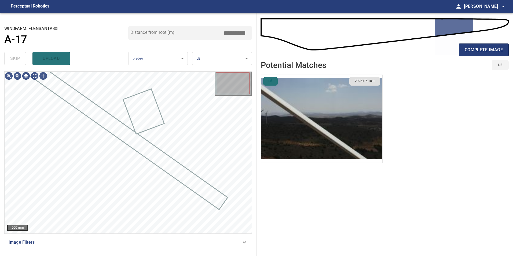
click at [21, 59] on div "skip upload" at bounding box center [66, 58] width 124 height 17
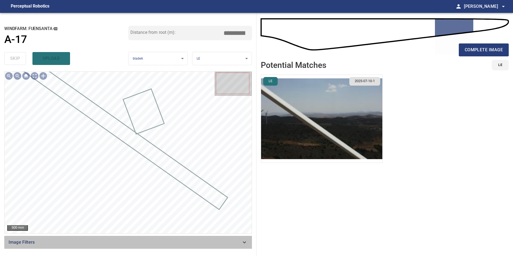
click at [214, 244] on span "Image Filters" at bounding box center [125, 242] width 233 height 6
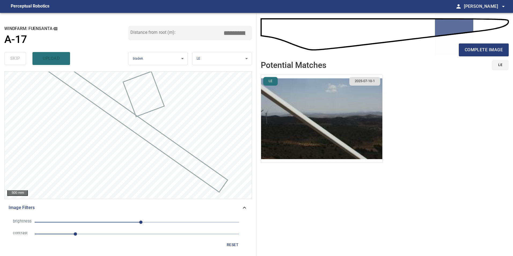
click at [113, 220] on span "10" at bounding box center [137, 223] width 205 height 8
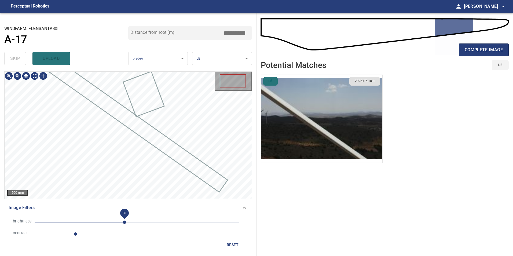
click at [124, 223] on span "-31" at bounding box center [137, 223] width 205 height 8
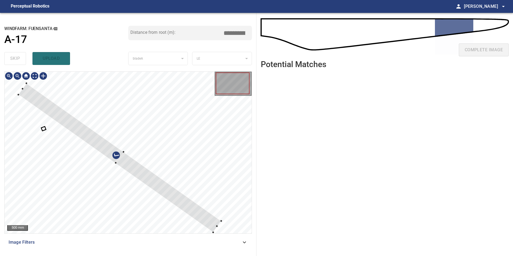
click at [188, 202] on div at bounding box center [120, 157] width 203 height 149
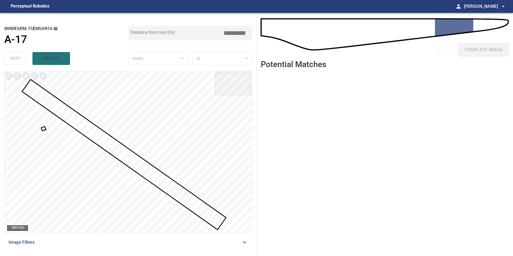
click at [43, 130] on div at bounding box center [128, 153] width 247 height 162
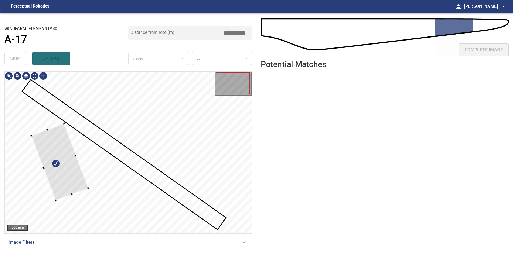
click at [163, 147] on div at bounding box center [128, 153] width 247 height 162
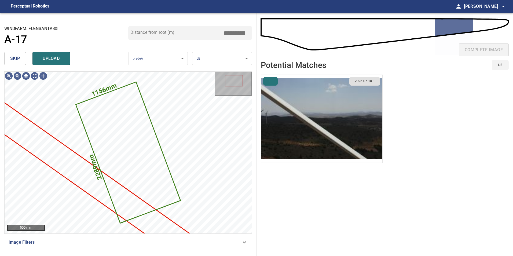
click at [14, 61] on span "skip" at bounding box center [15, 59] width 10 height 8
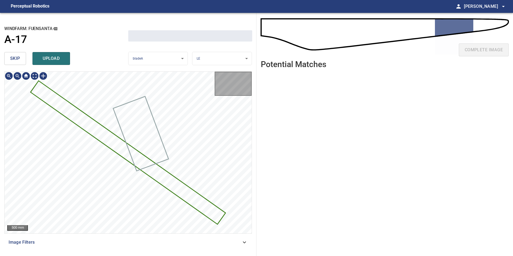
click at [14, 60] on span "skip" at bounding box center [15, 59] width 10 height 8
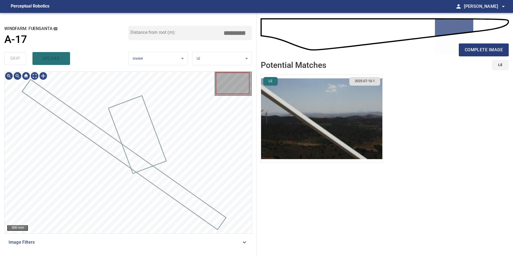
click at [14, 60] on div "skip upload" at bounding box center [66, 58] width 124 height 17
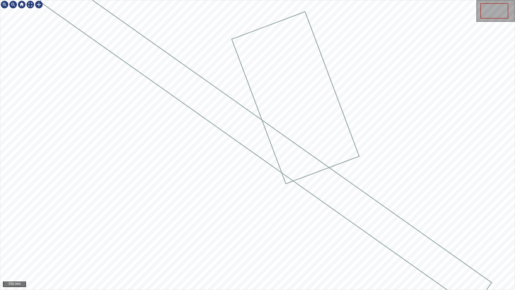
click at [363, 246] on div at bounding box center [257, 144] width 515 height 289
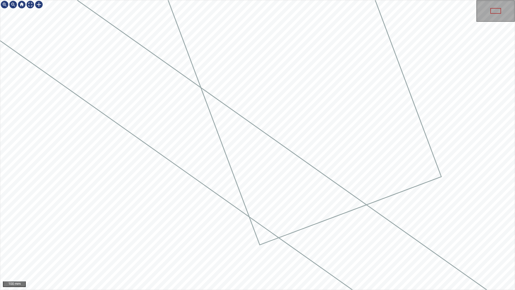
click at [312, 162] on div at bounding box center [257, 144] width 515 height 289
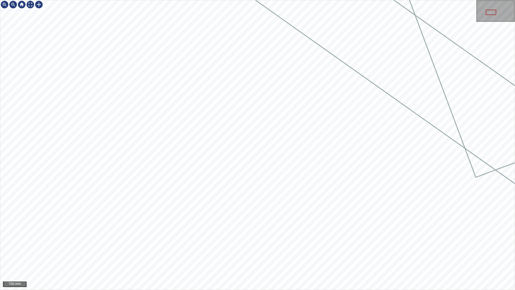
click at [226, 256] on div "100 mm" at bounding box center [257, 145] width 515 height 290
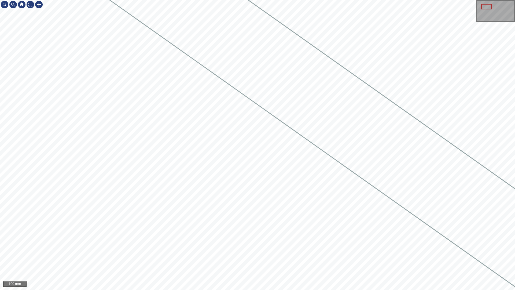
click at [308, 256] on div "100 mm" at bounding box center [257, 145] width 515 height 290
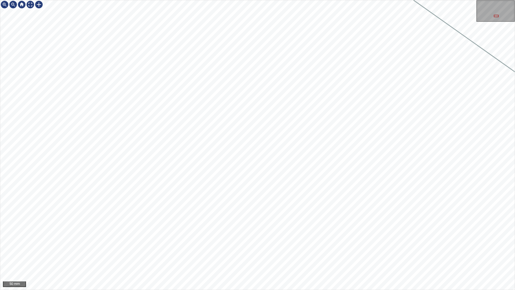
click at [513, 256] on div "50 mm" at bounding box center [257, 145] width 515 height 290
click at [511, 256] on div "50 mm" at bounding box center [257, 145] width 515 height 290
click at [395, 256] on div "50 mm" at bounding box center [257, 145] width 515 height 290
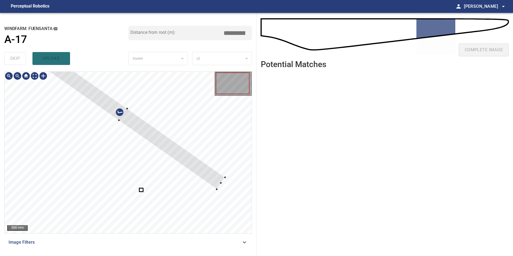
click at [196, 154] on div at bounding box center [128, 153] width 247 height 162
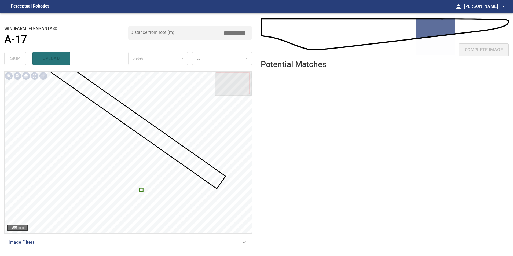
click at [142, 193] on div at bounding box center [128, 153] width 247 height 162
click at [198, 236] on div "500 mm Image Filters" at bounding box center [128, 161] width 248 height 180
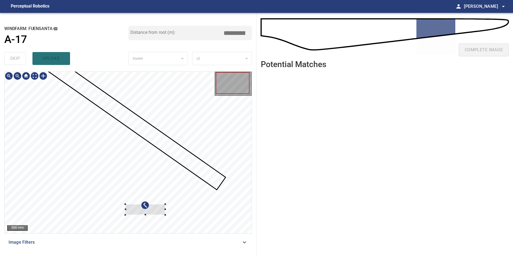
click at [163, 238] on div "500 mm Image Filters" at bounding box center [128, 161] width 248 height 180
click at [82, 203] on div at bounding box center [77, 200] width 40 height 11
click at [77, 203] on div at bounding box center [76, 201] width 40 height 11
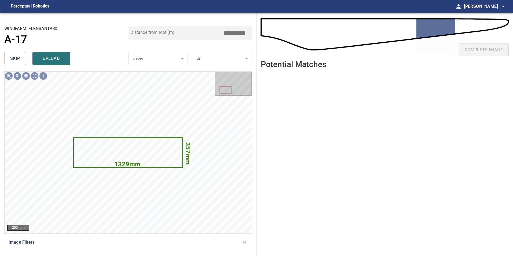
click at [15, 58] on span "skip" at bounding box center [15, 59] width 10 height 8
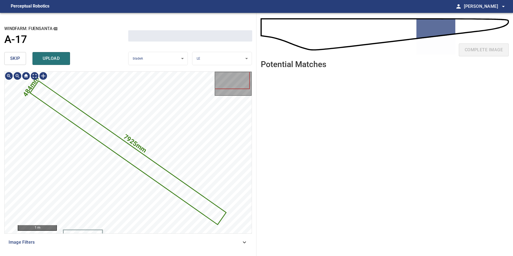
click at [15, 58] on span "skip" at bounding box center [15, 59] width 10 height 8
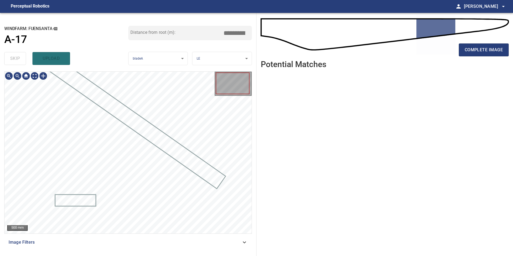
click at [15, 58] on div "skip upload" at bounding box center [66, 58] width 124 height 17
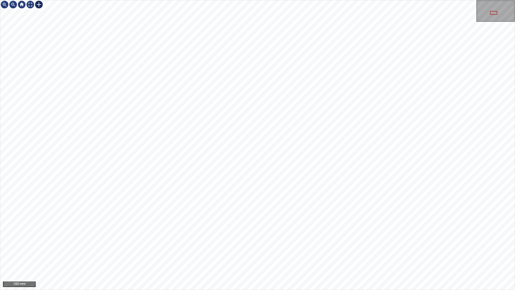
click at [40, 4] on div at bounding box center [39, 4] width 9 height 9
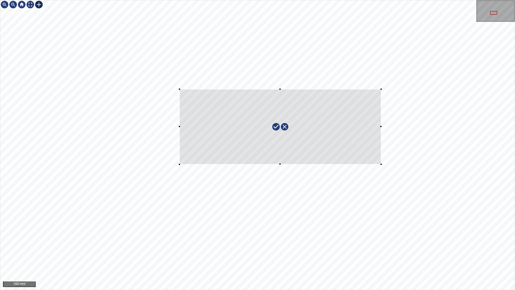
click at [383, 159] on div at bounding box center [257, 144] width 515 height 289
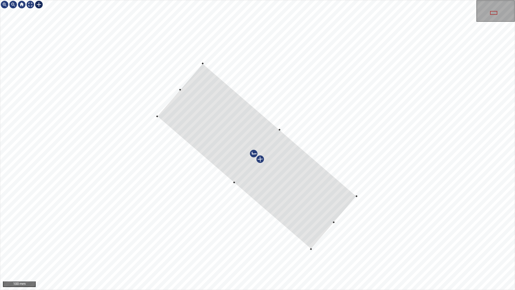
click at [297, 206] on div at bounding box center [256, 156] width 199 height 186
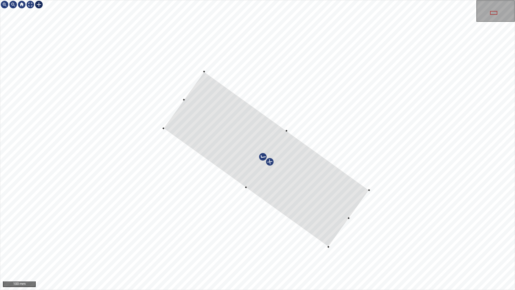
click at [346, 189] on div at bounding box center [266, 159] width 206 height 175
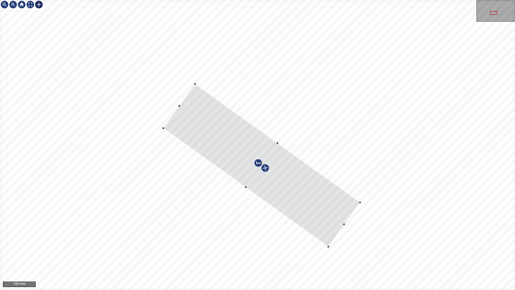
click at [278, 145] on div at bounding box center [261, 165] width 197 height 163
click at [306, 212] on div at bounding box center [262, 163] width 197 height 163
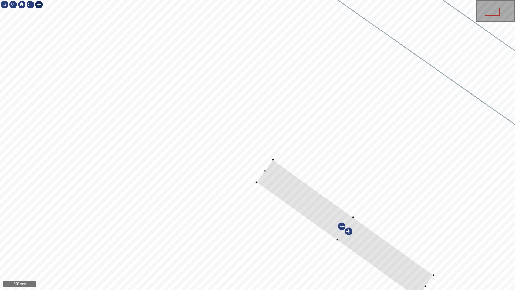
click at [444, 256] on div at bounding box center [257, 144] width 515 height 289
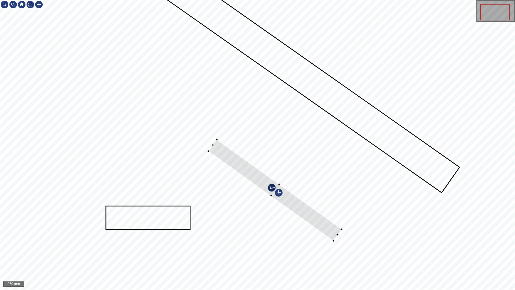
click at [352, 220] on div at bounding box center [257, 144] width 515 height 289
click at [342, 223] on div at bounding box center [257, 144] width 515 height 289
click at [323, 221] on div at bounding box center [276, 187] width 134 height 102
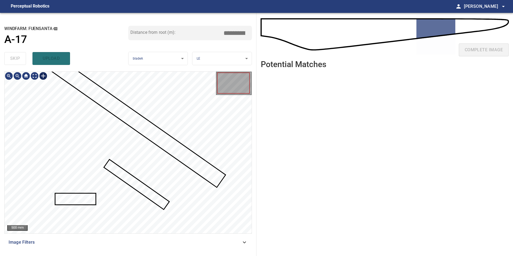
click at [44, 78] on div at bounding box center [43, 76] width 9 height 9
click at [101, 168] on div at bounding box center [128, 153] width 247 height 162
click at [177, 145] on div at bounding box center [128, 153] width 247 height 162
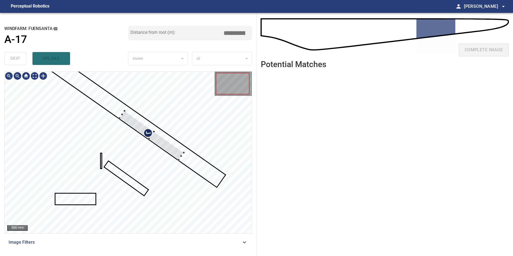
click at [150, 142] on div at bounding box center [128, 153] width 247 height 162
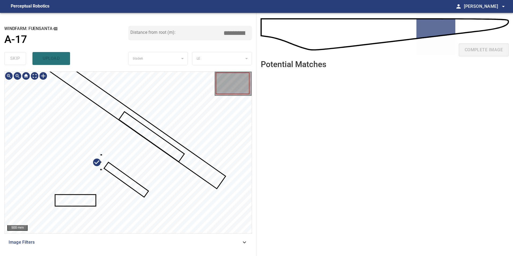
click at [73, 157] on div at bounding box center [128, 153] width 247 height 162
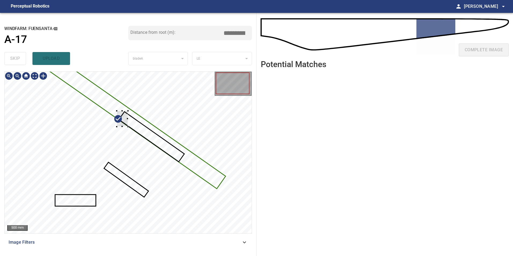
click at [126, 109] on div at bounding box center [128, 153] width 247 height 162
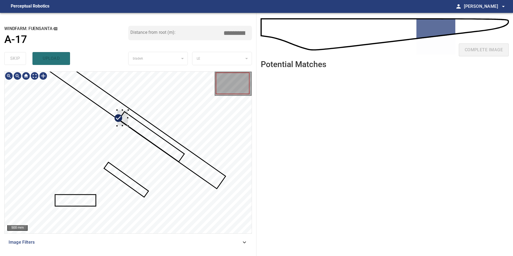
click at [121, 126] on div at bounding box center [122, 118] width 11 height 16
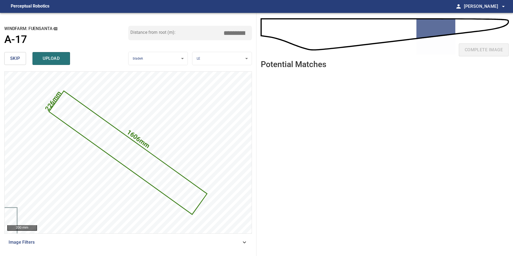
drag, startPoint x: 234, startPoint y: 32, endPoint x: 324, endPoint y: -3, distance: 96.4
click at [324, 0] on html "**********" at bounding box center [256, 128] width 513 height 256
type input "*****"
click at [66, 57] on button "upload" at bounding box center [51, 58] width 38 height 13
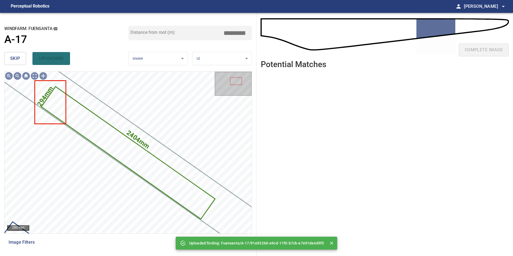
click at [15, 57] on button "skip" at bounding box center [15, 58] width 22 height 13
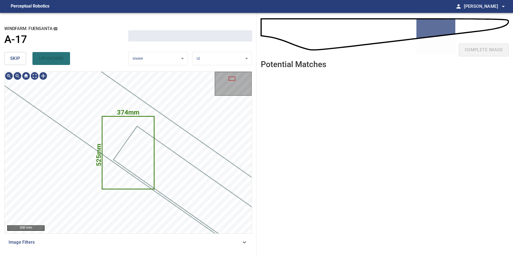
click at [15, 57] on span "skip" at bounding box center [15, 59] width 10 height 8
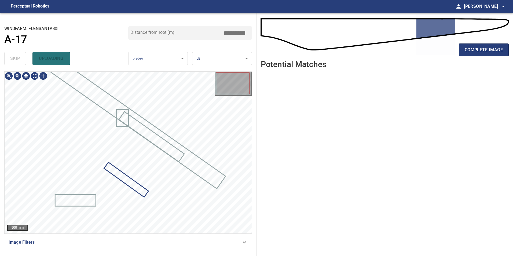
click at [15, 57] on div "skip uploading" at bounding box center [66, 58] width 124 height 17
click at [493, 41] on div "complete image" at bounding box center [385, 51] width 248 height 21
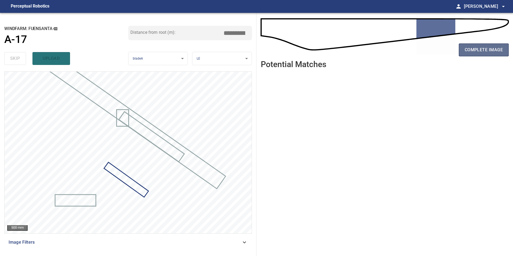
click at [497, 48] on span "complete image" at bounding box center [484, 50] width 38 height 8
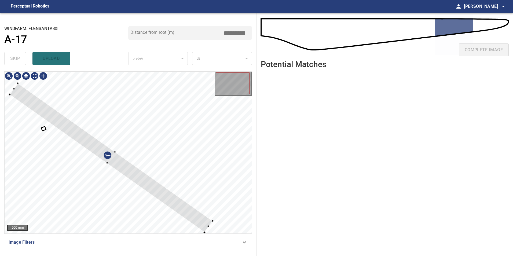
click at [156, 172] on div at bounding box center [111, 157] width 203 height 149
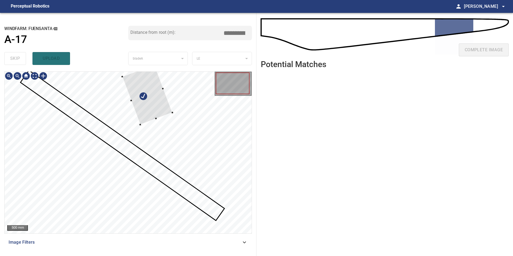
click at [165, 96] on div at bounding box center [128, 153] width 247 height 162
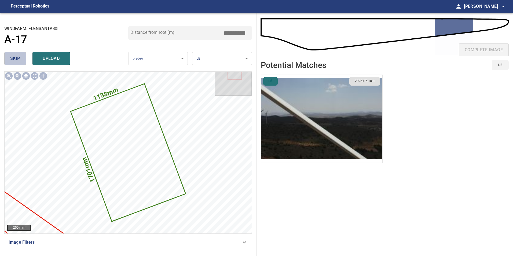
click at [17, 57] on span "skip" at bounding box center [15, 59] width 10 height 8
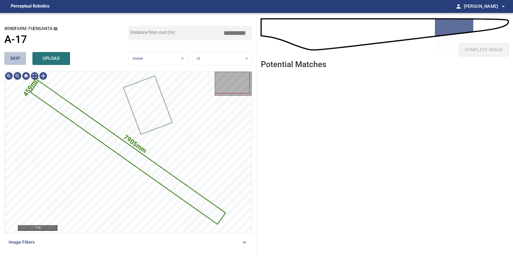
click at [17, 57] on span "skip" at bounding box center [15, 59] width 10 height 8
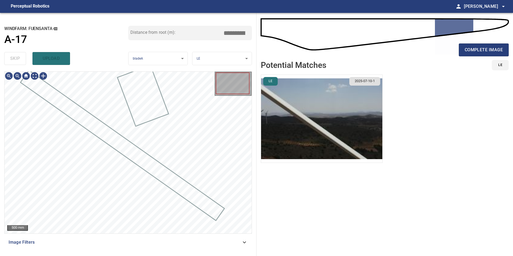
click at [17, 57] on div "skip upload" at bounding box center [66, 58] width 124 height 17
click at [144, 240] on span "Image Filters" at bounding box center [125, 242] width 233 height 6
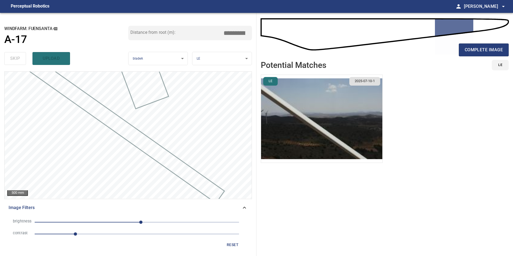
click at [152, 225] on span "10" at bounding box center [137, 223] width 205 height 8
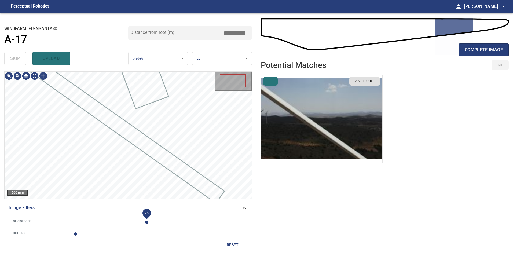
click at [147, 222] on span "25" at bounding box center [146, 222] width 3 height 3
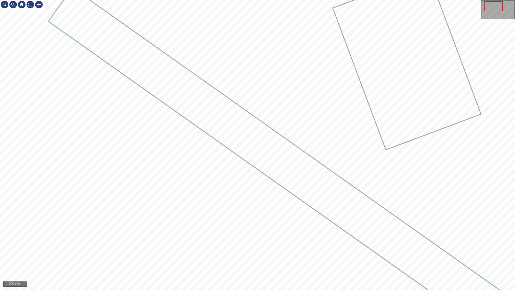
click at [388, 256] on div "200 mm" at bounding box center [257, 145] width 515 height 290
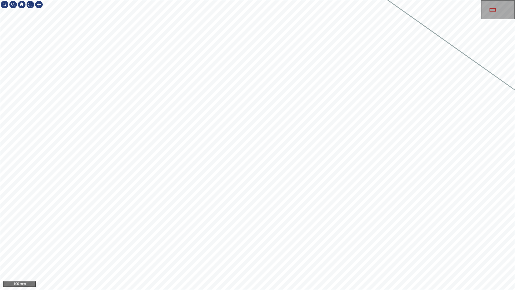
click at [384, 256] on div "100 mm" at bounding box center [257, 145] width 515 height 290
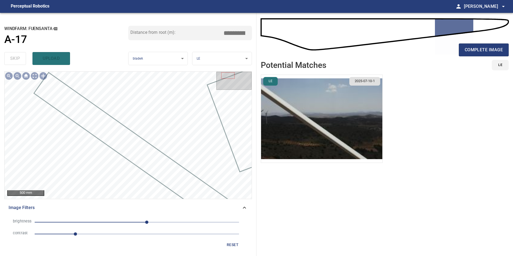
drag, startPoint x: 472, startPoint y: 63, endPoint x: 472, endPoint y: 67, distance: 3.8
click at [472, 67] on div "complete image Potential Matches LE LE 2025-07-10-1" at bounding box center [385, 134] width 257 height 243
click at [476, 56] on button "complete image" at bounding box center [484, 49] width 50 height 13
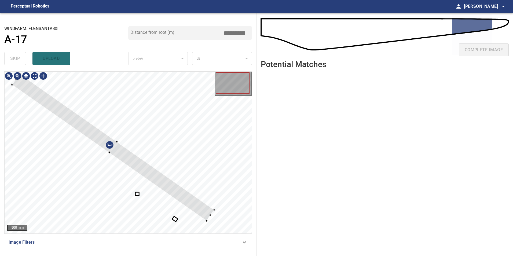
click at [181, 176] on div at bounding box center [113, 147] width 202 height 147
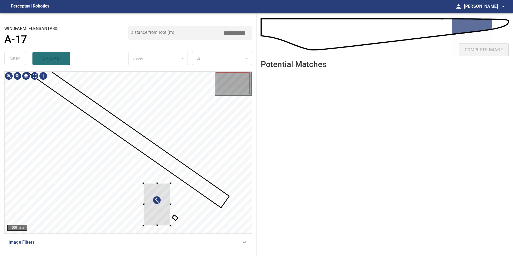
click at [157, 183] on div at bounding box center [156, 204] width 27 height 42
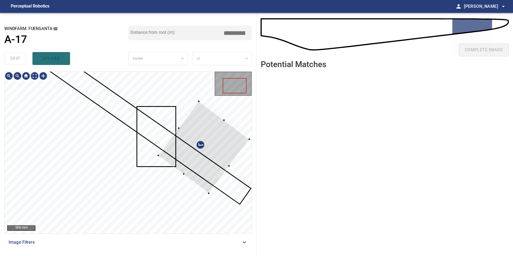
click at [195, 174] on div at bounding box center [203, 147] width 91 height 92
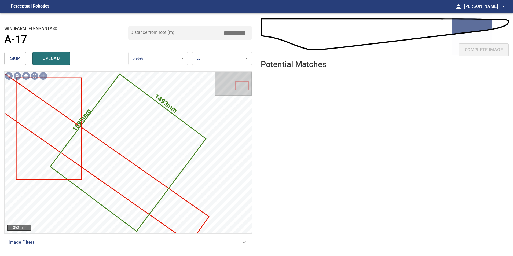
click at [16, 60] on span "skip" at bounding box center [15, 59] width 10 height 8
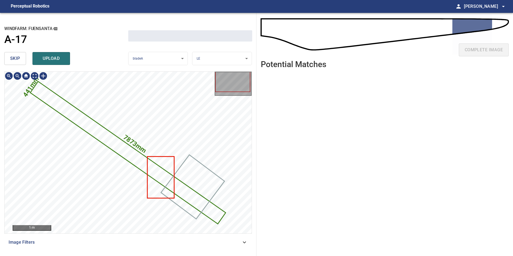
click at [16, 60] on span "skip" at bounding box center [15, 59] width 10 height 8
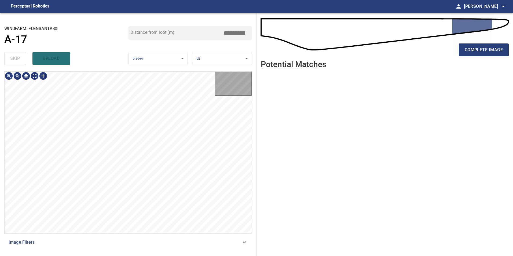
type input "*****"
click at [16, 60] on div "skip upload" at bounding box center [66, 58] width 124 height 17
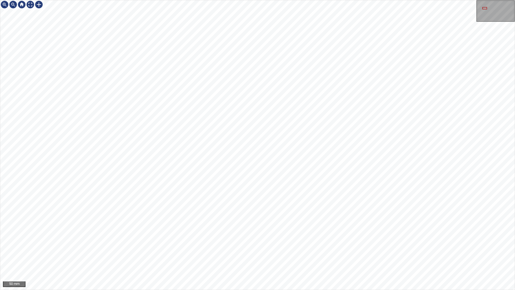
click at [452, 256] on div "50 mm" at bounding box center [257, 145] width 515 height 290
click at [13, 4] on div "25 mm" at bounding box center [257, 144] width 515 height 289
click at [83, 0] on div "20 mm" at bounding box center [257, 145] width 515 height 290
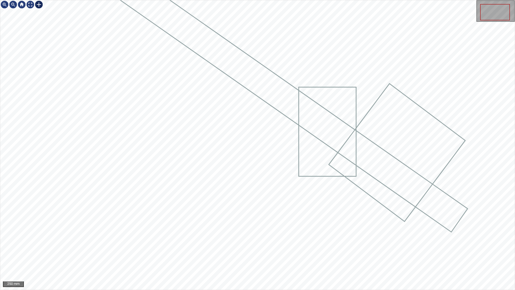
click at [39, 5] on div at bounding box center [39, 4] width 9 height 9
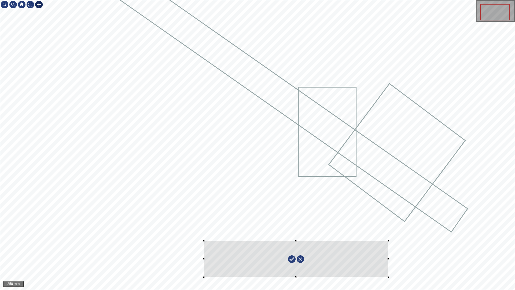
click at [204, 241] on div at bounding box center [257, 144] width 515 height 289
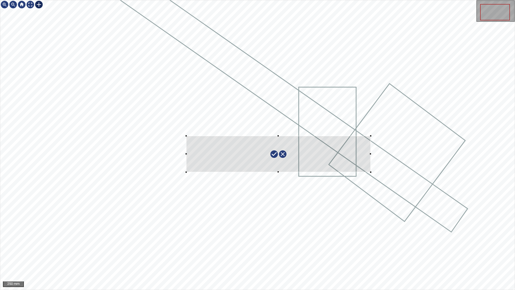
click at [208, 170] on div at bounding box center [278, 154] width 185 height 36
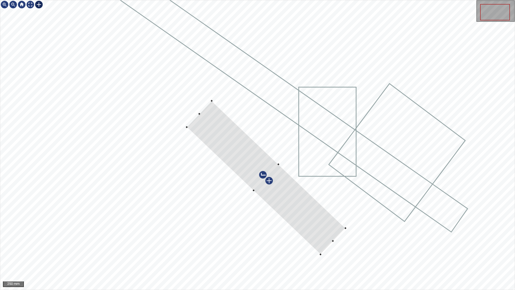
click at [211, 129] on div at bounding box center [266, 178] width 159 height 154
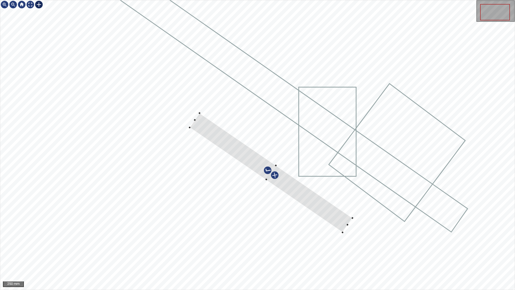
click at [363, 203] on div at bounding box center [257, 144] width 515 height 289
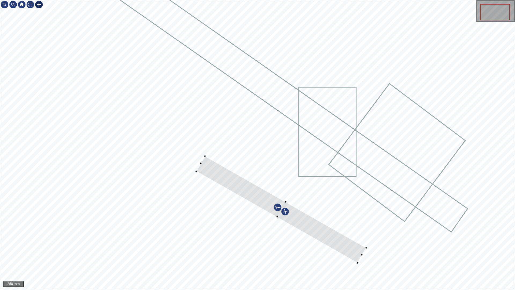
click at [350, 251] on div at bounding box center [282, 209] width 170 height 107
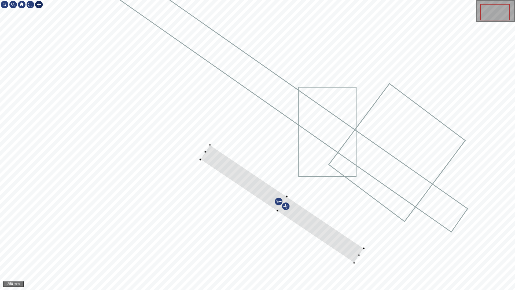
click at [304, 221] on div at bounding box center [283, 204] width 164 height 118
click at [205, 150] on div at bounding box center [257, 144] width 515 height 289
click at [217, 161] on div at bounding box center [287, 203] width 162 height 117
click at [352, 251] on div at bounding box center [286, 205] width 161 height 119
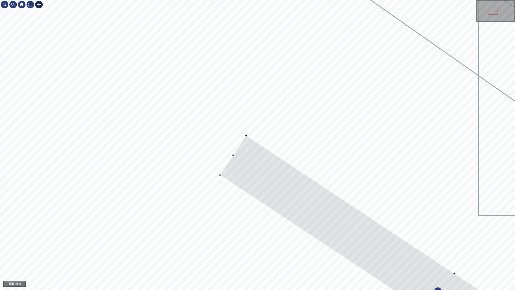
click at [228, 152] on div at bounding box center [257, 144] width 515 height 289
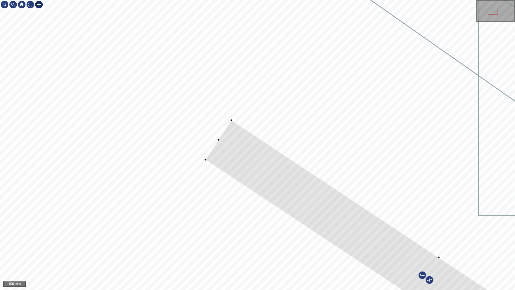
click at [220, 140] on div at bounding box center [426, 277] width 442 height 315
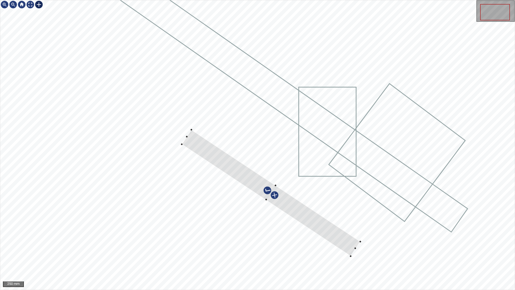
click at [335, 243] on div at bounding box center [271, 193] width 179 height 126
click at [350, 246] on div at bounding box center [282, 202] width 179 height 126
click at [308, 226] on div at bounding box center [282, 202] width 177 height 129
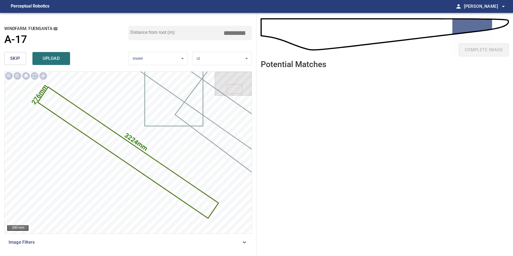
drag, startPoint x: 233, startPoint y: 33, endPoint x: 329, endPoint y: 59, distance: 100.0
click at [283, 49] on div "**********" at bounding box center [256, 134] width 513 height 243
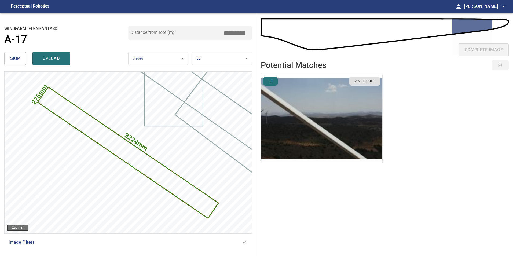
type input "*****"
click at [355, 113] on img "button" at bounding box center [321, 119] width 121 height 88
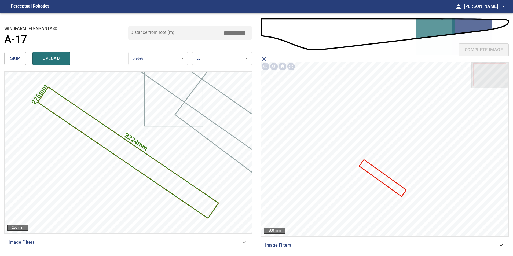
click at [375, 171] on icon at bounding box center [383, 178] width 46 height 36
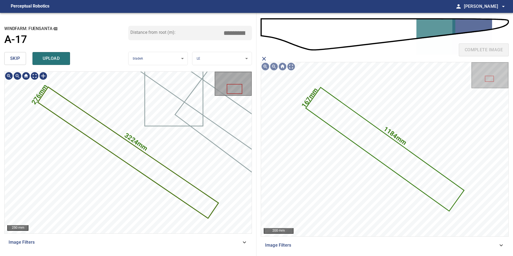
click at [163, 174] on icon at bounding box center [128, 153] width 180 height 130
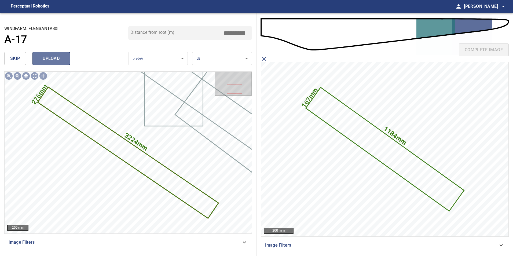
click at [64, 57] on span "upload" at bounding box center [51, 59] width 26 height 8
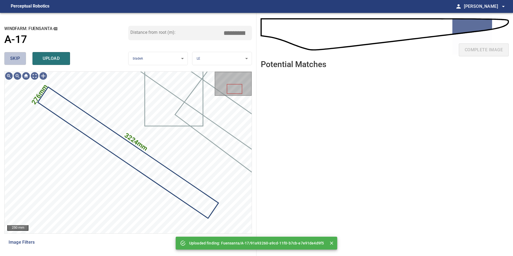
click at [19, 59] on span "skip" at bounding box center [15, 59] width 10 height 8
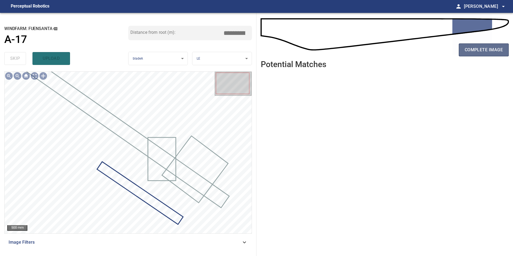
click at [482, 47] on span "complete image" at bounding box center [484, 50] width 38 height 8
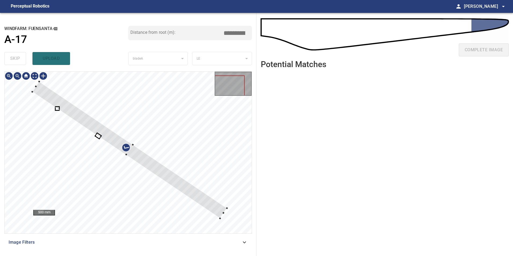
click at [188, 152] on div at bounding box center [128, 153] width 247 height 162
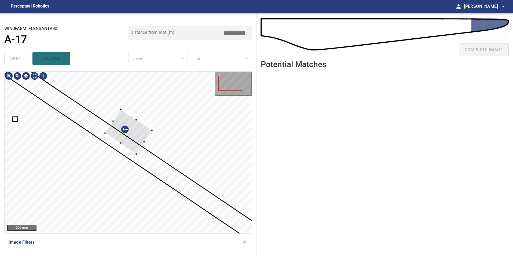
click at [163, 112] on div at bounding box center [128, 153] width 247 height 162
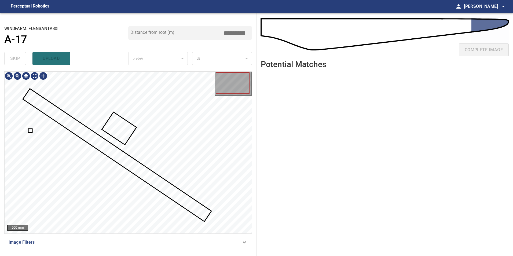
click at [29, 130] on div at bounding box center [128, 153] width 247 height 162
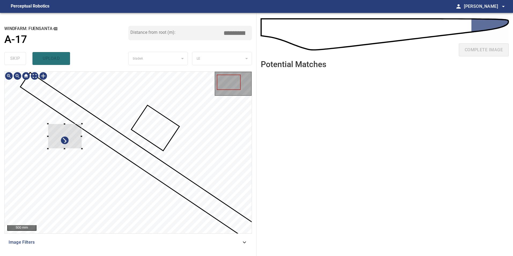
click at [82, 124] on div at bounding box center [65, 136] width 34 height 25
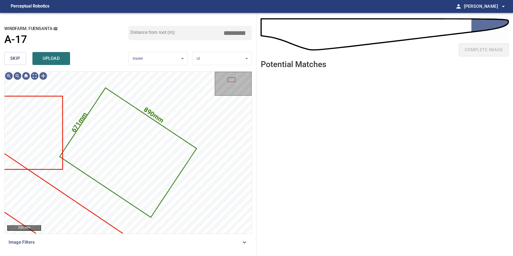
click at [23, 62] on button "skip" at bounding box center [15, 58] width 22 height 13
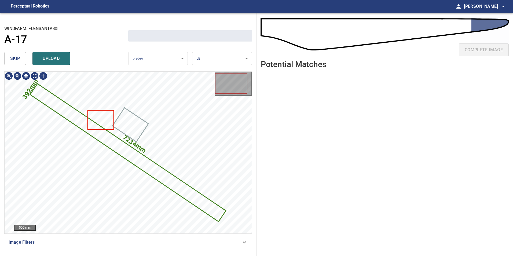
click at [23, 62] on button "skip" at bounding box center [15, 58] width 22 height 13
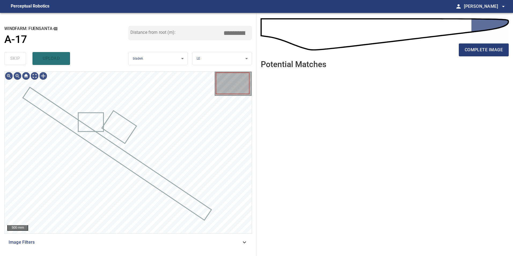
click at [23, 62] on div "skip upload" at bounding box center [66, 58] width 124 height 17
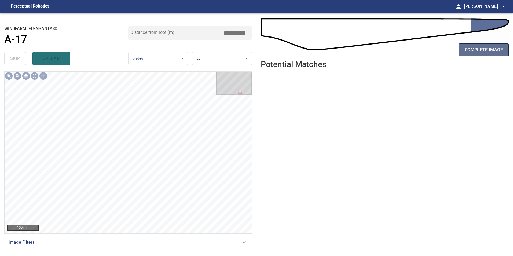
click at [482, 50] on span "complete image" at bounding box center [484, 50] width 38 height 8
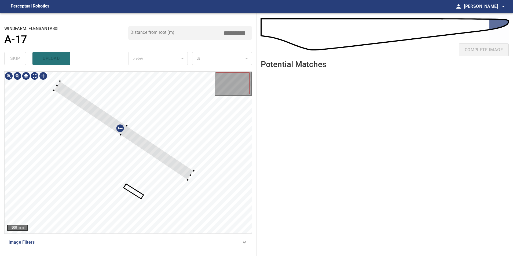
click at [176, 145] on div at bounding box center [128, 153] width 247 height 162
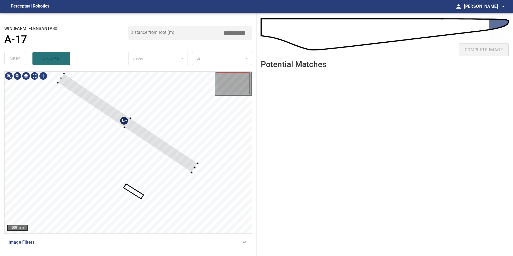
click at [128, 126] on div at bounding box center [128, 123] width 140 height 99
click at [126, 127] on div at bounding box center [128, 123] width 140 height 99
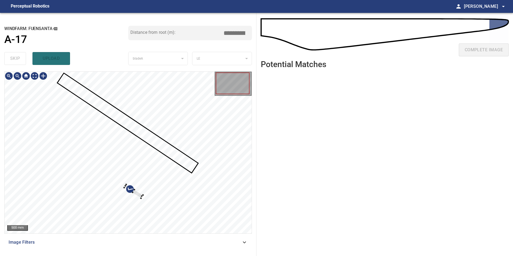
click at [171, 256] on html "**********" at bounding box center [256, 128] width 513 height 256
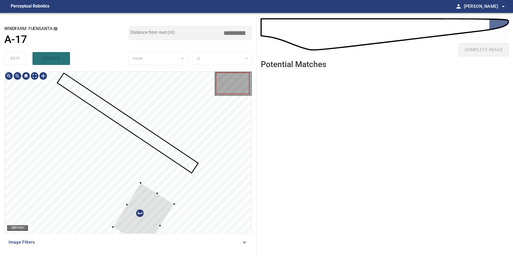
click at [182, 126] on div at bounding box center [128, 153] width 247 height 162
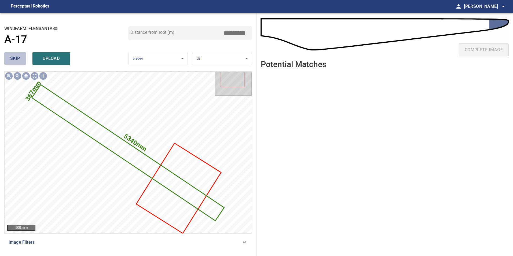
click at [12, 56] on span "skip" at bounding box center [15, 59] width 10 height 8
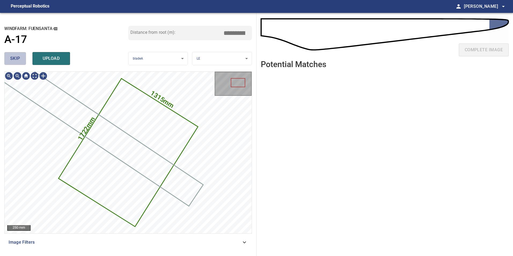
click at [12, 56] on span "skip" at bounding box center [15, 59] width 10 height 8
click at [12, 56] on div "skip upload" at bounding box center [66, 58] width 124 height 17
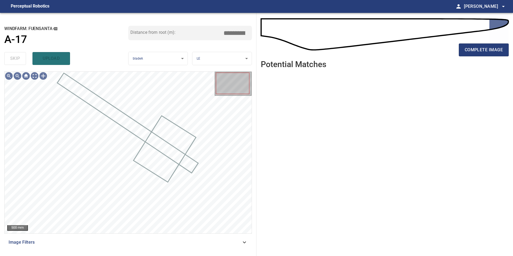
click at [151, 235] on div "500 mm Image Filters" at bounding box center [128, 161] width 248 height 180
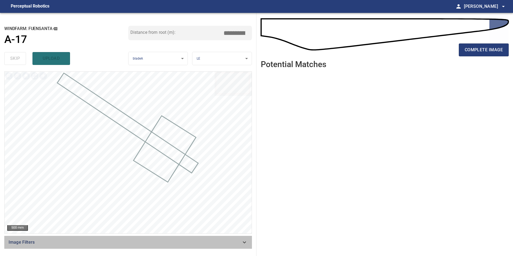
click at [152, 239] on span "Image Filters" at bounding box center [125, 242] width 233 height 6
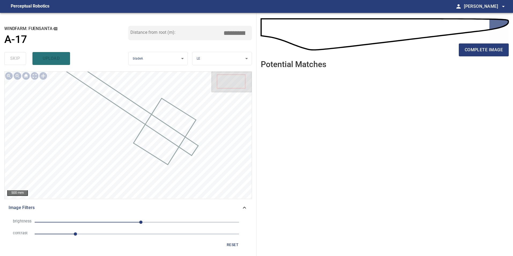
click at [161, 221] on span "10" at bounding box center [137, 223] width 205 height 8
click at [152, 222] on span "37" at bounding box center [137, 223] width 205 height 8
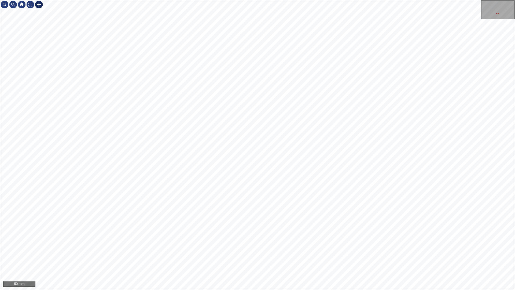
click at [41, 4] on div at bounding box center [39, 4] width 9 height 9
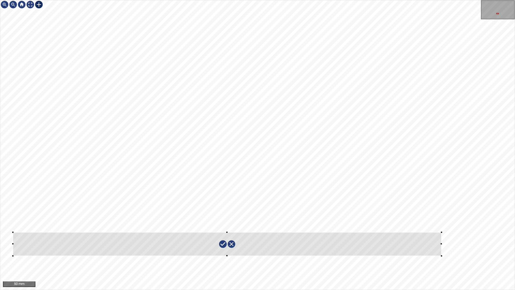
click at [13, 234] on div at bounding box center [257, 144] width 515 height 289
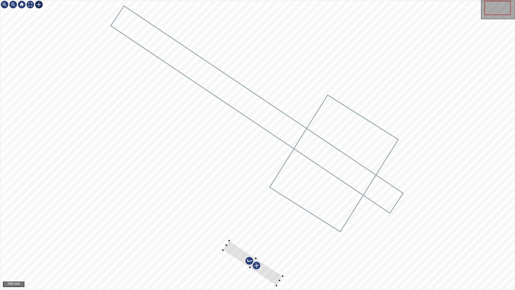
click at [273, 256] on div at bounding box center [253, 263] width 60 height 45
click at [281, 256] on div at bounding box center [261, 246] width 60 height 45
click at [275, 254] on div at bounding box center [260, 247] width 60 height 43
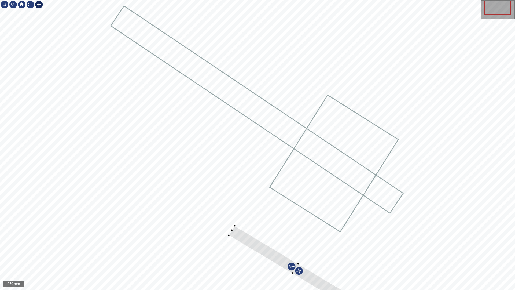
click at [307, 256] on div at bounding box center [257, 144] width 515 height 289
click at [220, 220] on div at bounding box center [236, 233] width 132 height 85
click at [287, 256] on div at bounding box center [225, 225] width 132 height 85
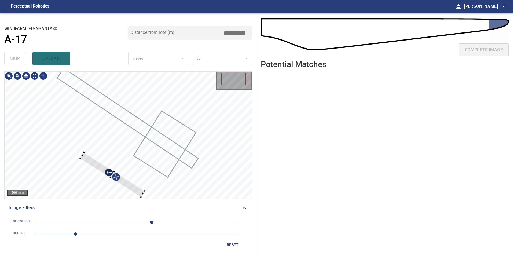
click at [85, 154] on div at bounding box center [112, 175] width 65 height 45
click at [139, 193] on div at bounding box center [112, 173] width 65 height 45
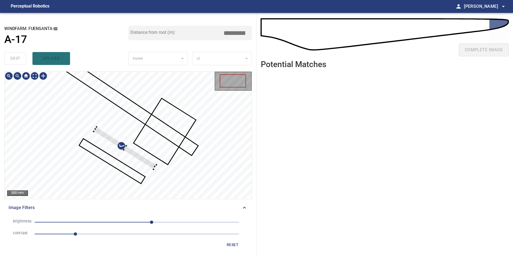
click at [163, 146] on div at bounding box center [128, 135] width 247 height 127
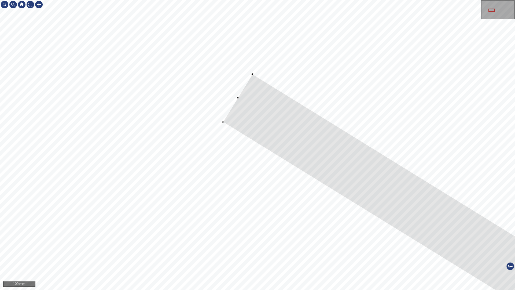
click at [244, 81] on div at bounding box center [257, 144] width 515 height 289
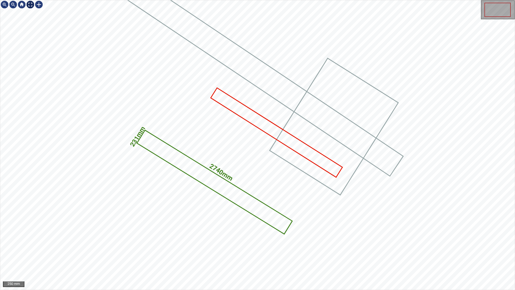
click at [29, 5] on div at bounding box center [30, 4] width 9 height 9
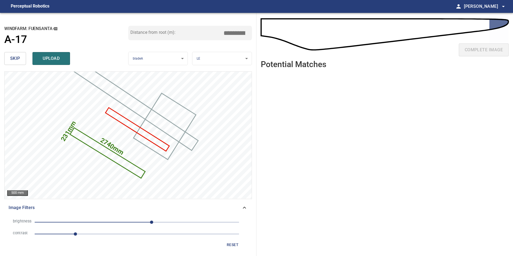
drag, startPoint x: 232, startPoint y: 33, endPoint x: 338, endPoint y: 24, distance: 107.0
click at [332, 26] on div "**********" at bounding box center [256, 134] width 513 height 243
drag, startPoint x: 234, startPoint y: 36, endPoint x: 259, endPoint y: 34, distance: 25.0
click at [258, 34] on div "**********" at bounding box center [256, 134] width 513 height 243
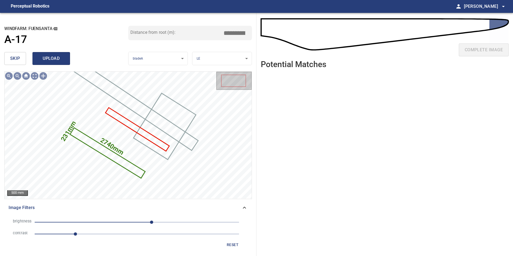
type input "*****"
click at [55, 57] on span "upload" at bounding box center [51, 59] width 26 height 8
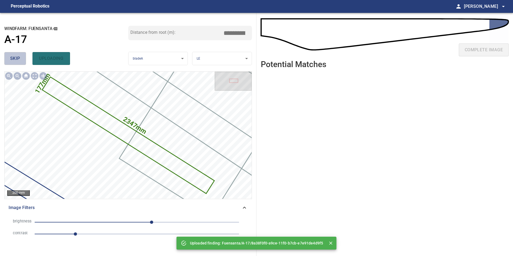
click at [18, 60] on span "skip" at bounding box center [15, 59] width 10 height 8
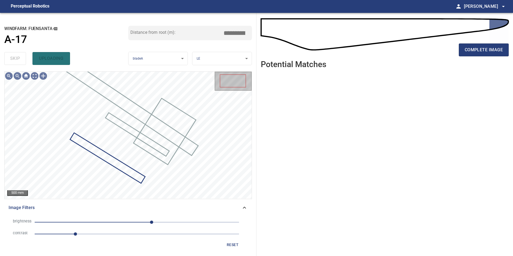
click at [18, 60] on div "skip uploading" at bounding box center [66, 58] width 124 height 17
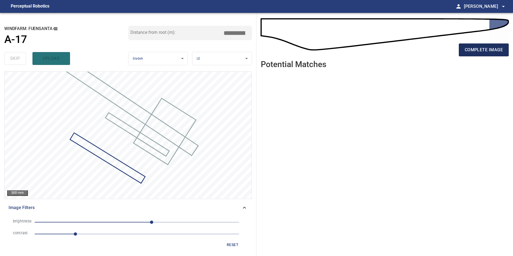
click at [476, 49] on span "complete image" at bounding box center [484, 50] width 38 height 8
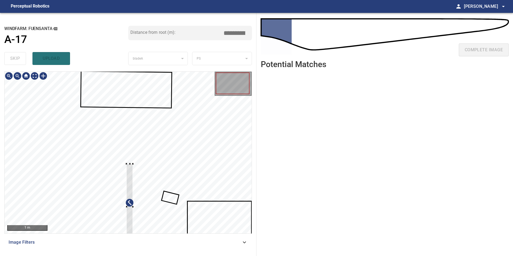
click at [204, 208] on div at bounding box center [128, 153] width 247 height 162
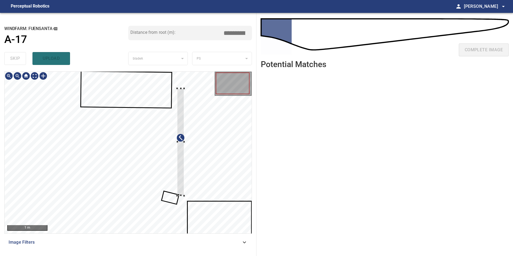
click at [187, 150] on div at bounding box center [128, 153] width 247 height 162
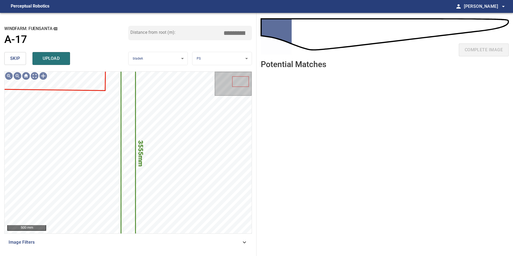
click at [18, 58] on span "skip" at bounding box center [15, 59] width 10 height 8
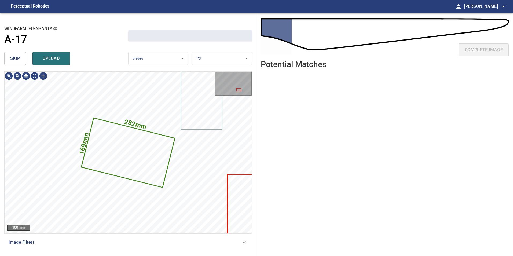
click at [18, 58] on span "skip" at bounding box center [15, 59] width 10 height 8
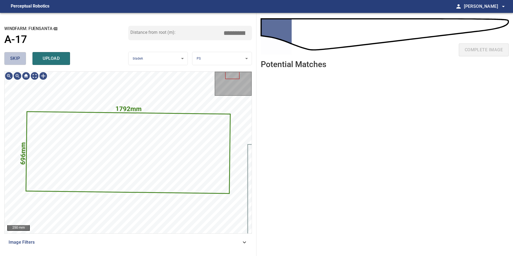
click at [18, 58] on span "skip" at bounding box center [15, 59] width 10 height 8
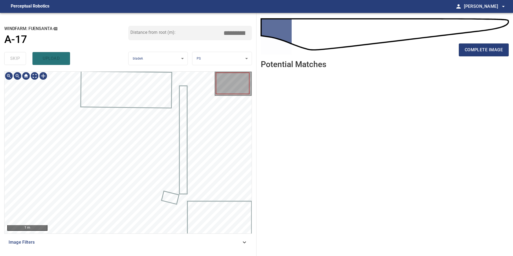
type input "****"
click at [18, 58] on div "skip upload" at bounding box center [66, 58] width 124 height 17
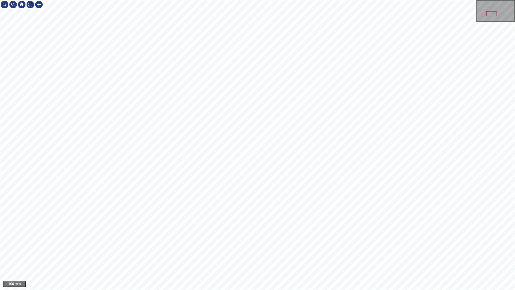
click at [282, 256] on div "100 mm" at bounding box center [257, 145] width 515 height 290
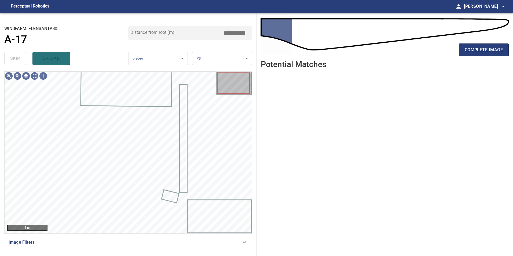
click at [239, 241] on div "Image Filters" at bounding box center [128, 242] width 248 height 13
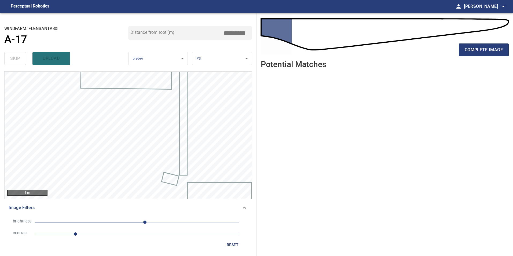
drag, startPoint x: 128, startPoint y: 235, endPoint x: 98, endPoint y: 213, distance: 37.3
click at [127, 235] on span "1" at bounding box center [137, 234] width 205 height 8
click at [99, 223] on span "20" at bounding box center [137, 223] width 205 height 8
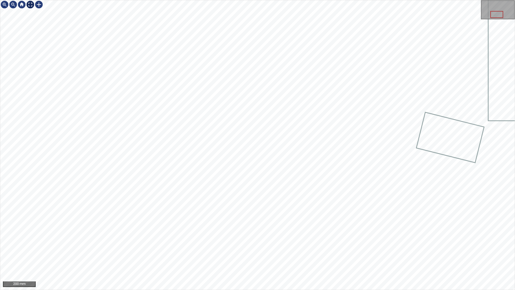
click at [30, 1] on div at bounding box center [30, 4] width 9 height 9
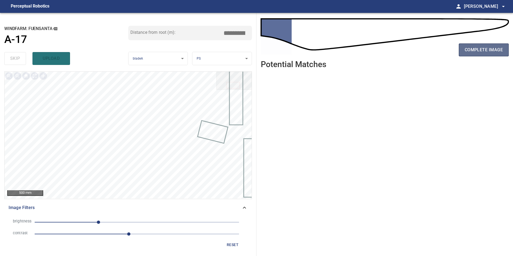
click at [472, 50] on span "complete image" at bounding box center [484, 50] width 38 height 8
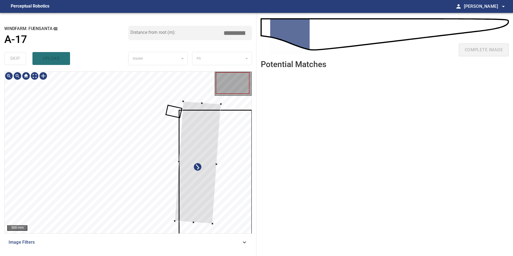
click at [256, 165] on div "**********" at bounding box center [128, 134] width 257 height 243
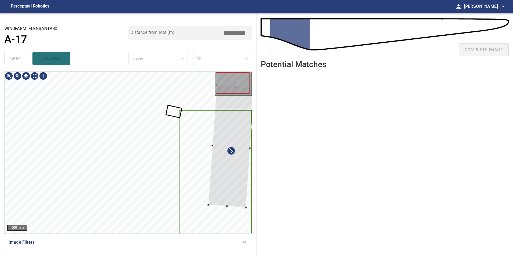
click at [209, 179] on div at bounding box center [128, 153] width 247 height 162
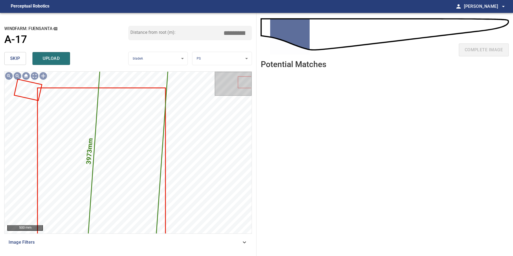
click at [24, 54] on button "skip" at bounding box center [15, 58] width 22 height 13
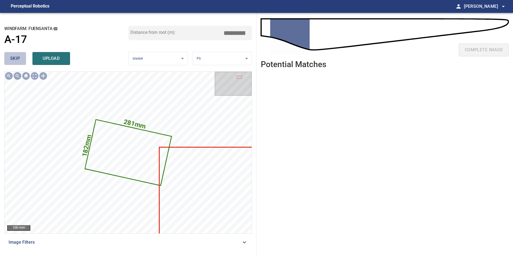
click at [13, 60] on span "skip" at bounding box center [15, 59] width 10 height 8
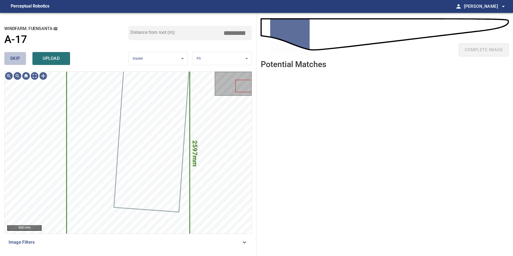
click at [13, 60] on span "skip" at bounding box center [15, 59] width 10 height 8
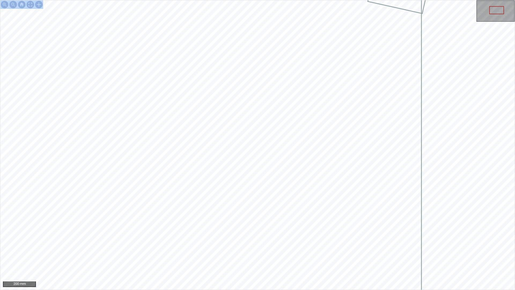
click at [266, 126] on div "200 mm" at bounding box center [257, 145] width 515 height 290
click at [397, 256] on div "50 mm" at bounding box center [257, 145] width 515 height 290
click at [344, 256] on div "50 mm" at bounding box center [257, 145] width 515 height 290
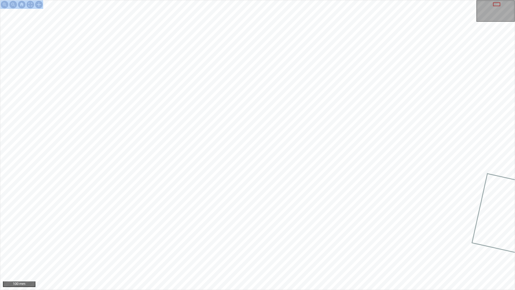
click at [334, 0] on div "100 mm" at bounding box center [257, 145] width 515 height 290
click at [249, 0] on div "100 mm" at bounding box center [257, 145] width 515 height 290
click at [310, 0] on div "100 mm" at bounding box center [257, 145] width 515 height 290
click at [290, 0] on div "100 mm" at bounding box center [257, 145] width 515 height 290
click at [272, 256] on div "100 mm" at bounding box center [257, 145] width 515 height 290
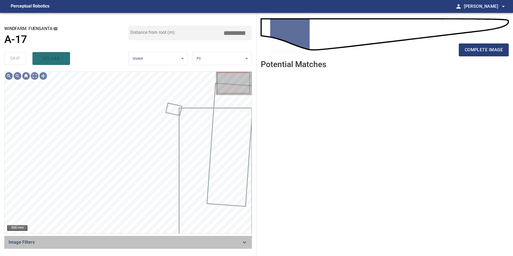
drag, startPoint x: 226, startPoint y: 237, endPoint x: 217, endPoint y: 240, distance: 9.5
click at [226, 240] on div "Image Filters" at bounding box center [128, 242] width 248 height 13
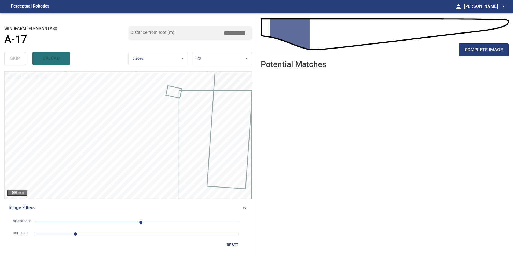
click at [118, 233] on span "1" at bounding box center [137, 234] width 205 height 8
click at [101, 221] on span "10" at bounding box center [137, 223] width 205 height 8
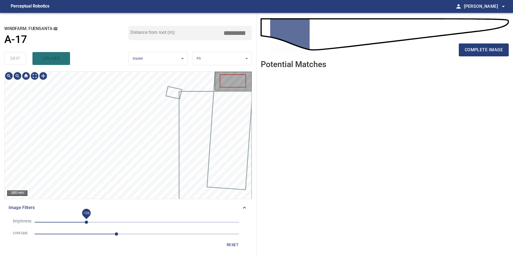
drag, startPoint x: 86, startPoint y: 223, endPoint x: 89, endPoint y: 223, distance: 3.3
click at [86, 223] on span "-126" at bounding box center [137, 223] width 205 height 8
click at [92, 222] on span "-127" at bounding box center [137, 223] width 205 height 8
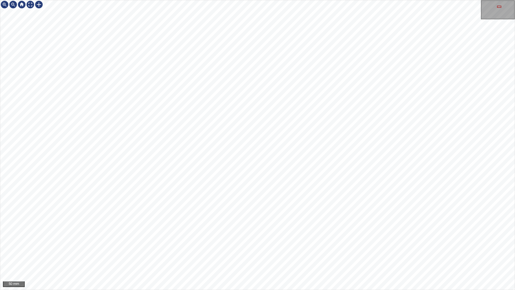
click at [513, 111] on html "50 mm" at bounding box center [257, 145] width 515 height 290
click at [253, 0] on div "50 mm" at bounding box center [257, 145] width 515 height 290
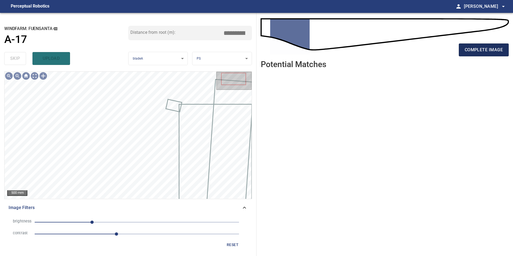
click at [482, 45] on button "complete image" at bounding box center [484, 49] width 50 height 13
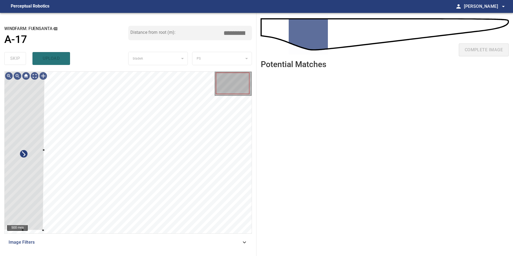
click at [0, 174] on html "**********" at bounding box center [256, 128] width 513 height 256
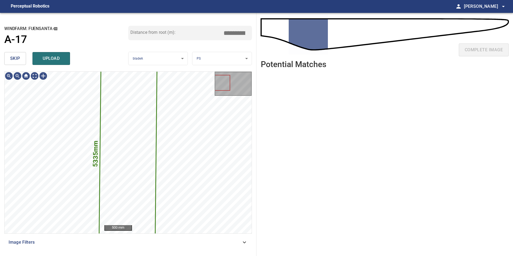
click at [18, 60] on span "skip" at bounding box center [15, 59] width 10 height 8
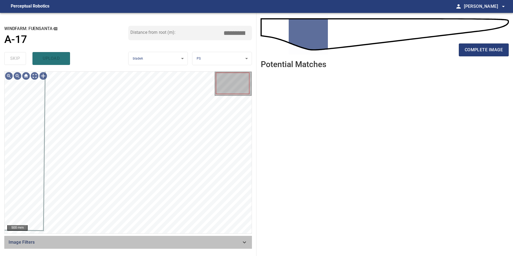
drag, startPoint x: 178, startPoint y: 239, endPoint x: 172, endPoint y: 241, distance: 6.9
click at [178, 239] on span "Image Filters" at bounding box center [125, 242] width 233 height 6
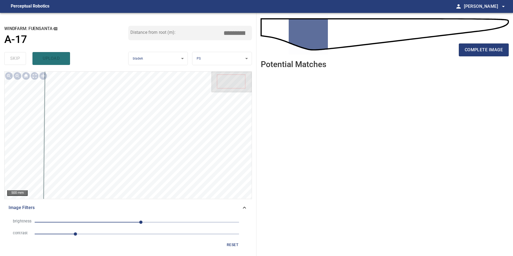
click at [130, 234] on span "1" at bounding box center [137, 234] width 205 height 8
drag, startPoint x: 106, startPoint y: 225, endPoint x: 100, endPoint y: 225, distance: 6.2
click at [106, 225] on span "10" at bounding box center [137, 223] width 205 height 8
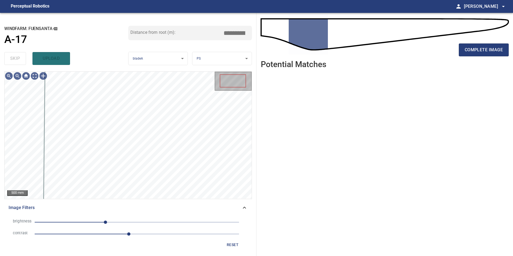
click at [91, 223] on span "-78" at bounding box center [137, 223] width 205 height 8
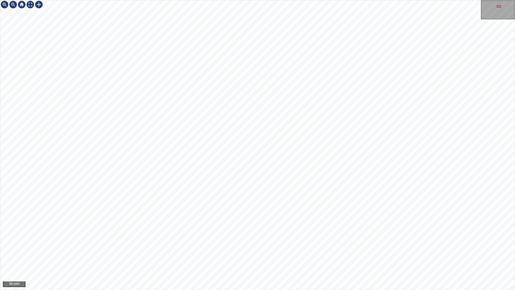
click at [312, 256] on div "50 mm" at bounding box center [257, 145] width 515 height 290
click at [392, 256] on div "50 mm" at bounding box center [257, 145] width 515 height 290
click at [278, 256] on div "50 mm" at bounding box center [257, 145] width 515 height 290
click at [341, 256] on div "50 mm" at bounding box center [257, 145] width 515 height 290
click at [442, 0] on div "50 mm" at bounding box center [257, 145] width 515 height 290
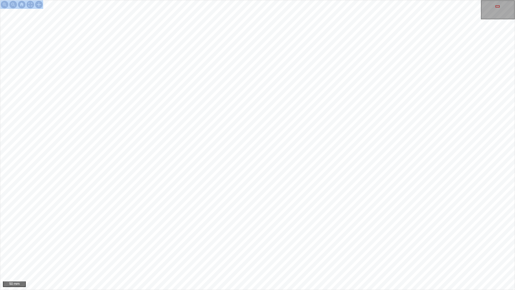
click at [380, 135] on div "50 mm" at bounding box center [257, 145] width 515 height 290
click at [298, 0] on div "100 mm" at bounding box center [257, 145] width 515 height 290
click at [380, 256] on div "100 mm" at bounding box center [257, 145] width 515 height 290
click at [320, 256] on div "100 mm" at bounding box center [257, 145] width 515 height 290
click at [322, 256] on div "100 mm" at bounding box center [257, 145] width 515 height 290
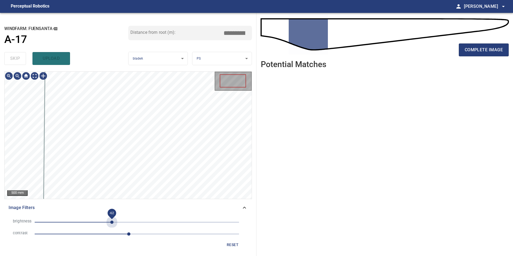
click at [112, 219] on span "-62" at bounding box center [137, 223] width 205 height 8
click at [109, 237] on span "1.8" at bounding box center [137, 234] width 205 height 8
click at [97, 237] on span "1.5" at bounding box center [137, 234] width 205 height 8
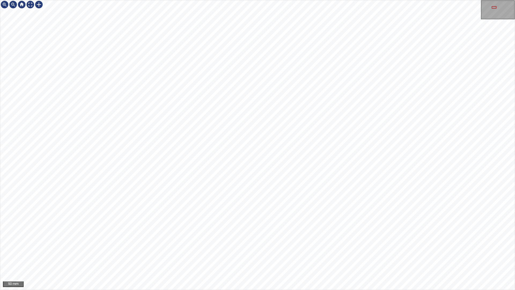
click at [199, 256] on div "50 mm" at bounding box center [257, 145] width 515 height 290
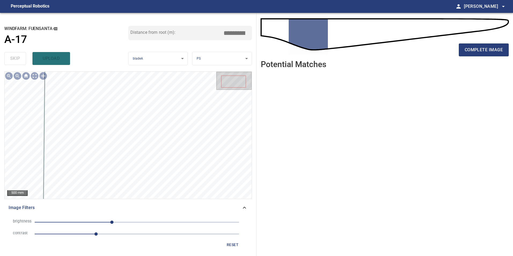
drag, startPoint x: 159, startPoint y: 219, endPoint x: 138, endPoint y: 230, distance: 23.7
click at [159, 220] on span "-62" at bounding box center [137, 223] width 205 height 8
click at [115, 235] on span "1.5" at bounding box center [137, 234] width 205 height 8
click at [110, 223] on span "55" at bounding box center [137, 223] width 205 height 8
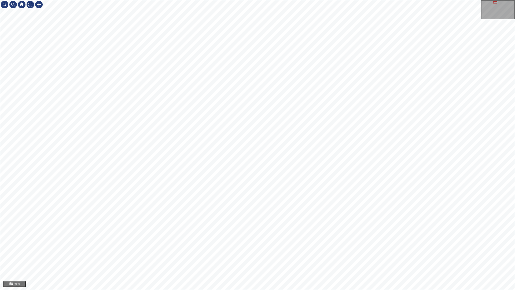
click at [447, 0] on div "50 mm" at bounding box center [257, 145] width 515 height 290
click at [362, 0] on div "50 mm" at bounding box center [257, 145] width 515 height 290
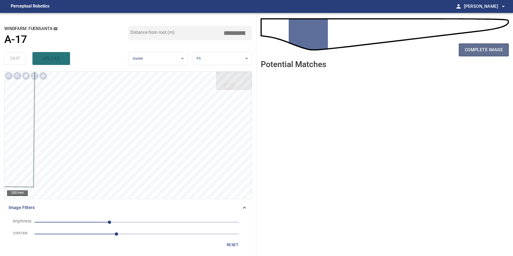
click at [488, 48] on span "complete image" at bounding box center [484, 50] width 38 height 8
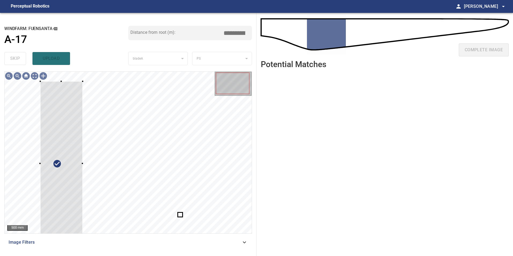
click at [40, 229] on div at bounding box center [128, 153] width 247 height 162
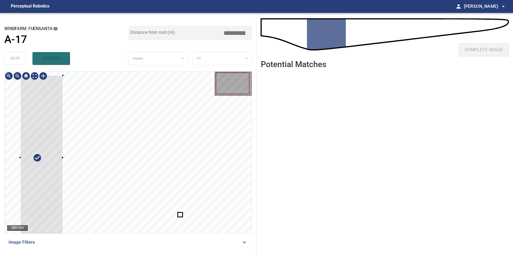
click at [54, 191] on div at bounding box center [41, 157] width 43 height 165
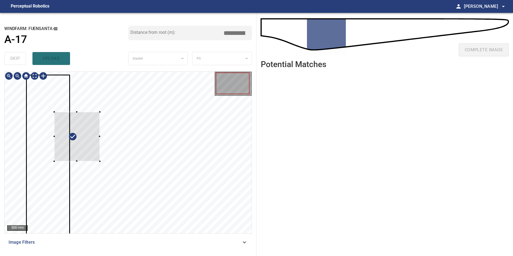
click at [80, 133] on div at bounding box center [77, 136] width 46 height 49
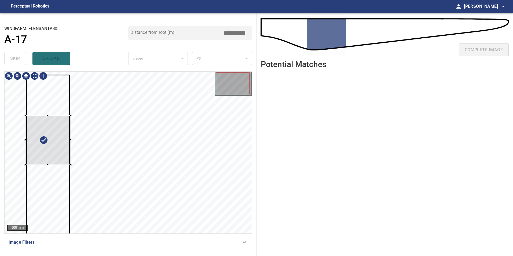
click at [55, 155] on div at bounding box center [48, 139] width 46 height 49
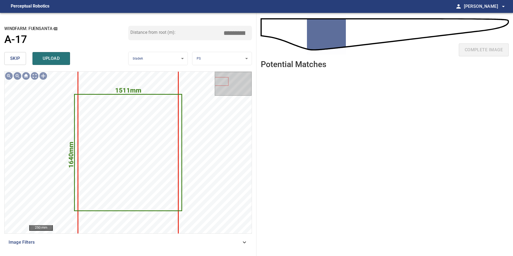
click at [14, 62] on span "skip" at bounding box center [15, 59] width 10 height 8
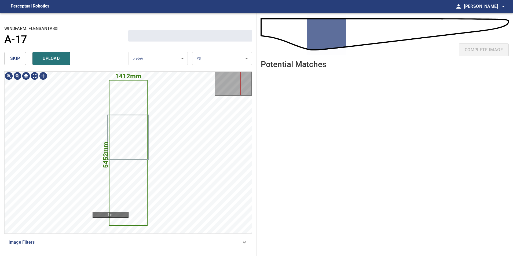
click at [14, 62] on span "skip" at bounding box center [15, 59] width 10 height 8
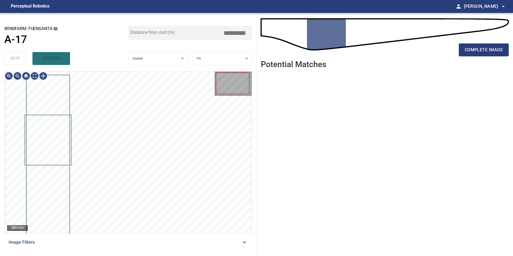
click at [14, 62] on div "skip upload" at bounding box center [66, 58] width 124 height 17
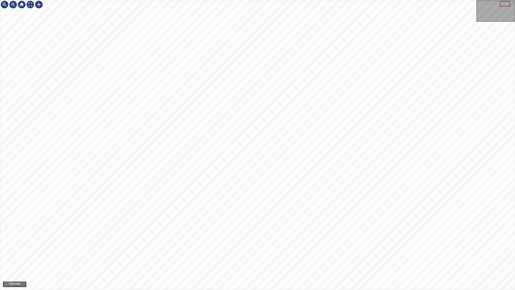
click at [342, 256] on div "100 mm" at bounding box center [257, 145] width 515 height 290
click at [37, 6] on div at bounding box center [39, 4] width 9 height 9
click at [40, 5] on img at bounding box center [39, 4] width 9 height 9
click at [39, 6] on div at bounding box center [39, 4] width 9 height 9
click at [292, 181] on div at bounding box center [257, 144] width 515 height 289
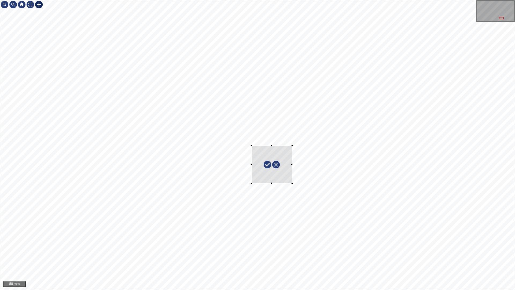
click at [290, 179] on div at bounding box center [272, 165] width 41 height 38
click at [270, 185] on div at bounding box center [257, 144] width 515 height 289
click at [274, 148] on div at bounding box center [257, 144] width 515 height 289
click at [32, 2] on div at bounding box center [30, 4] width 9 height 9
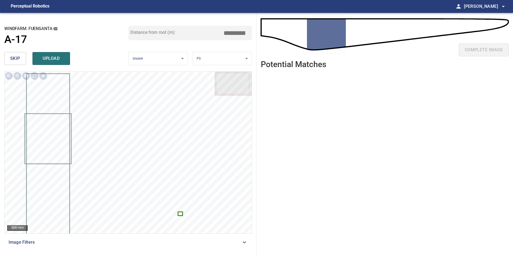
drag, startPoint x: 239, startPoint y: 32, endPoint x: 303, endPoint y: 34, distance: 63.9
click at [286, 35] on div "**********" at bounding box center [256, 134] width 513 height 243
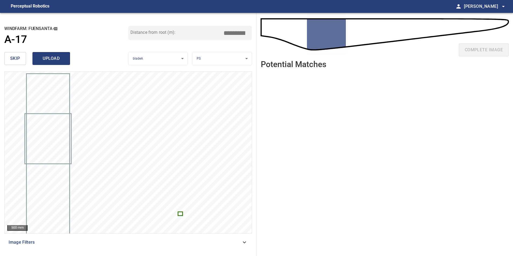
type input "*****"
click at [50, 59] on span "upload" at bounding box center [51, 59] width 26 height 8
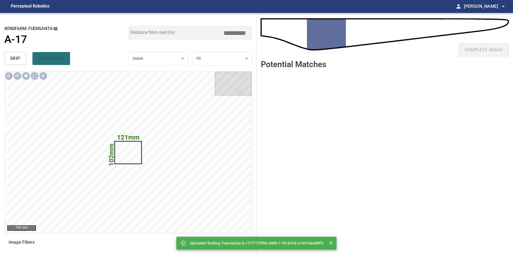
click at [19, 54] on button "skip" at bounding box center [15, 58] width 22 height 13
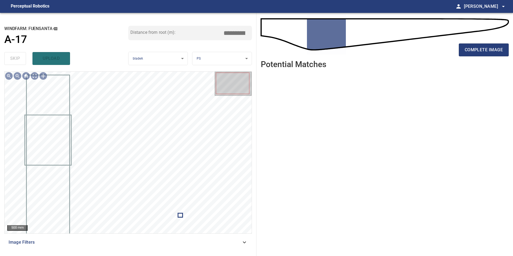
click at [178, 243] on span "Image Filters" at bounding box center [125, 242] width 233 height 6
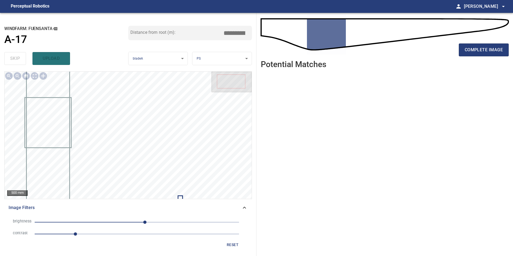
click at [125, 232] on span "1" at bounding box center [137, 234] width 205 height 8
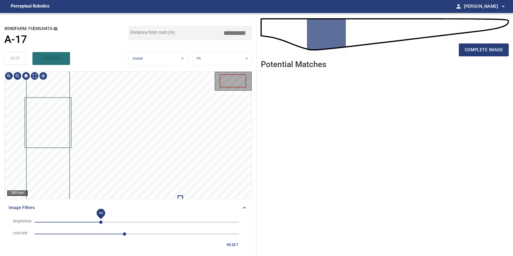
click at [101, 222] on span "-90" at bounding box center [137, 223] width 205 height 8
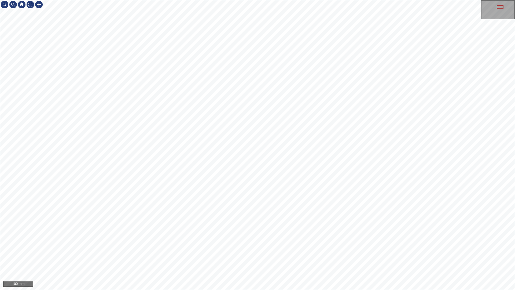
click at [336, 256] on div "100 mm" at bounding box center [257, 145] width 515 height 290
click at [209, 0] on div "100 mm" at bounding box center [257, 145] width 515 height 290
click at [323, 0] on div "100 mm" at bounding box center [257, 145] width 515 height 290
click at [352, 0] on div "100 mm" at bounding box center [257, 145] width 515 height 290
click at [425, 256] on div "100 mm" at bounding box center [257, 145] width 515 height 290
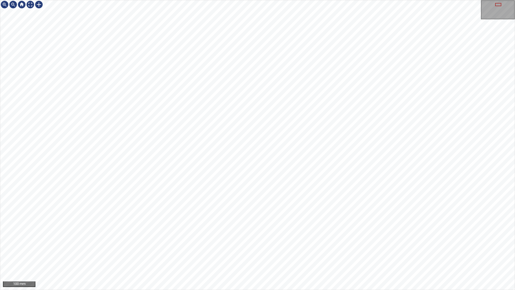
click at [320, 256] on div "100 mm" at bounding box center [257, 145] width 515 height 290
click at [234, 0] on div "100 mm" at bounding box center [257, 145] width 515 height 290
click at [355, 0] on div "50 mm" at bounding box center [257, 145] width 515 height 290
click at [408, 0] on div "50 mm" at bounding box center [257, 145] width 515 height 290
click at [278, 0] on div "50 mm" at bounding box center [257, 145] width 515 height 290
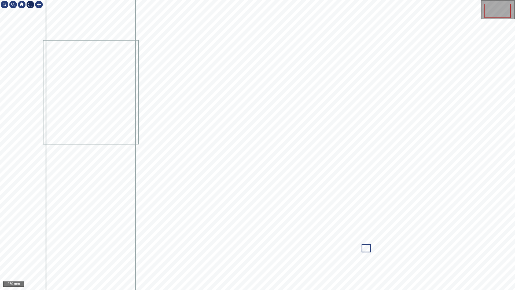
click at [30, 4] on div at bounding box center [30, 4] width 9 height 9
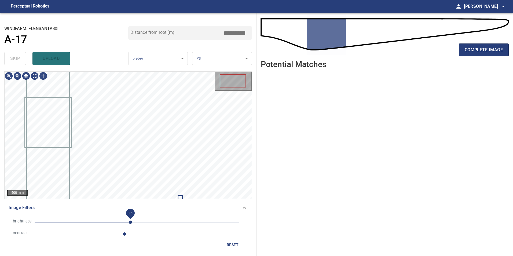
click at [130, 224] on span "-16" at bounding box center [137, 223] width 205 height 8
click at [103, 224] on span "-86" at bounding box center [137, 223] width 205 height 8
click at [107, 224] on span "-74" at bounding box center [107, 222] width 3 height 3
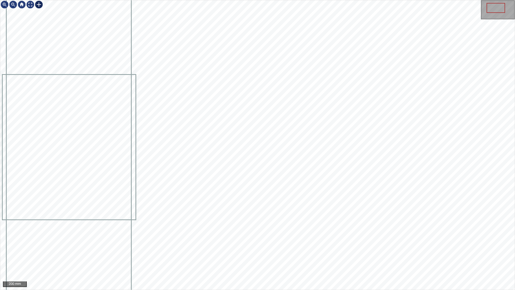
click at [44, 11] on div "200 mm" at bounding box center [257, 144] width 515 height 289
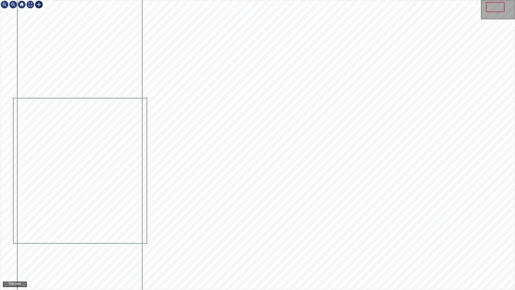
click at [42, 8] on div at bounding box center [39, 4] width 9 height 9
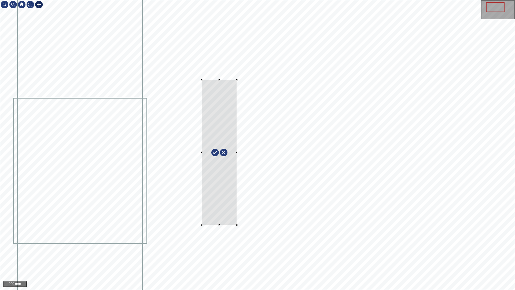
click at [237, 225] on div at bounding box center [257, 144] width 515 height 289
click at [229, 189] on div at bounding box center [218, 151] width 35 height 145
click at [239, 237] on div at bounding box center [257, 144] width 515 height 289
click at [227, 218] on div at bounding box center [217, 152] width 38 height 157
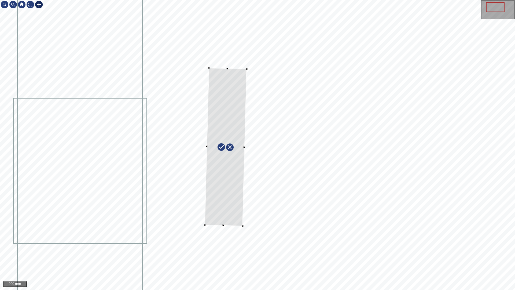
click at [234, 189] on div at bounding box center [226, 147] width 42 height 158
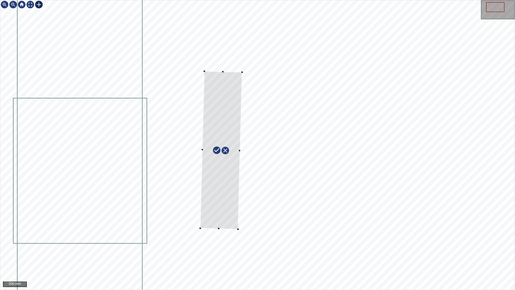
click at [235, 206] on div at bounding box center [221, 150] width 42 height 158
click at [224, 82] on div at bounding box center [221, 154] width 42 height 149
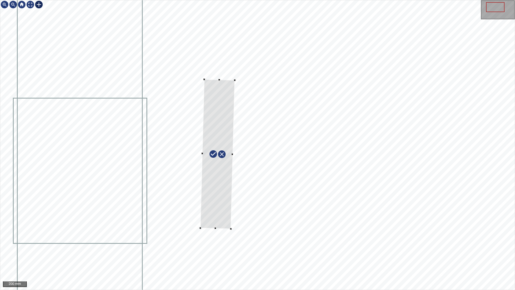
click at [234, 81] on div at bounding box center [235, 80] width 2 height 2
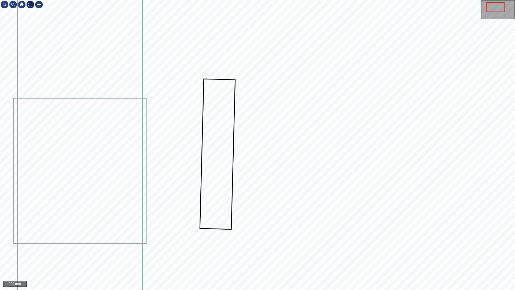
click at [28, 5] on div at bounding box center [30, 4] width 9 height 9
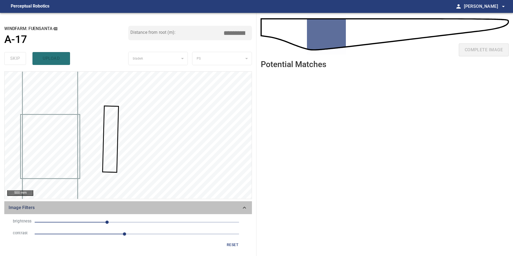
click at [241, 208] on span "Image Filters" at bounding box center [125, 208] width 233 height 6
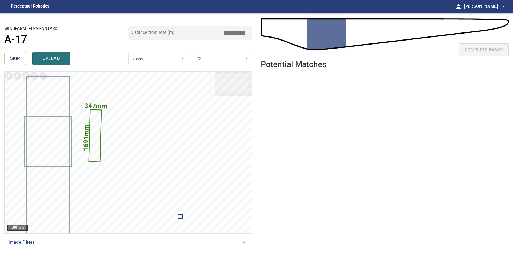
drag, startPoint x: 238, startPoint y: 32, endPoint x: 316, endPoint y: 41, distance: 77.9
click at [259, 42] on div "**********" at bounding box center [256, 134] width 513 height 243
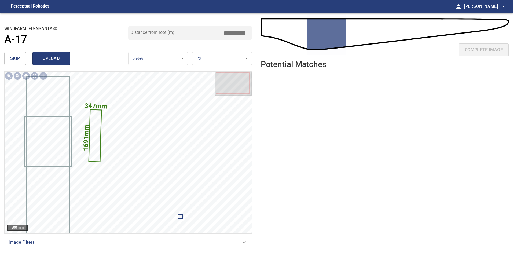
type input "****"
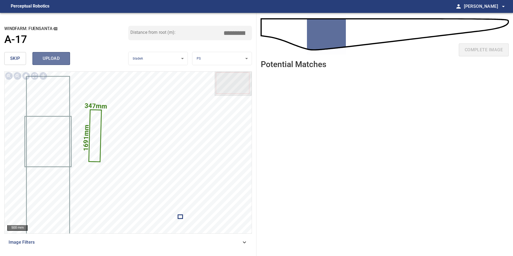
click at [43, 56] on span "upload" at bounding box center [51, 59] width 26 height 8
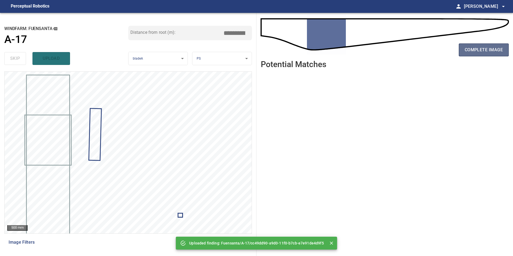
click at [484, 48] on span "complete image" at bounding box center [484, 50] width 38 height 8
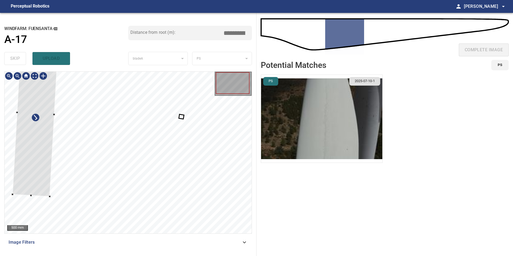
click at [33, 190] on div at bounding box center [36, 113] width 46 height 167
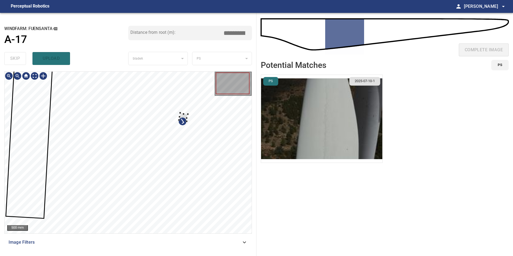
click at [257, 204] on div "**********" at bounding box center [256, 134] width 513 height 243
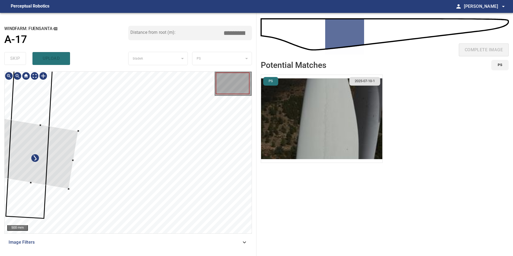
click at [55, 142] on div at bounding box center [36, 154] width 85 height 70
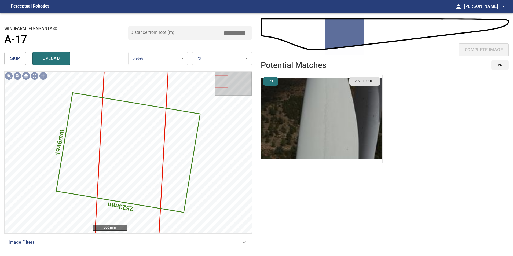
click at [18, 62] on span "skip" at bounding box center [15, 59] width 10 height 8
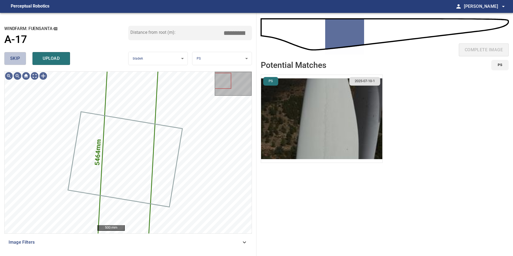
click at [18, 62] on span "skip" at bounding box center [15, 59] width 10 height 8
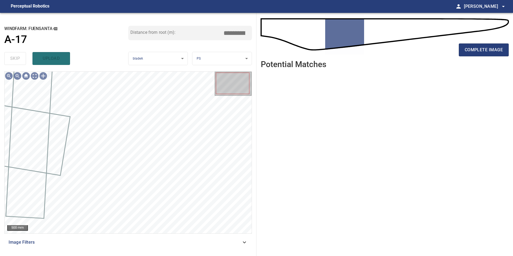
click at [245, 242] on icon at bounding box center [244, 242] width 6 height 6
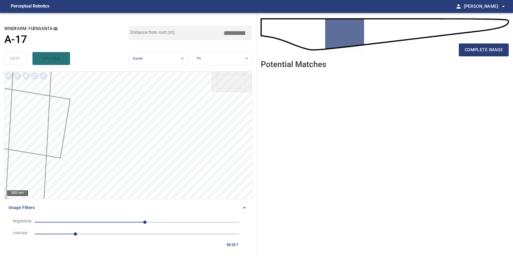
click at [111, 234] on span "1" at bounding box center [137, 234] width 205 height 8
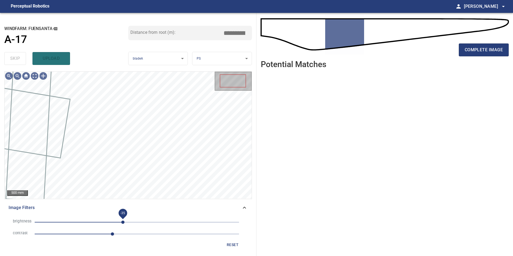
drag, startPoint x: 123, startPoint y: 220, endPoint x: 119, endPoint y: 224, distance: 5.7
click at [123, 222] on span "-35" at bounding box center [137, 223] width 205 height 8
drag, startPoint x: 115, startPoint y: 222, endPoint x: 114, endPoint y: 226, distance: 4.4
click at [114, 226] on span "-34" at bounding box center [137, 223] width 205 height 8
click at [103, 221] on span "-84" at bounding box center [137, 223] width 205 height 8
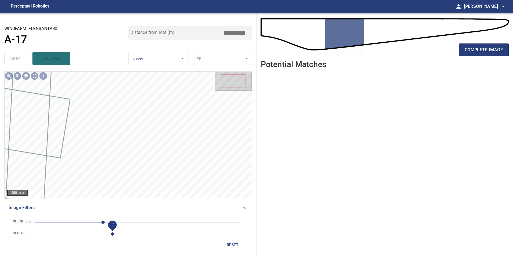
drag, startPoint x: 107, startPoint y: 235, endPoint x: 97, endPoint y: 235, distance: 10.7
click at [111, 236] on span "1.9" at bounding box center [112, 233] width 3 height 3
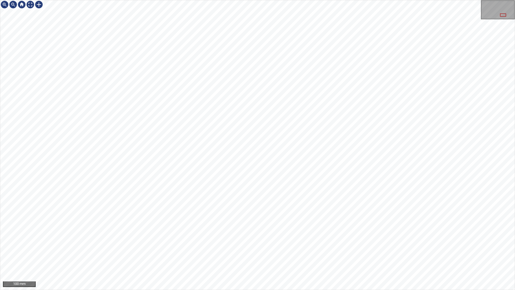
click at [289, 0] on div "100 mm" at bounding box center [257, 145] width 515 height 290
click at [372, 256] on div "100 mm" at bounding box center [257, 145] width 515 height 290
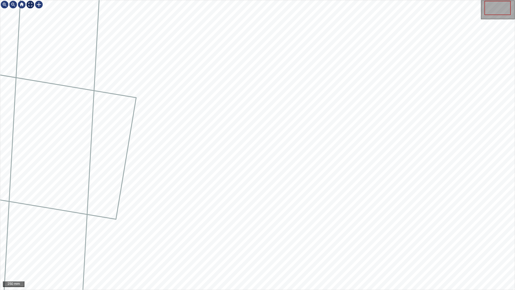
click at [31, 3] on div at bounding box center [30, 4] width 9 height 9
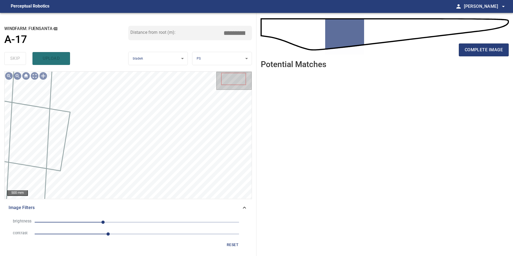
click at [228, 245] on span "reset" at bounding box center [232, 245] width 13 height 7
click at [146, 232] on span "1" at bounding box center [137, 234] width 205 height 8
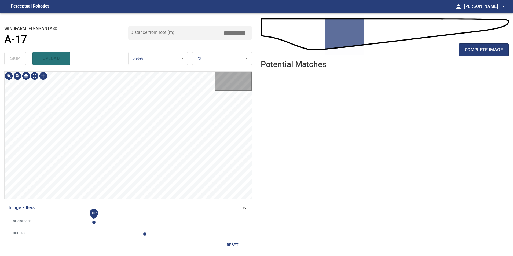
click at [94, 224] on span "-107" at bounding box center [137, 223] width 205 height 8
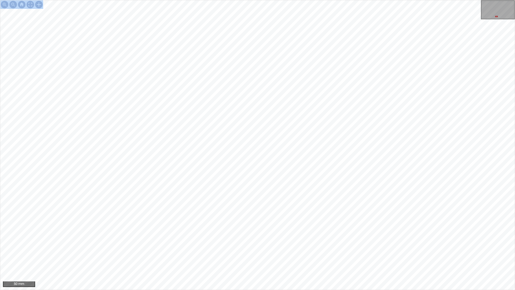
click at [250, 163] on div "50 mm" at bounding box center [257, 145] width 515 height 290
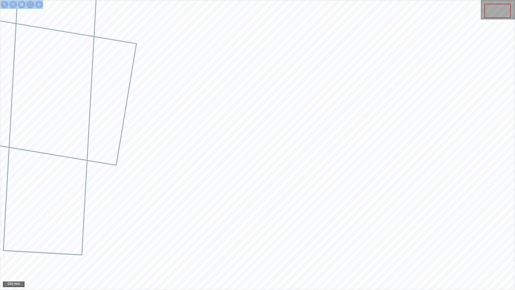
click at [29, 2] on div at bounding box center [30, 4] width 9 height 9
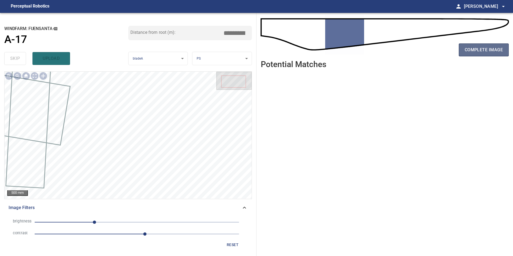
click at [489, 51] on span "complete image" at bounding box center [484, 50] width 38 height 8
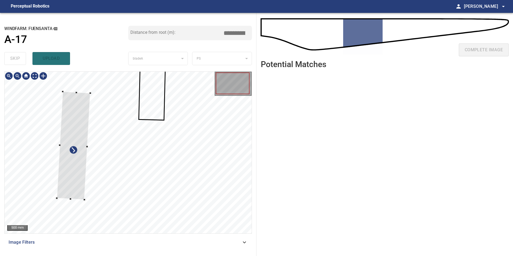
click at [65, 200] on div at bounding box center [74, 146] width 34 height 108
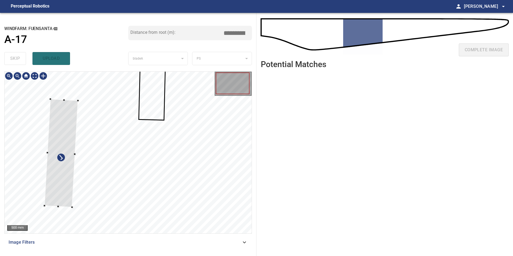
click at [56, 188] on div at bounding box center [61, 153] width 34 height 108
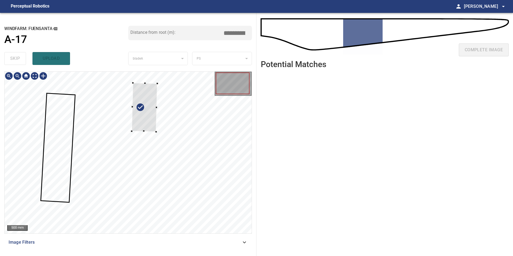
click at [132, 132] on div at bounding box center [145, 107] width 26 height 49
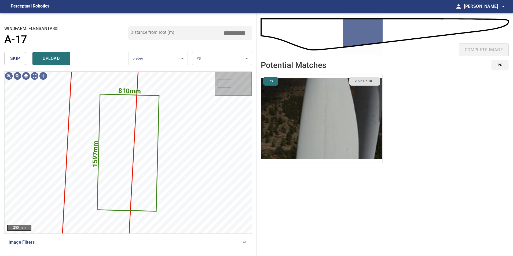
click at [18, 54] on button "skip" at bounding box center [15, 58] width 22 height 13
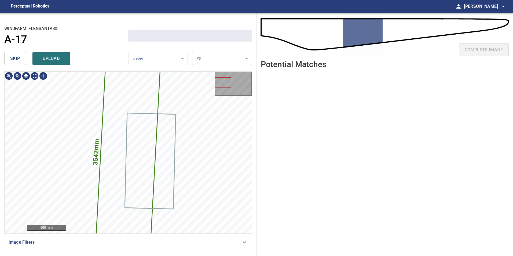
click at [18, 54] on button "skip" at bounding box center [15, 58] width 22 height 13
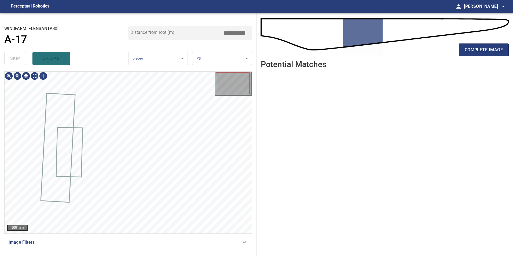
click at [18, 54] on div "skip upload" at bounding box center [66, 58] width 124 height 17
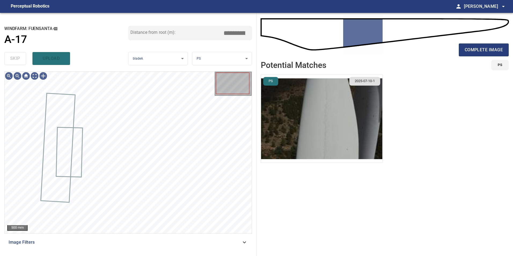
click at [18, 54] on div "skip upload" at bounding box center [66, 58] width 124 height 17
click at [67, 241] on span "Image Filters" at bounding box center [125, 242] width 233 height 6
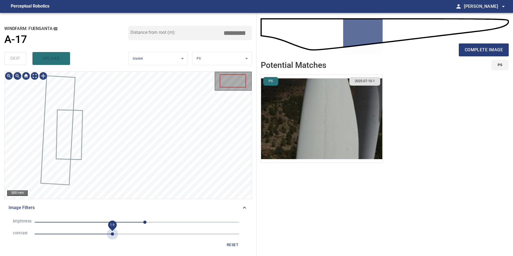
click at [114, 233] on span "1.9" at bounding box center [137, 234] width 205 height 8
click at [124, 224] on span "20" at bounding box center [137, 223] width 205 height 8
drag, startPoint x: 104, startPoint y: 221, endPoint x: 107, endPoint y: 233, distance: 12.5
click at [107, 230] on div "brightness -32 contrast 1.9" at bounding box center [128, 228] width 239 height 24
click at [89, 222] on span "-120" at bounding box center [137, 223] width 205 height 8
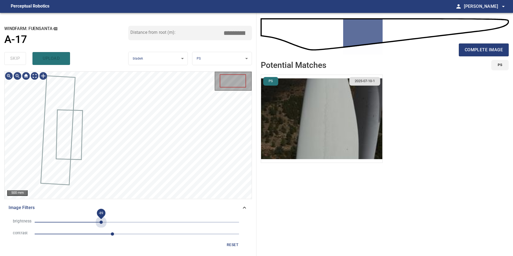
click at [101, 223] on span "-89" at bounding box center [137, 223] width 205 height 8
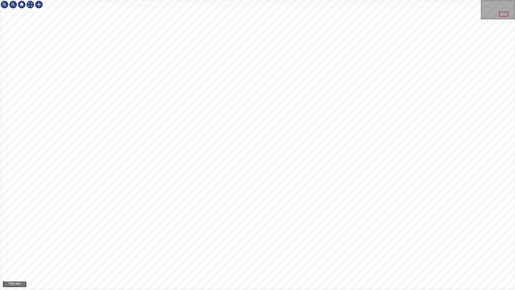
click at [298, 0] on div "100 mm" at bounding box center [257, 145] width 515 height 290
click at [328, 256] on div "100 mm" at bounding box center [257, 145] width 515 height 290
click at [38, 3] on div at bounding box center [39, 4] width 9 height 9
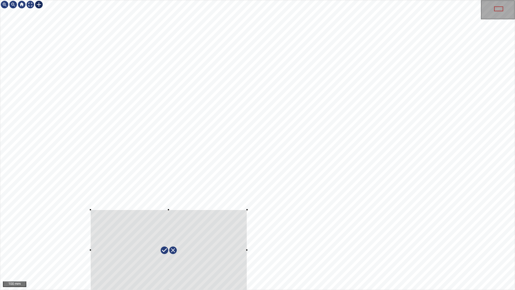
click at [213, 243] on div at bounding box center [168, 250] width 157 height 81
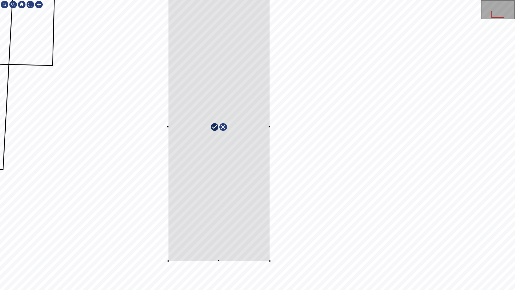
click at [271, 256] on div at bounding box center [270, 261] width 2 height 2
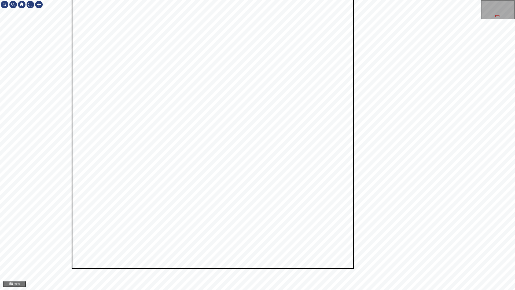
click at [403, 0] on div "50 mm" at bounding box center [257, 145] width 515 height 290
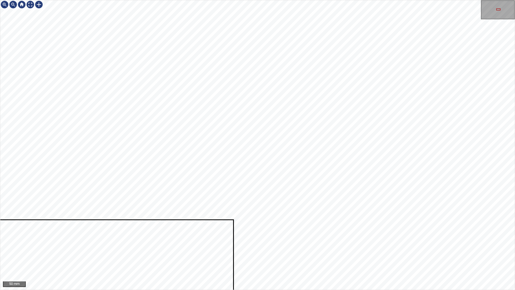
click at [0, 143] on html "50 mm" at bounding box center [257, 145] width 515 height 290
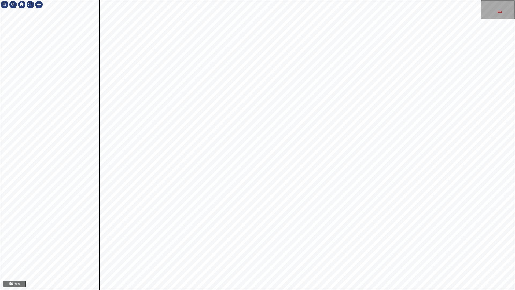
click at [397, 0] on div "50 mm" at bounding box center [257, 145] width 515 height 290
click at [307, 0] on div "50 mm" at bounding box center [257, 145] width 515 height 290
click at [372, 0] on div "50 mm" at bounding box center [257, 145] width 515 height 290
click at [251, 256] on div "50 mm" at bounding box center [257, 145] width 515 height 290
click at [299, 256] on div "50 mm" at bounding box center [257, 145] width 515 height 290
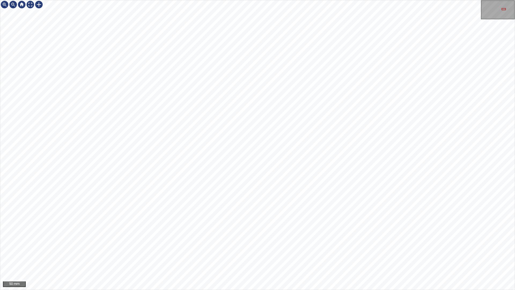
click at [313, 256] on div "50 mm" at bounding box center [257, 145] width 515 height 290
click at [277, 256] on div "50 mm" at bounding box center [257, 145] width 515 height 290
click at [298, 256] on div "50 mm" at bounding box center [257, 145] width 515 height 290
click at [420, 0] on div "50 mm" at bounding box center [257, 145] width 515 height 290
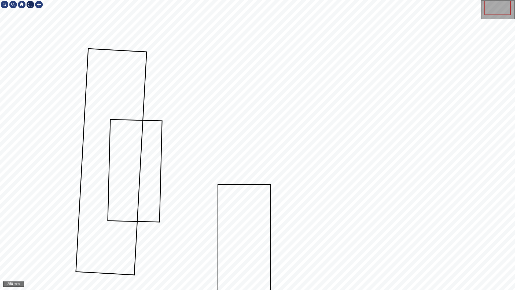
click at [29, 5] on div at bounding box center [30, 4] width 9 height 9
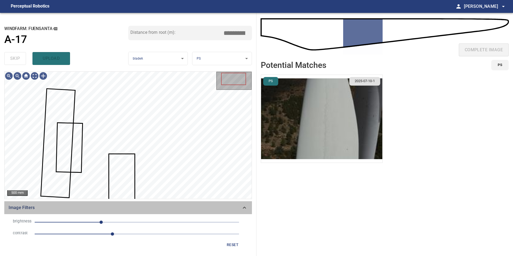
click at [235, 208] on span "Image Filters" at bounding box center [125, 208] width 233 height 6
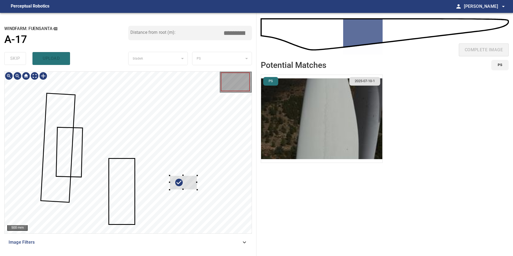
click at [194, 181] on div at bounding box center [183, 183] width 27 height 14
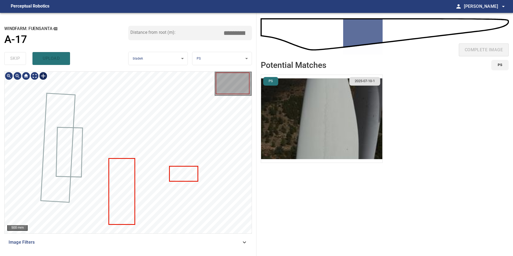
click at [43, 76] on div at bounding box center [43, 76] width 9 height 9
click at [130, 158] on div at bounding box center [128, 153] width 247 height 162
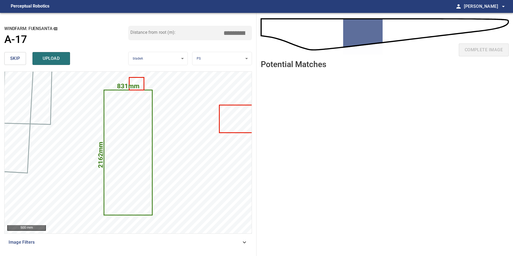
drag, startPoint x: 239, startPoint y: 34, endPoint x: 366, endPoint y: 50, distance: 128.1
click at [264, 34] on div "**********" at bounding box center [256, 134] width 513 height 243
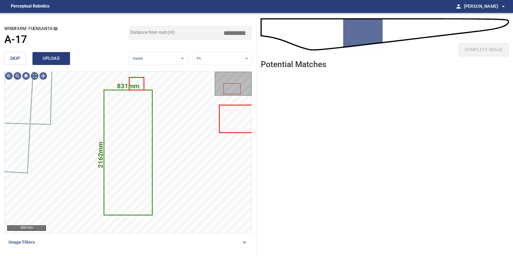
type input "*****"
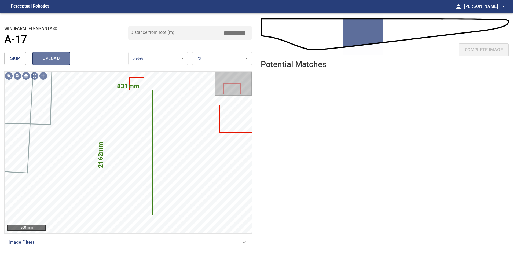
click at [48, 59] on span "upload" at bounding box center [51, 59] width 26 height 8
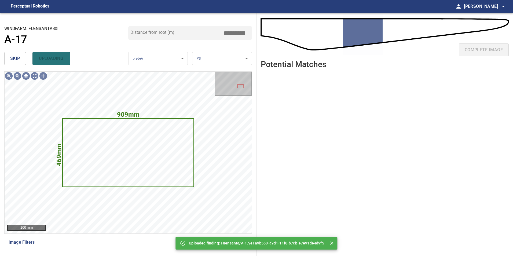
click at [16, 55] on span "skip" at bounding box center [15, 59] width 10 height 8
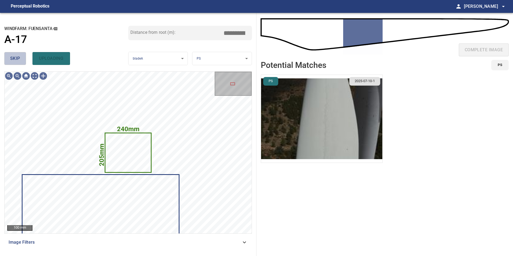
click at [16, 55] on span "skip" at bounding box center [15, 59] width 10 height 8
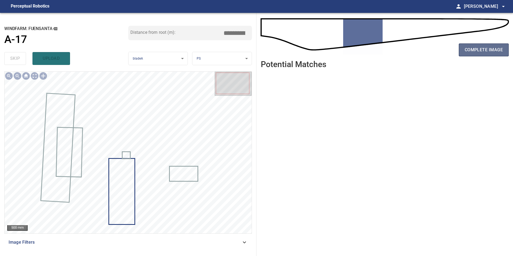
click at [488, 48] on span "complete image" at bounding box center [484, 50] width 38 height 8
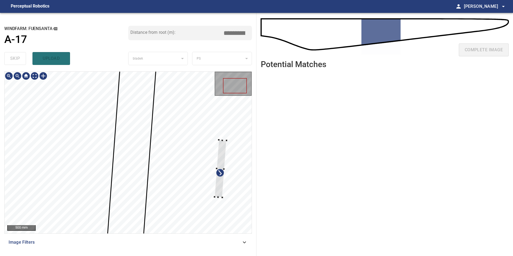
click at [244, 126] on div at bounding box center [128, 153] width 247 height 162
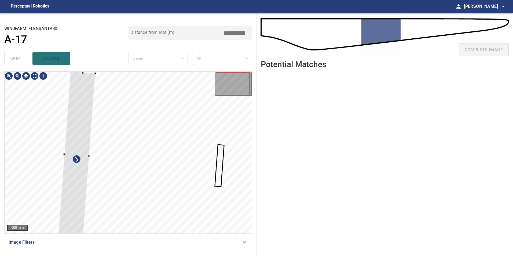
click at [62, 218] on div at bounding box center [76, 155] width 37 height 166
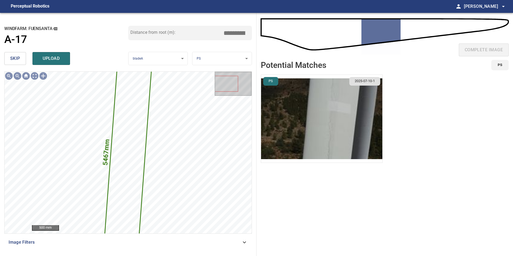
click at [19, 57] on span "skip" at bounding box center [15, 59] width 10 height 8
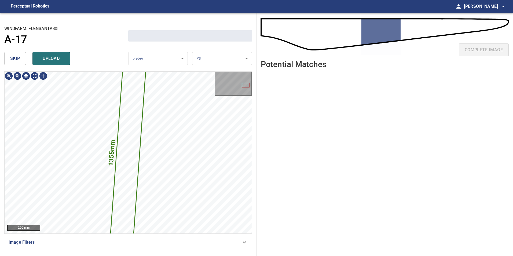
click at [17, 55] on span "skip" at bounding box center [15, 59] width 10 height 8
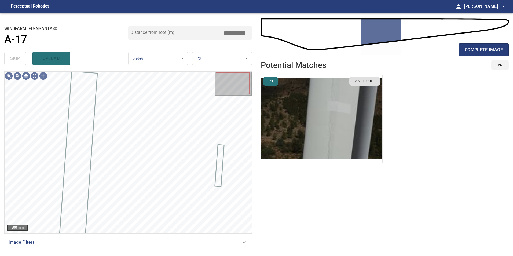
click at [214, 242] on span "Image Filters" at bounding box center [125, 242] width 233 height 6
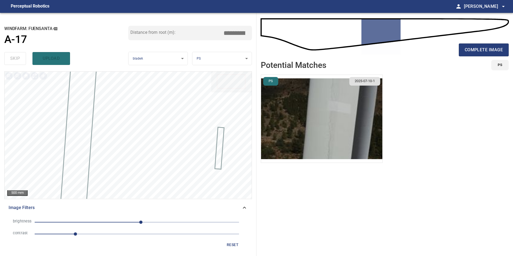
click at [128, 238] on span "1" at bounding box center [137, 234] width 205 height 8
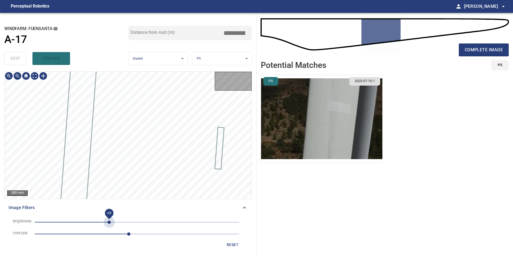
drag, startPoint x: 109, startPoint y: 223, endPoint x: 56, endPoint y: 223, distance: 53.7
click at [107, 223] on span "-69" at bounding box center [137, 223] width 205 height 8
click at [82, 221] on span "-74" at bounding box center [137, 223] width 205 height 8
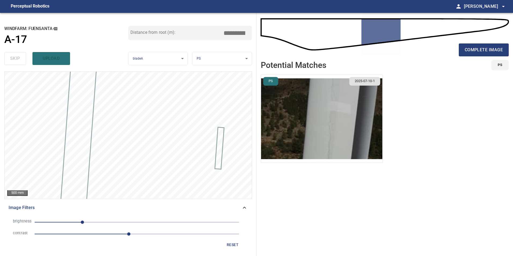
click at [88, 221] on span "-136" at bounding box center [137, 223] width 205 height 8
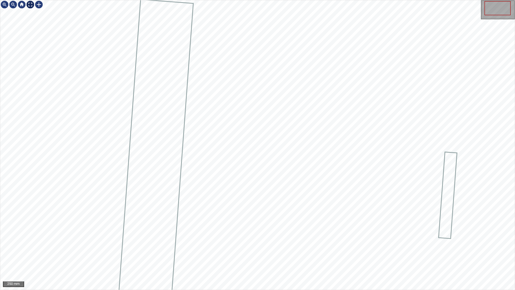
click at [28, 3] on div at bounding box center [30, 4] width 9 height 9
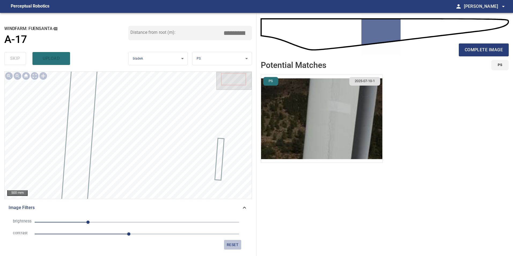
click at [235, 242] on span "reset" at bounding box center [232, 245] width 13 height 7
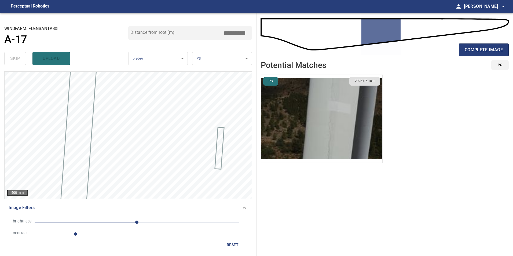
click at [130, 233] on span "1" at bounding box center [137, 234] width 205 height 8
click at [99, 217] on li "brightness 0" at bounding box center [128, 222] width 239 height 12
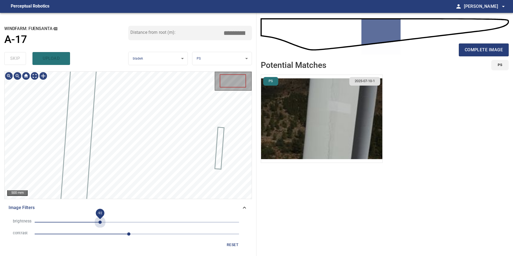
click at [100, 223] on span "-92" at bounding box center [137, 223] width 205 height 8
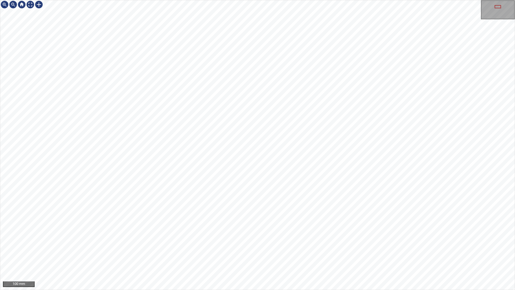
click at [325, 256] on div "100 mm" at bounding box center [257, 145] width 515 height 290
click at [253, 256] on div "100 mm" at bounding box center [257, 145] width 515 height 290
click at [174, 0] on div "100 mm" at bounding box center [257, 145] width 515 height 290
click at [189, 0] on div "100 mm" at bounding box center [257, 145] width 515 height 290
click at [159, 256] on div "50 mm" at bounding box center [257, 145] width 515 height 290
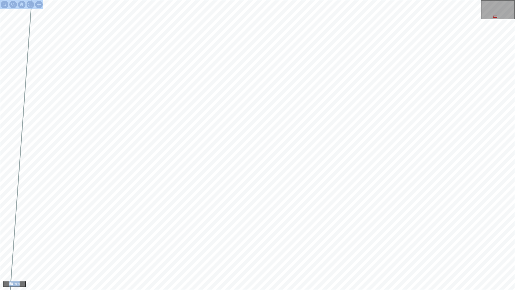
click at [243, 111] on div "50 mm" at bounding box center [257, 145] width 515 height 290
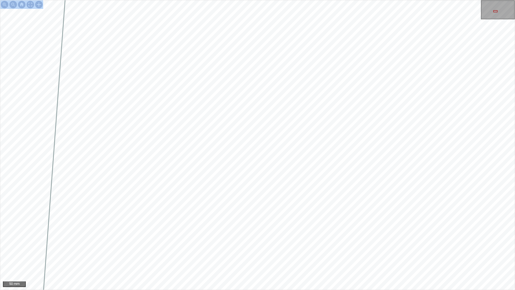
click at [212, 256] on div "50 mm" at bounding box center [257, 145] width 515 height 290
click at [315, 0] on div "50 mm" at bounding box center [257, 145] width 515 height 290
click at [239, 0] on div "50 mm" at bounding box center [257, 145] width 515 height 290
click at [325, 256] on div "50 mm" at bounding box center [257, 145] width 515 height 290
click at [39, 7] on div at bounding box center [39, 4] width 9 height 9
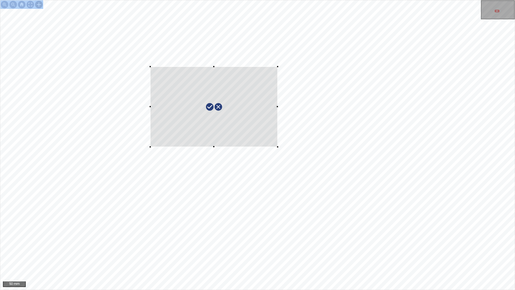
click at [138, 41] on div at bounding box center [257, 144] width 515 height 289
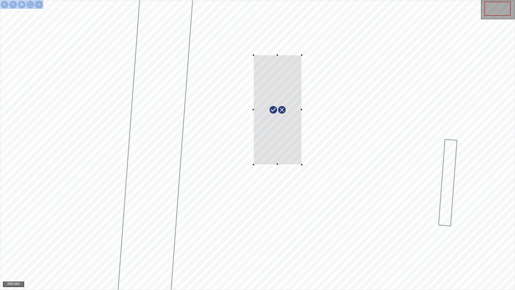
click at [328, 34] on div at bounding box center [257, 144] width 515 height 289
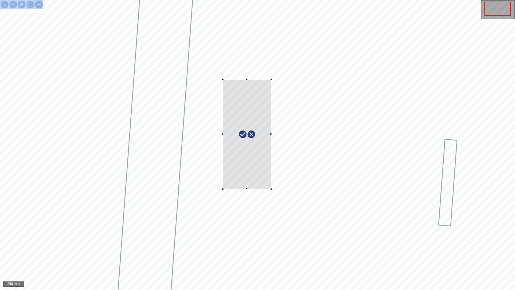
click at [257, 166] on div at bounding box center [247, 134] width 48 height 110
click at [259, 172] on div at bounding box center [248, 135] width 54 height 112
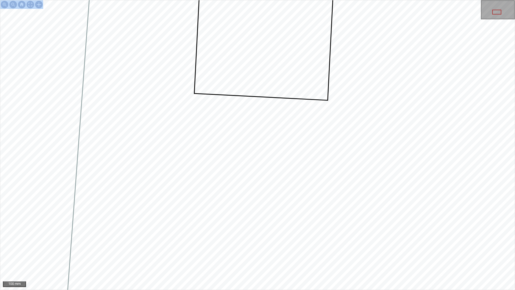
click at [275, 27] on div at bounding box center [257, 144] width 515 height 289
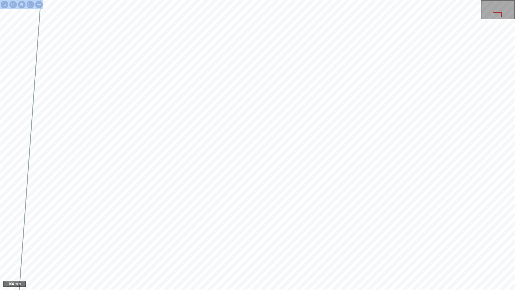
click at [312, 256] on div "100 mm" at bounding box center [257, 145] width 515 height 290
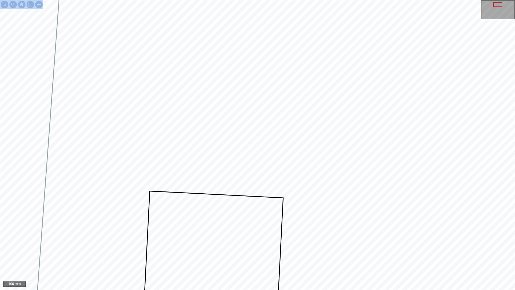
click at [258, 256] on div at bounding box center [257, 144] width 515 height 289
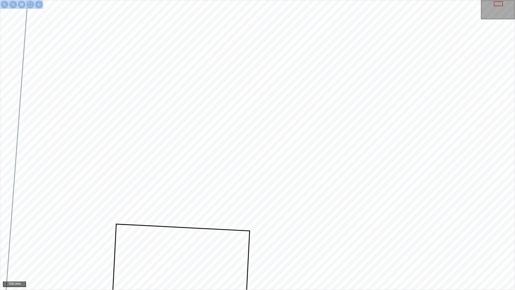
click at [277, 0] on div "100 mm" at bounding box center [257, 145] width 515 height 290
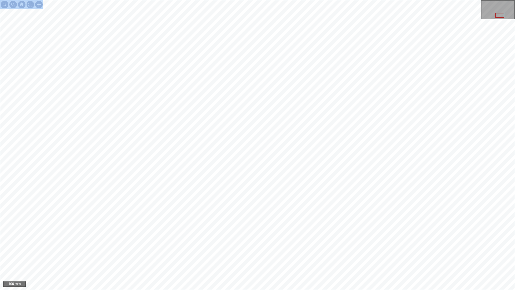
click at [240, 256] on div "100 mm" at bounding box center [257, 145] width 515 height 290
click at [265, 256] on div "100 mm" at bounding box center [257, 145] width 515 height 290
click at [334, 75] on div "100 mm" at bounding box center [257, 145] width 515 height 290
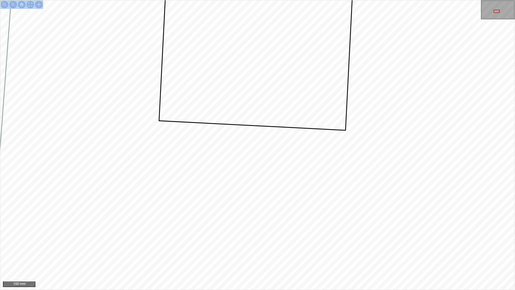
click at [232, 37] on div at bounding box center [257, 144] width 515 height 289
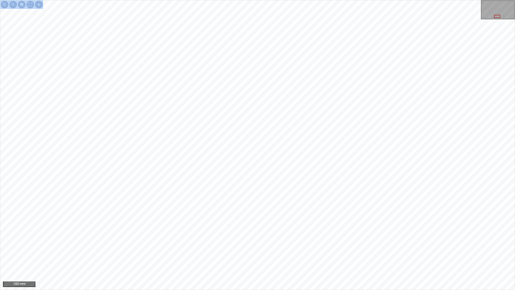
click at [199, 0] on div "100 mm" at bounding box center [257, 145] width 515 height 290
click at [267, 256] on div "100 mm" at bounding box center [257, 145] width 515 height 290
click at [169, 256] on div "100 mm" at bounding box center [257, 145] width 515 height 290
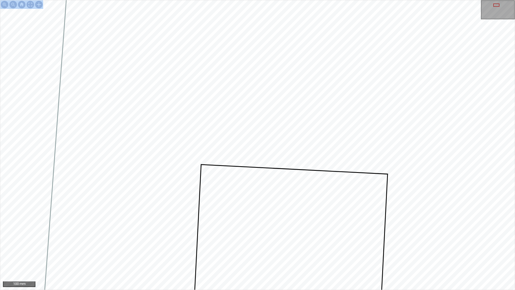
click at [362, 164] on div at bounding box center [257, 144] width 515 height 289
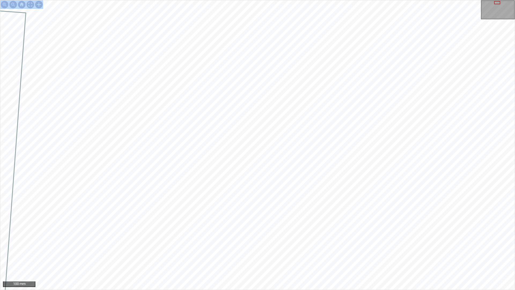
click at [350, 0] on div "100 mm" at bounding box center [257, 145] width 515 height 290
click at [390, 256] on div "100 mm" at bounding box center [257, 145] width 515 height 290
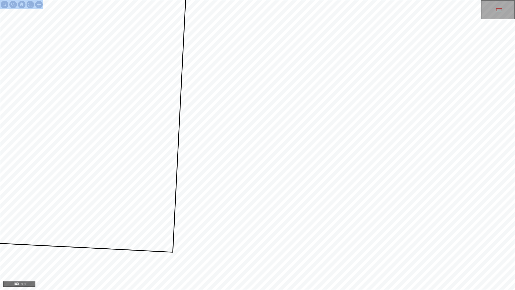
click at [346, 256] on div "100 mm" at bounding box center [257, 145] width 515 height 290
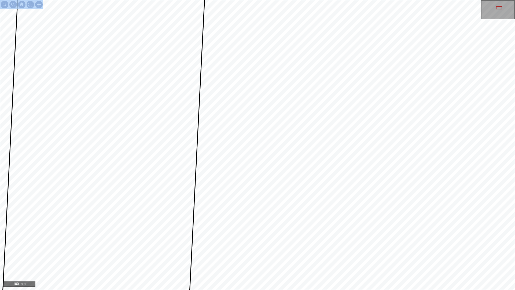
click at [308, 256] on div "100 mm" at bounding box center [257, 145] width 515 height 290
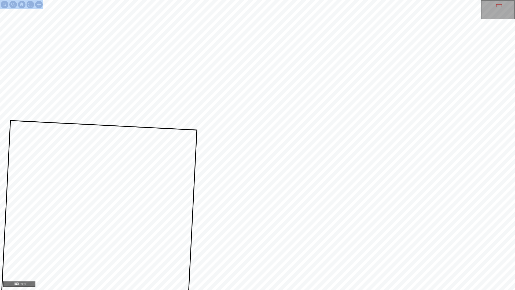
click at [303, 256] on div "100 mm" at bounding box center [257, 145] width 515 height 290
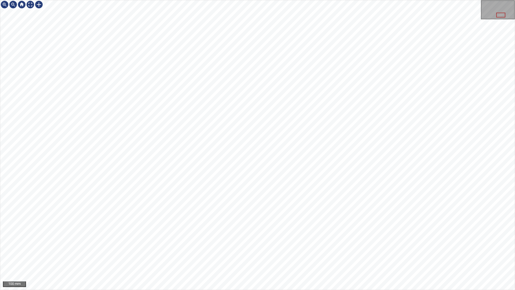
click at [217, 137] on div "100 mm" at bounding box center [257, 145] width 515 height 290
click at [235, 256] on div "50 mm" at bounding box center [257, 145] width 515 height 290
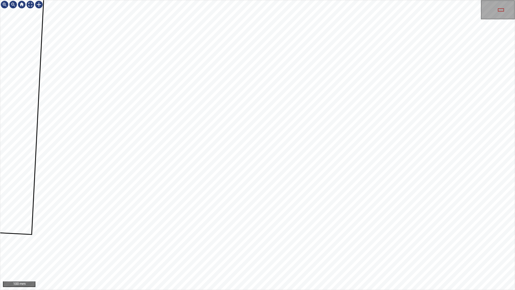
click at [227, 256] on div "100 mm" at bounding box center [257, 145] width 515 height 290
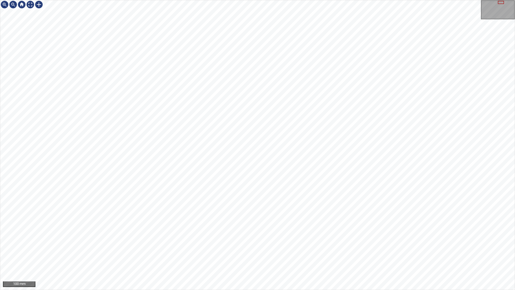
click at [286, 256] on div "100 mm" at bounding box center [257, 145] width 515 height 290
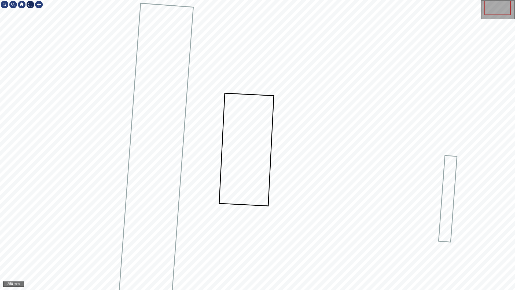
click at [30, 9] on div at bounding box center [30, 4] width 9 height 9
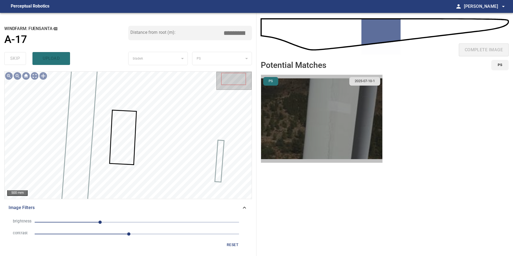
click at [293, 122] on img "button" at bounding box center [321, 119] width 121 height 88
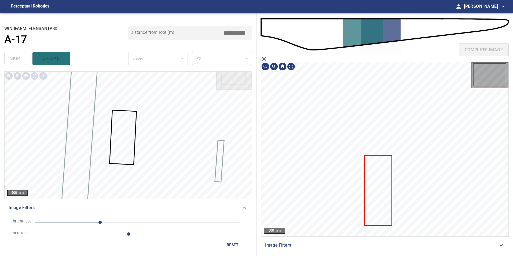
click at [380, 193] on icon at bounding box center [378, 190] width 27 height 69
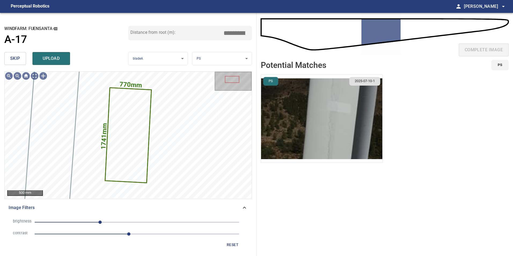
click at [280, 108] on img "button" at bounding box center [321, 119] width 121 height 88
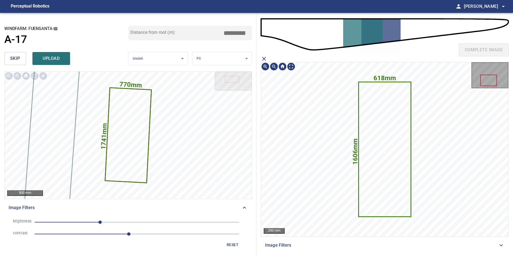
click at [376, 151] on icon at bounding box center [384, 149] width 51 height 134
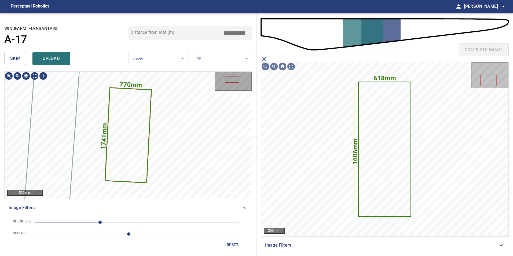
click at [130, 139] on icon at bounding box center [128, 135] width 45 height 94
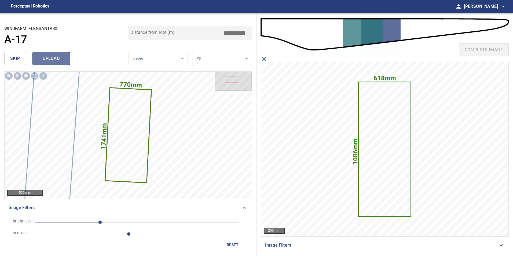
click at [50, 57] on span "upload" at bounding box center [51, 59] width 26 height 8
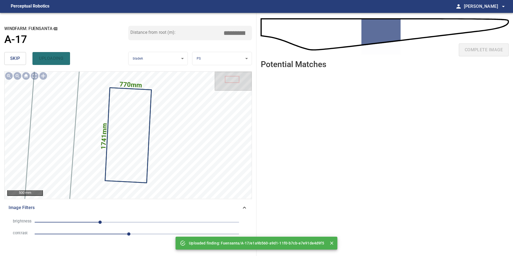
click at [20, 57] on button "skip" at bounding box center [15, 58] width 22 height 13
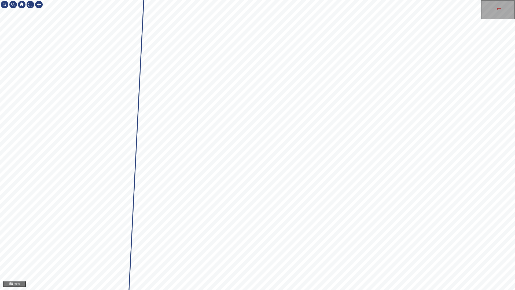
click at [203, 0] on div "50 mm" at bounding box center [257, 145] width 515 height 290
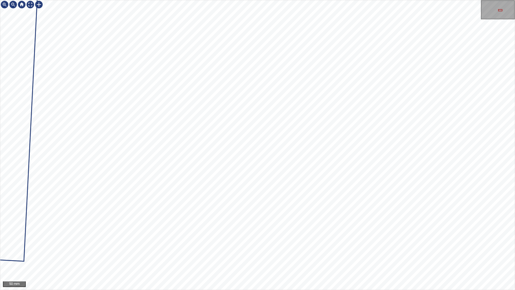
click at [231, 0] on div "50 mm" at bounding box center [257, 145] width 515 height 290
click at [283, 256] on div "50 mm" at bounding box center [257, 145] width 515 height 290
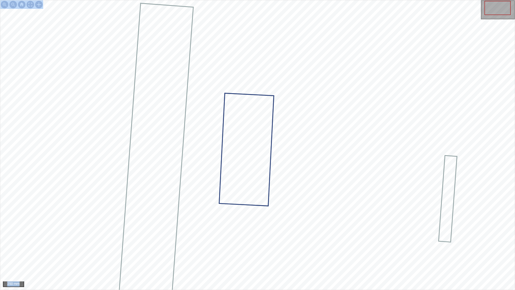
click at [310, 81] on div "250 mm" at bounding box center [257, 145] width 515 height 290
click at [223, 169] on div at bounding box center [257, 144] width 515 height 289
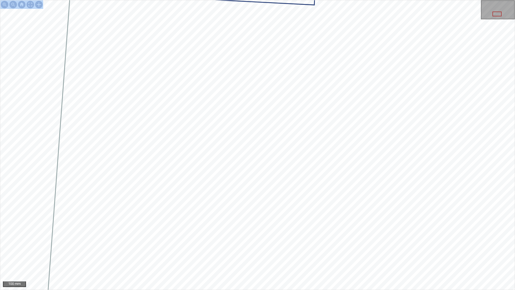
click at [254, 256] on div "100 mm" at bounding box center [257, 145] width 515 height 290
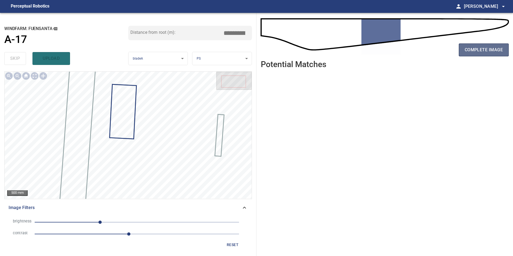
click at [478, 51] on span "complete image" at bounding box center [484, 50] width 38 height 8
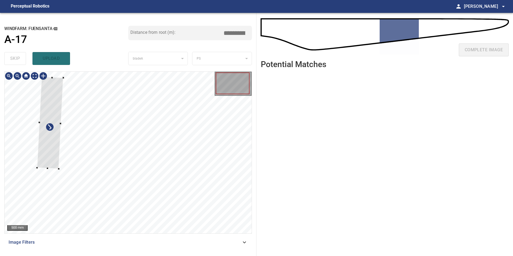
click at [37, 158] on div at bounding box center [128, 153] width 247 height 162
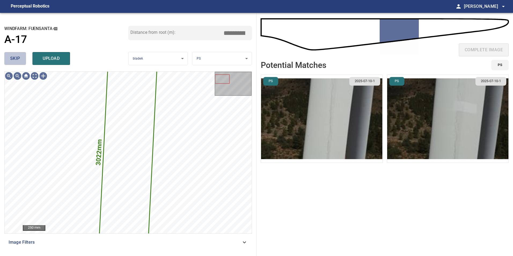
click at [21, 58] on button "skip" at bounding box center [15, 58] width 22 height 13
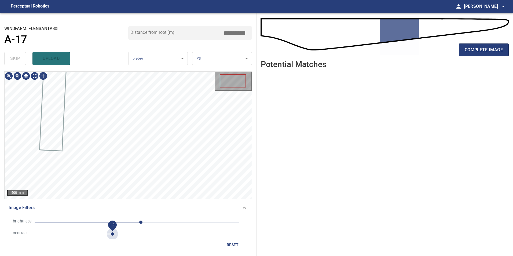
click at [112, 235] on span "1.9" at bounding box center [137, 234] width 205 height 8
click at [102, 220] on span "-87" at bounding box center [137, 223] width 205 height 8
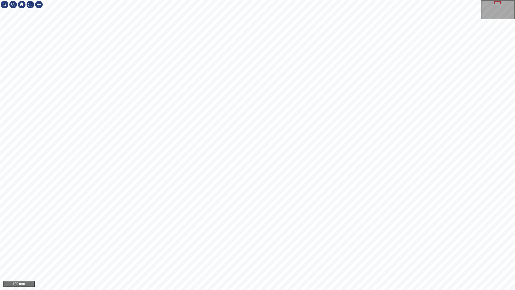
click at [215, 256] on div "100 mm" at bounding box center [257, 145] width 515 height 290
click at [228, 256] on div "50 mm" at bounding box center [257, 145] width 515 height 290
click at [138, 256] on div "50 mm" at bounding box center [257, 145] width 515 height 290
click at [307, 0] on div "50 mm" at bounding box center [257, 145] width 515 height 290
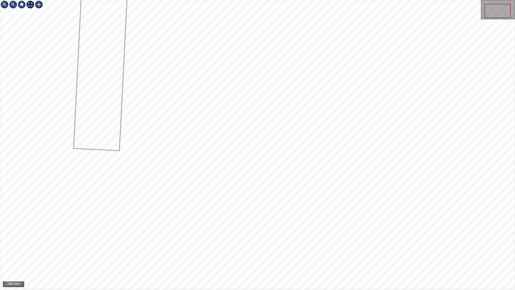
click at [31, 4] on div at bounding box center [30, 4] width 9 height 9
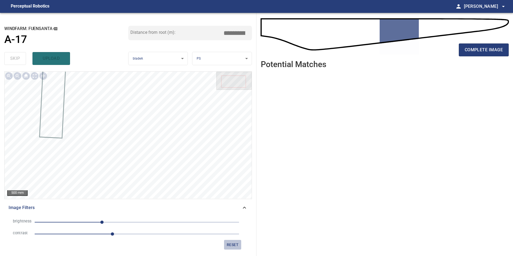
click at [234, 248] on span "reset" at bounding box center [232, 245] width 13 height 7
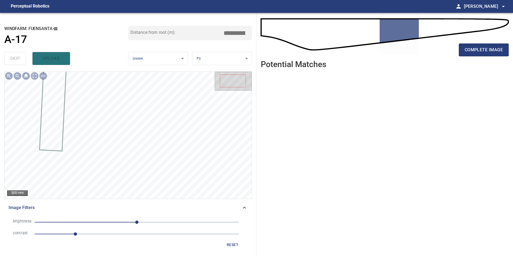
click at [136, 232] on span "1" at bounding box center [137, 234] width 205 height 8
click at [111, 220] on span "0" at bounding box center [137, 223] width 205 height 8
click at [154, 223] on span "-64" at bounding box center [137, 223] width 205 height 8
click at [237, 241] on button "reset" at bounding box center [232, 245] width 17 height 10
click at [228, 236] on span "1" at bounding box center [137, 234] width 205 height 8
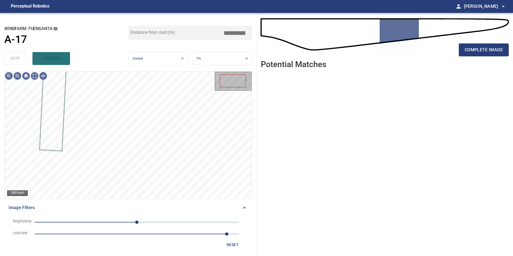
click at [235, 245] on span "reset" at bounding box center [232, 245] width 13 height 7
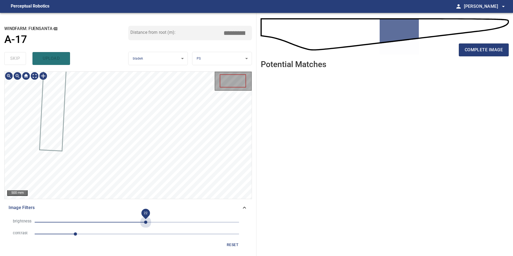
click at [146, 224] on span "22" at bounding box center [137, 223] width 205 height 8
click at [123, 224] on span "-35" at bounding box center [137, 223] width 205 height 8
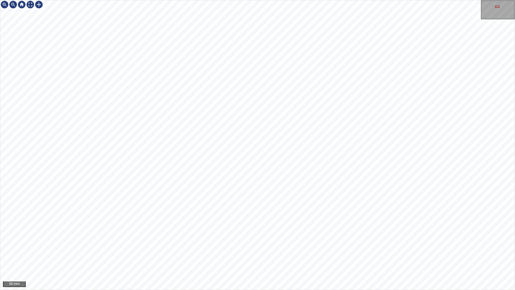
click at [239, 0] on div "50 mm" at bounding box center [257, 145] width 515 height 290
click at [293, 0] on div "50 mm" at bounding box center [257, 145] width 515 height 290
click at [302, 0] on div "50 mm" at bounding box center [257, 145] width 515 height 290
click at [29, 4] on div at bounding box center [30, 4] width 9 height 9
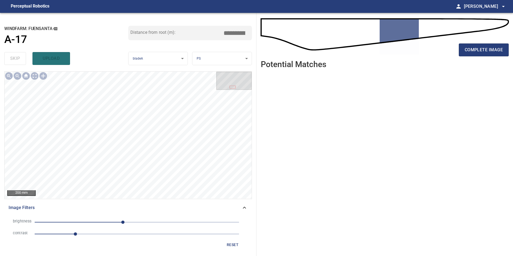
click at [154, 222] on span "-35" at bounding box center [137, 223] width 205 height 8
click at [144, 234] on span "1" at bounding box center [137, 234] width 205 height 8
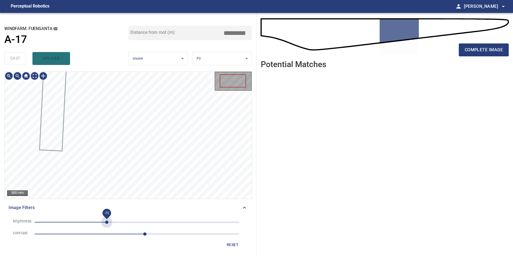
click at [107, 223] on span "-75" at bounding box center [137, 223] width 205 height 8
click at [96, 227] on li "brightness -75" at bounding box center [128, 222] width 239 height 12
click at [90, 223] on span "-116" at bounding box center [137, 223] width 205 height 8
click at [75, 223] on span "-116" at bounding box center [137, 223] width 205 height 8
drag, startPoint x: 132, startPoint y: 233, endPoint x: 97, endPoint y: 203, distance: 45.5
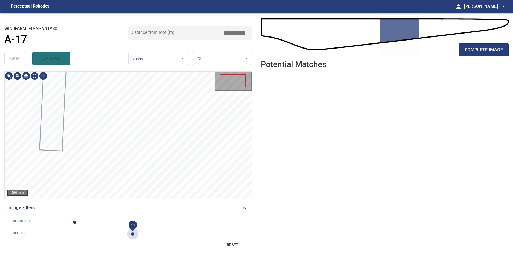
click at [131, 233] on span "2.4" at bounding box center [137, 234] width 205 height 8
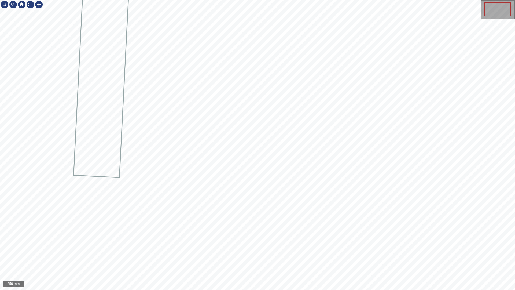
click at [256, 0] on div "250 mm" at bounding box center [257, 145] width 515 height 290
click at [28, 3] on div at bounding box center [30, 4] width 9 height 9
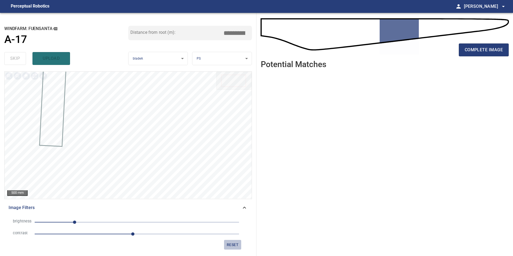
click at [228, 245] on span "reset" at bounding box center [232, 245] width 13 height 7
click at [130, 234] on span "1" at bounding box center [137, 234] width 205 height 8
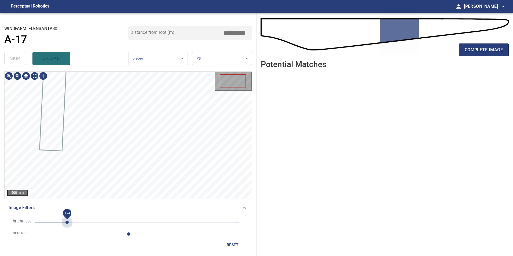
click at [67, 219] on span "-174" at bounding box center [137, 223] width 205 height 8
click at [82, 223] on span "-136" at bounding box center [137, 223] width 205 height 8
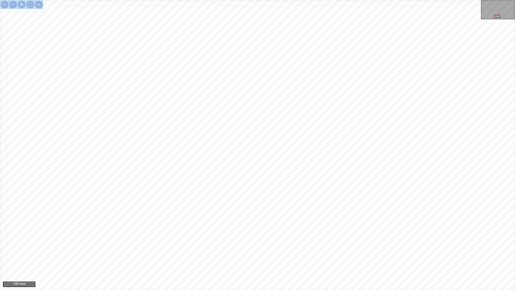
click at [300, 57] on div "100 mm" at bounding box center [257, 145] width 515 height 290
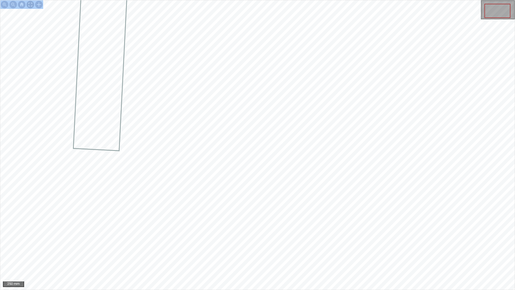
click at [31, 9] on div at bounding box center [30, 4] width 9 height 9
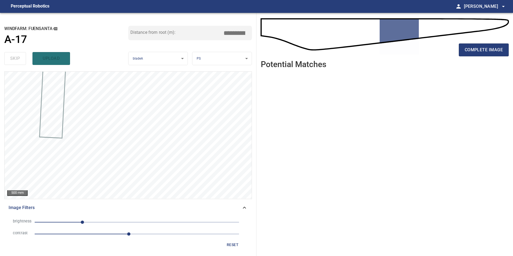
click at [132, 220] on span "-136" at bounding box center [137, 223] width 205 height 8
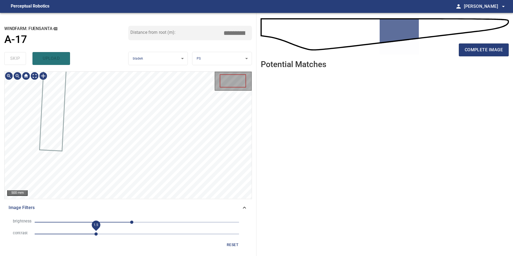
click at [96, 234] on span "1.5" at bounding box center [137, 234] width 205 height 8
drag, startPoint x: 151, startPoint y: 217, endPoint x: 154, endPoint y: 223, distance: 6.5
click at [153, 222] on li "brightness -13" at bounding box center [128, 222] width 239 height 12
click at [154, 223] on span "42" at bounding box center [137, 223] width 205 height 8
click at [64, 235] on span "0.7" at bounding box center [137, 234] width 205 height 8
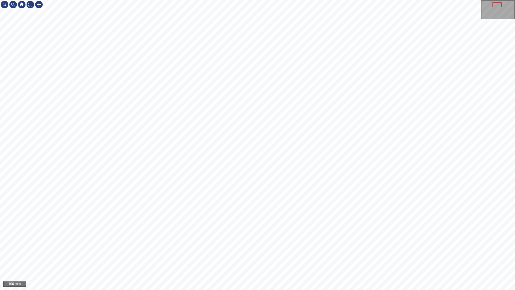
click at [233, 256] on div "100 mm" at bounding box center [257, 145] width 515 height 290
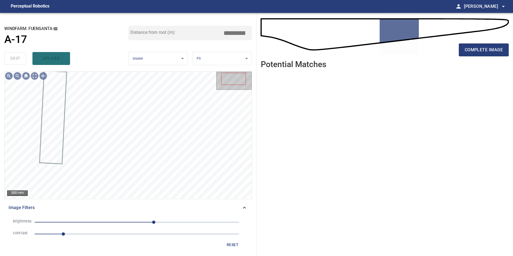
click at [236, 241] on button "reset" at bounding box center [232, 245] width 17 height 10
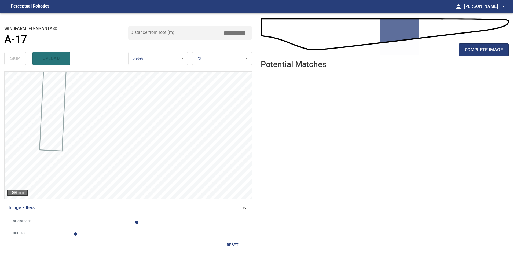
click at [68, 235] on span "1" at bounding box center [137, 234] width 205 height 8
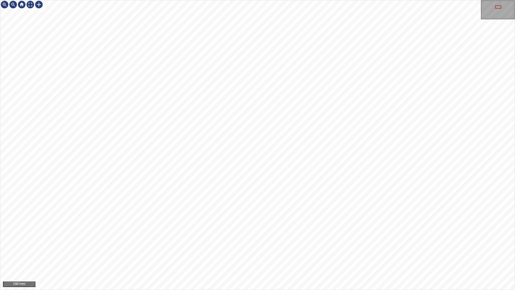
click at [342, 256] on div "100 mm" at bounding box center [257, 145] width 515 height 290
click at [219, 256] on div "50 mm" at bounding box center [257, 145] width 515 height 290
click at [219, 0] on div "50 mm" at bounding box center [257, 145] width 515 height 290
click at [223, 256] on div "50 mm" at bounding box center [257, 145] width 515 height 290
click at [395, 256] on div "50 mm" at bounding box center [257, 145] width 515 height 290
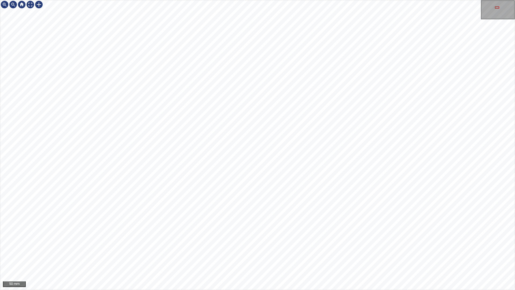
click at [202, 256] on div "50 mm" at bounding box center [257, 145] width 515 height 290
click at [356, 256] on div "50 mm" at bounding box center [257, 145] width 515 height 290
click at [349, 0] on div "50 mm" at bounding box center [257, 145] width 515 height 290
click at [245, 0] on div "50 mm" at bounding box center [257, 145] width 515 height 290
click at [301, 256] on div "50 mm" at bounding box center [257, 145] width 515 height 290
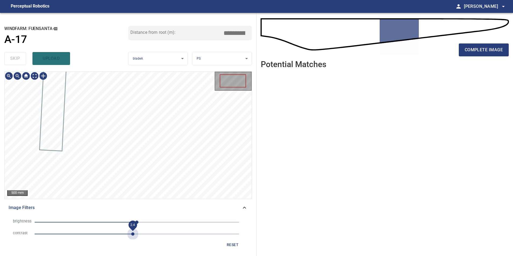
drag, startPoint x: 134, startPoint y: 233, endPoint x: 97, endPoint y: 217, distance: 41.1
click at [133, 233] on span "2.4" at bounding box center [137, 234] width 205 height 8
click at [96, 222] on span "-101" at bounding box center [137, 223] width 205 height 8
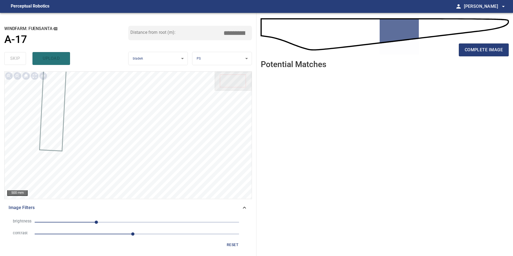
click at [90, 223] on span "-101" at bounding box center [137, 223] width 205 height 8
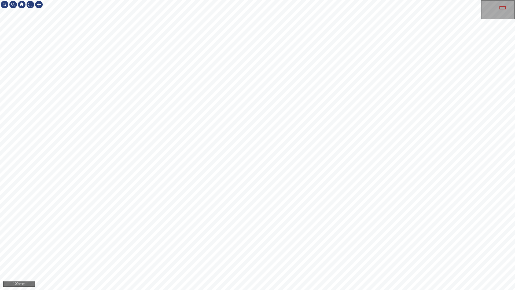
click at [313, 256] on div "100 mm" at bounding box center [257, 145] width 515 height 290
click at [286, 256] on div "100 mm" at bounding box center [257, 145] width 515 height 290
click at [282, 0] on div "100 mm" at bounding box center [257, 145] width 515 height 290
click at [295, 169] on div "100 mm" at bounding box center [257, 145] width 515 height 290
